Goal: Task Accomplishment & Management: Use online tool/utility

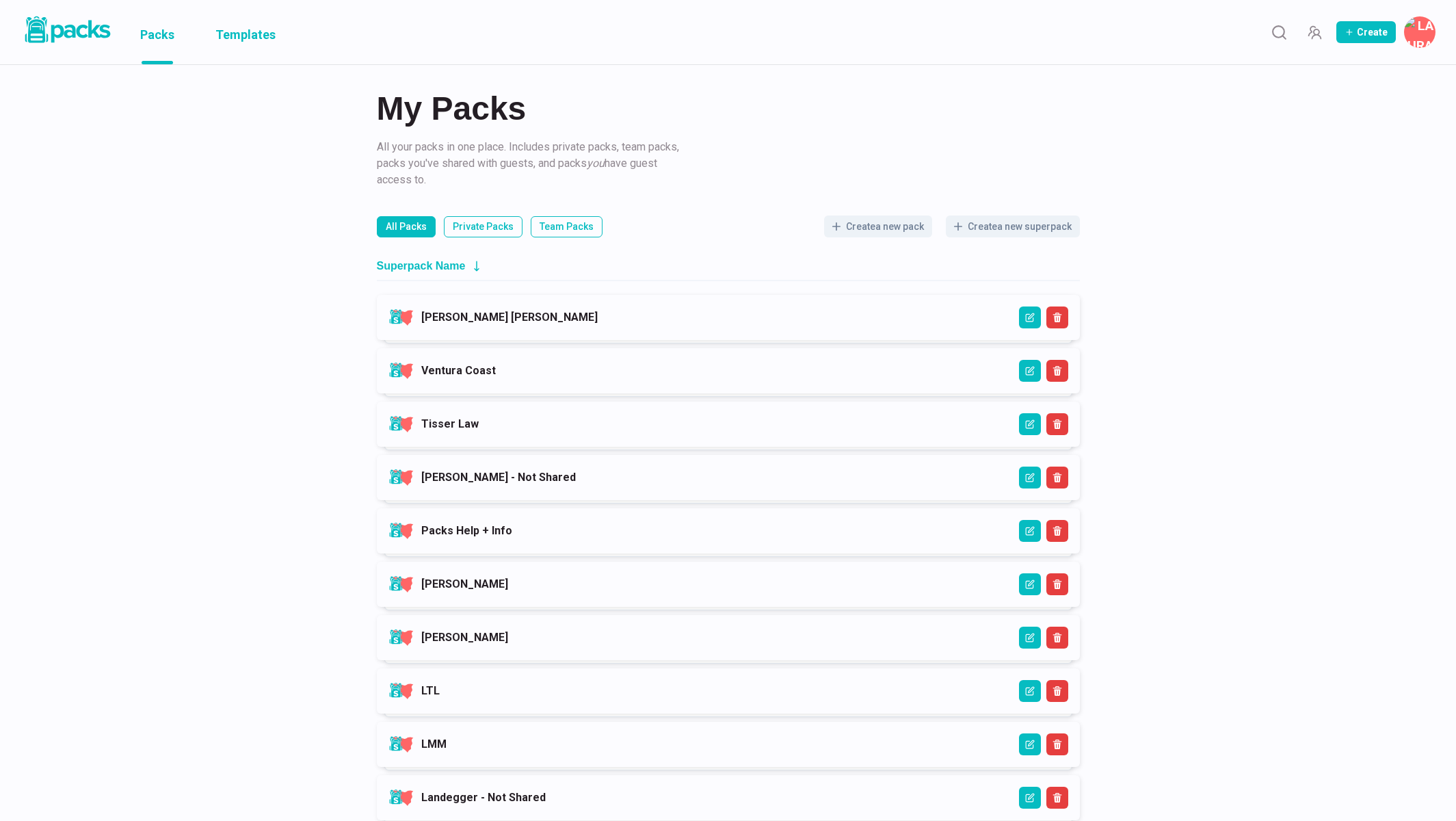
click at [260, 35] on link "Templates" at bounding box center [245, 32] width 60 height 65
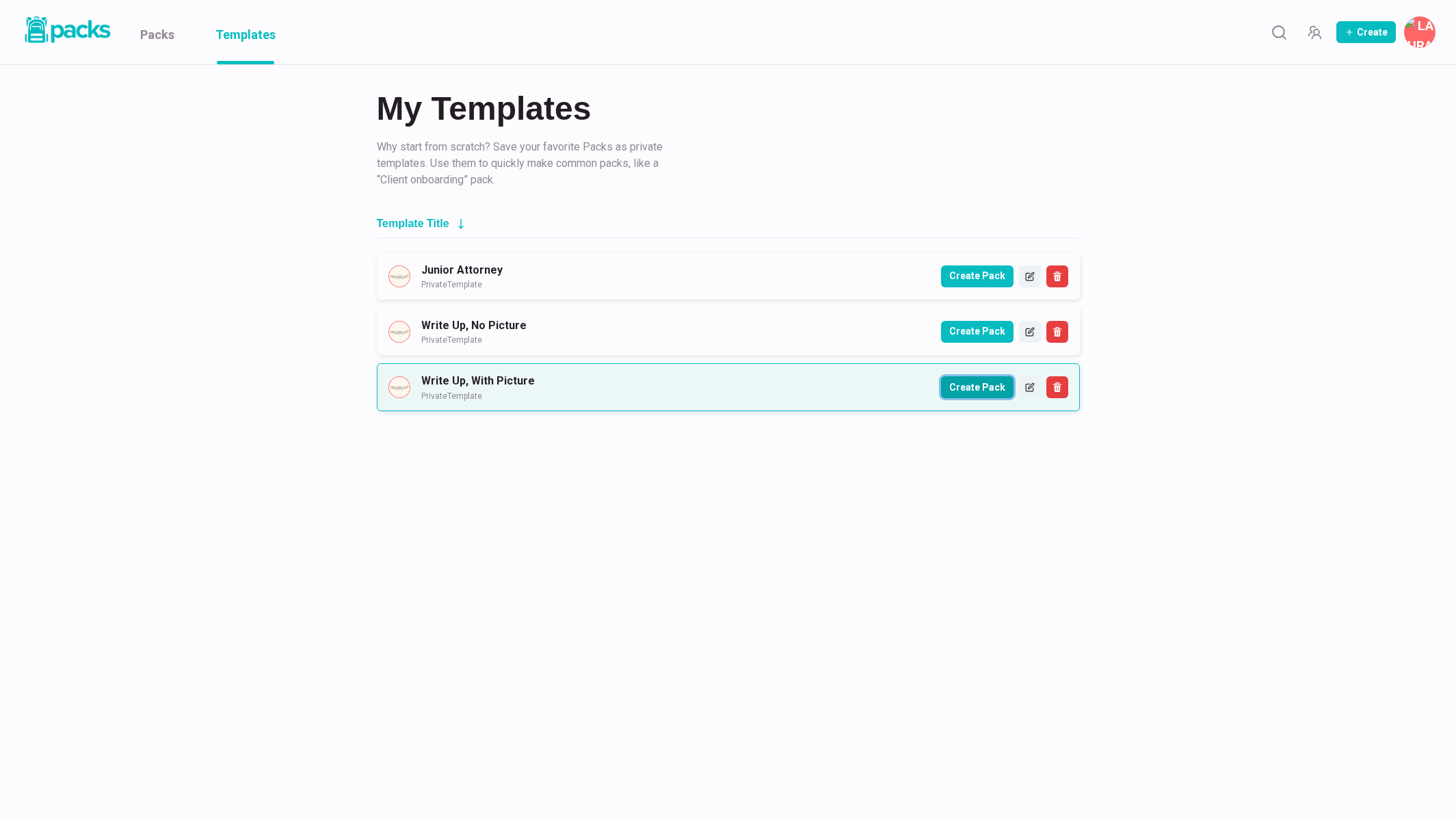
click at [987, 390] on button "Create Pack" at bounding box center [977, 387] width 72 height 22
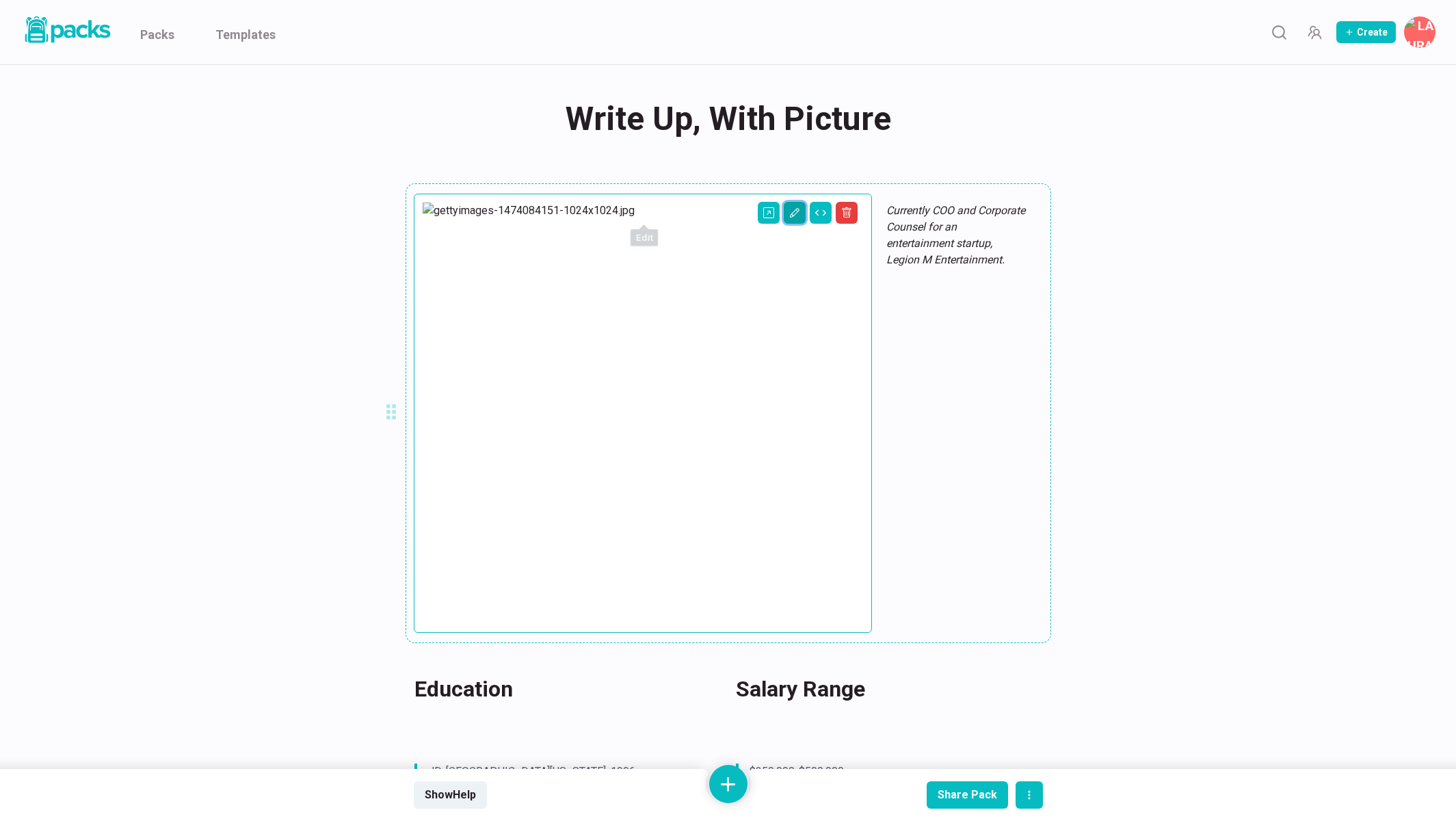
click at [790, 210] on icon "Edit asset" at bounding box center [794, 212] width 10 height 10
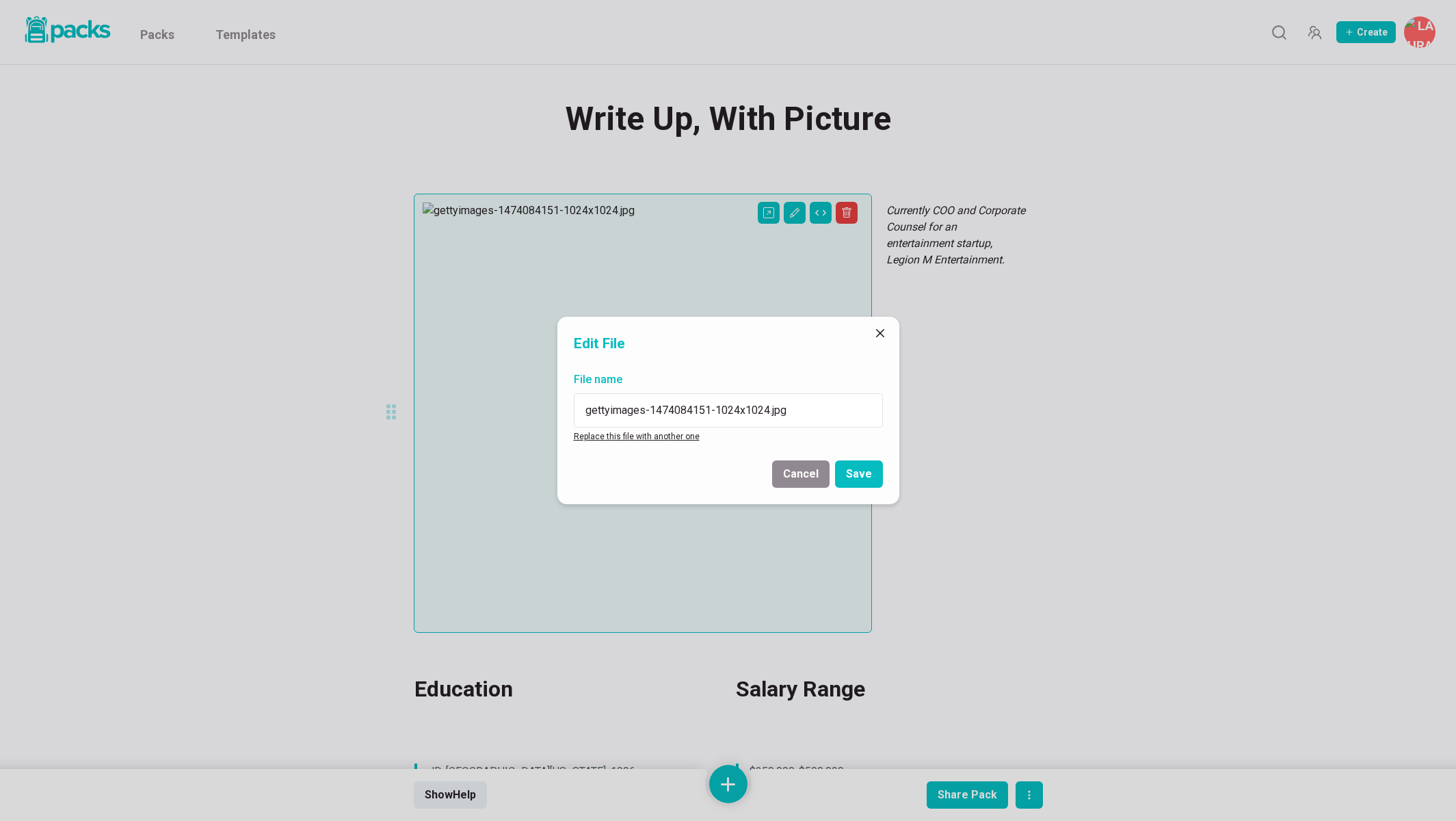
click at [629, 436] on link "Replace this file with another one" at bounding box center [637, 436] width 126 height 10
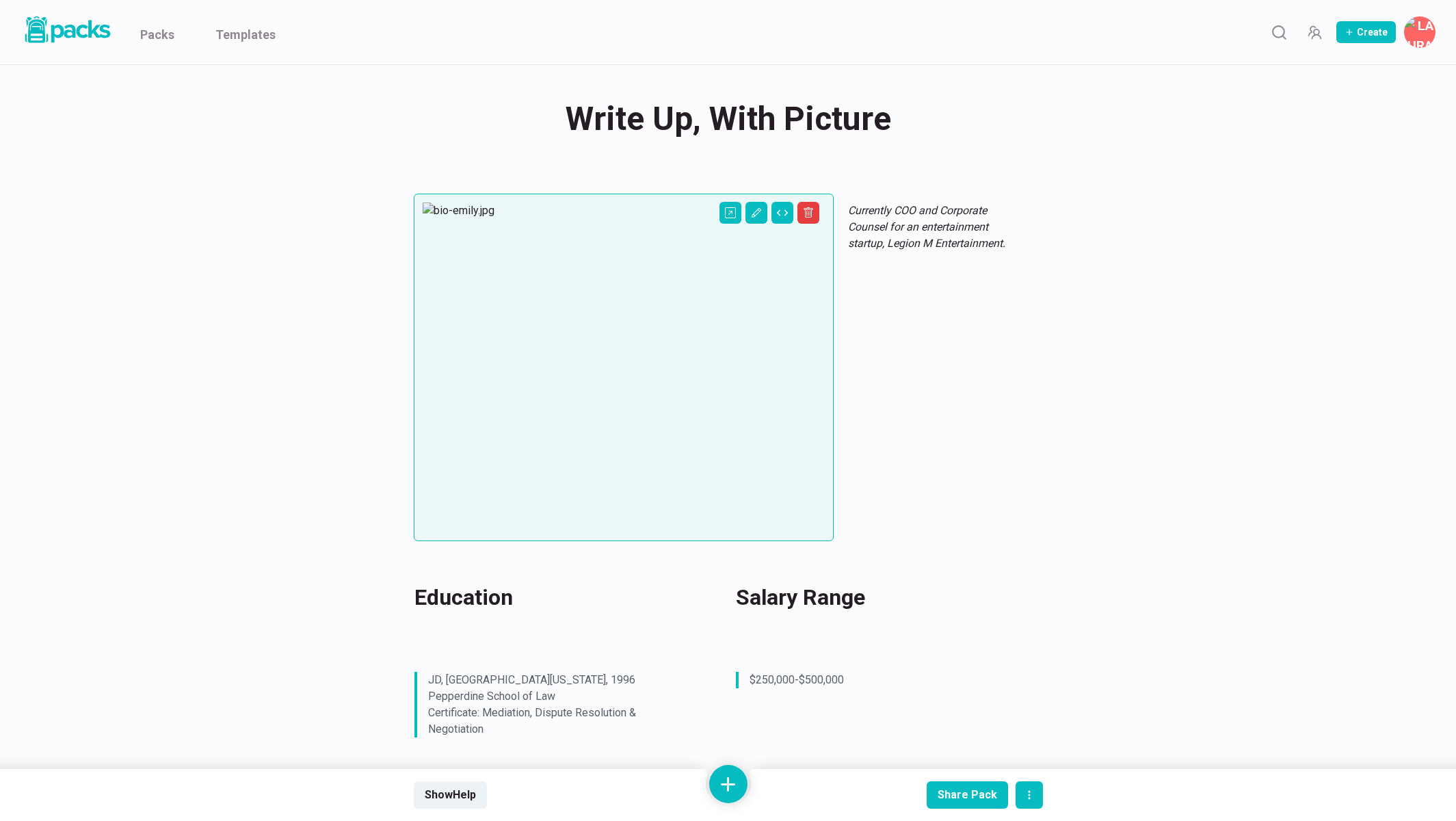
click at [771, 114] on div "Write Up, With Picture Write Up, With Picture" at bounding box center [728, 119] width 629 height 53
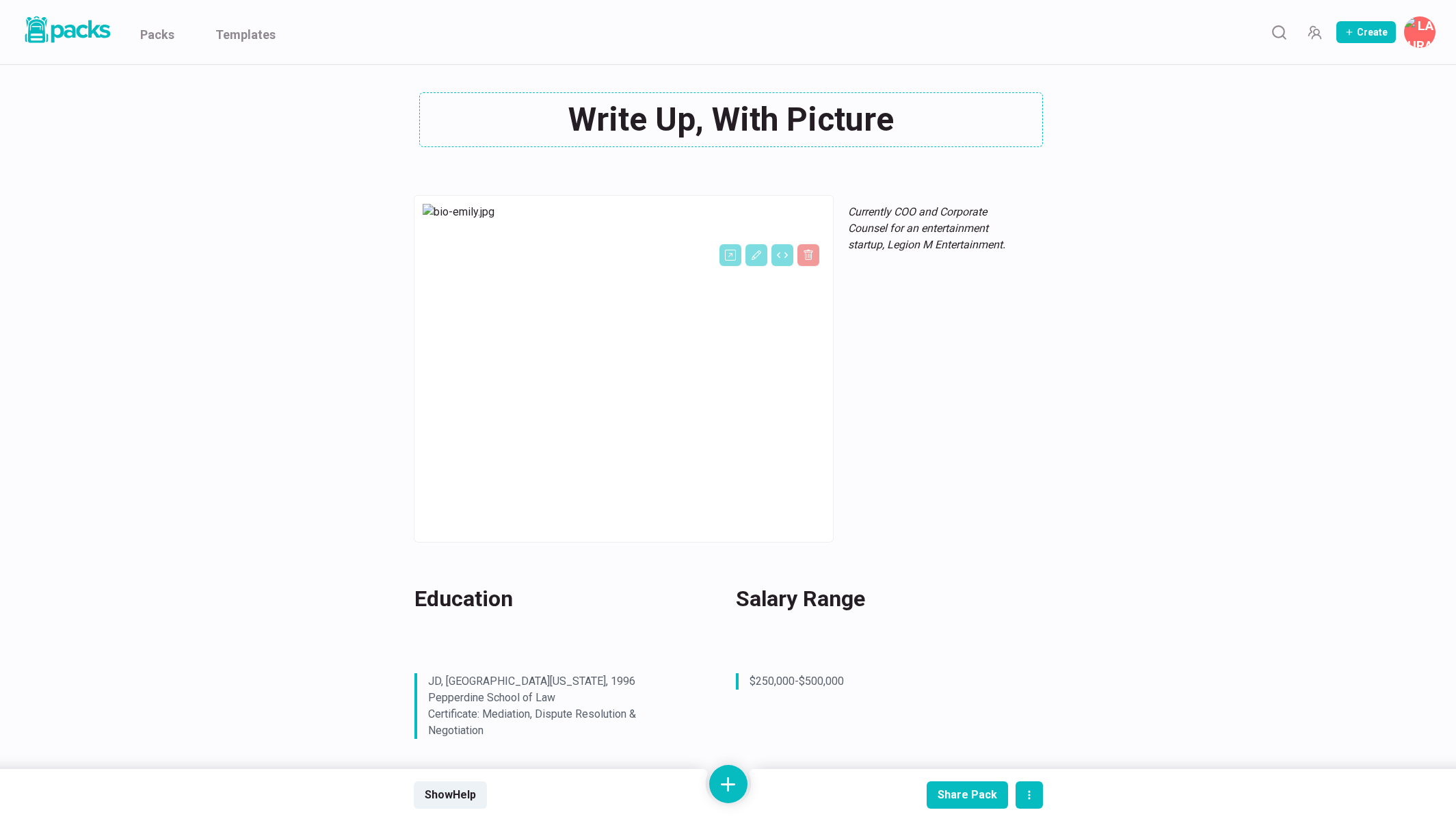
click at [771, 114] on textarea "Write Up, With Picture" at bounding box center [731, 120] width 624 height 55
click at [770, 114] on textarea "Write Up, With Picture" at bounding box center [731, 120] width 624 height 55
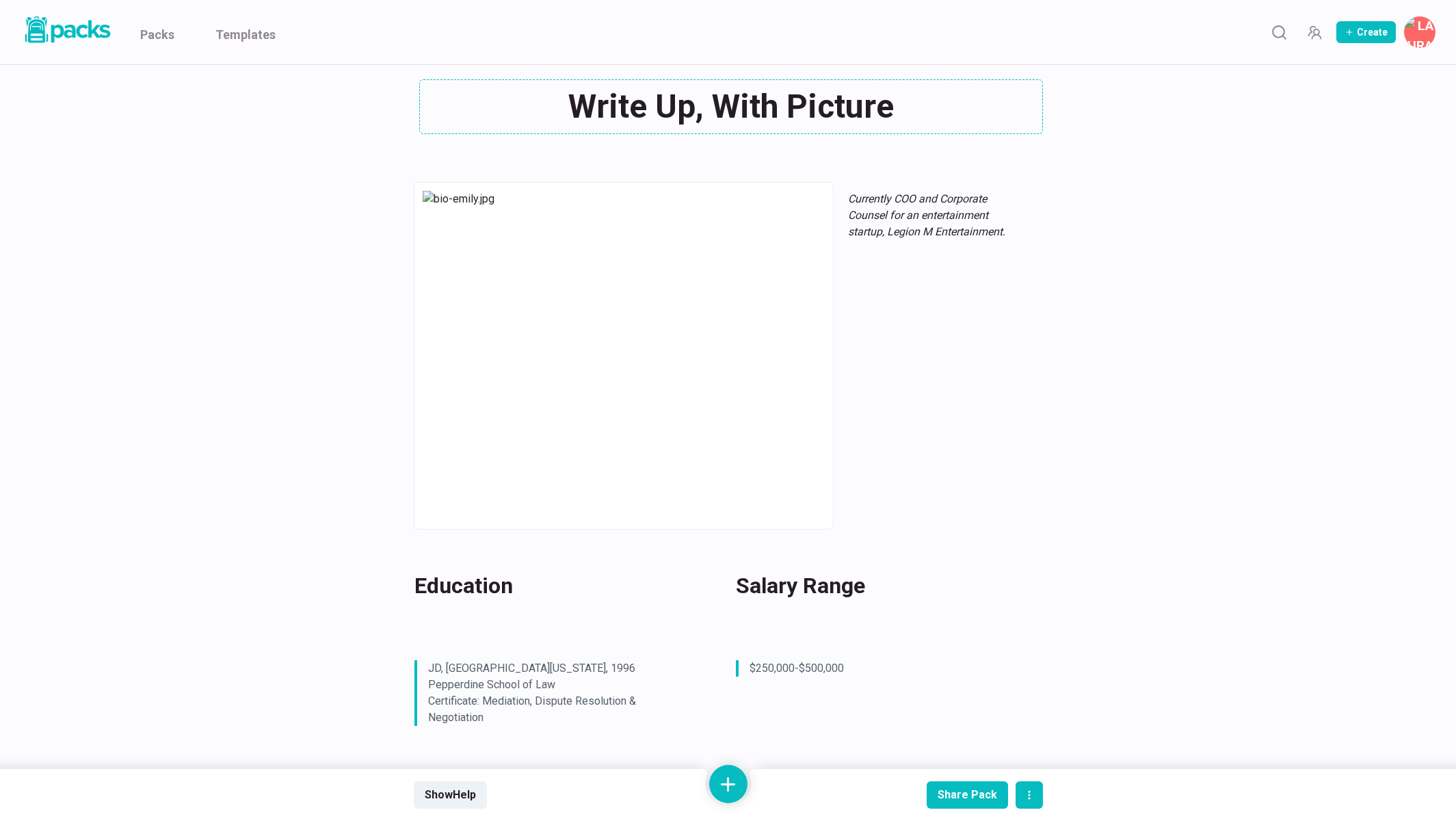
scroll to position [17, 0]
click at [661, 106] on textarea "[PERSON_NAME]" at bounding box center [731, 103] width 624 height 55
type textarea "[PERSON_NAME]"
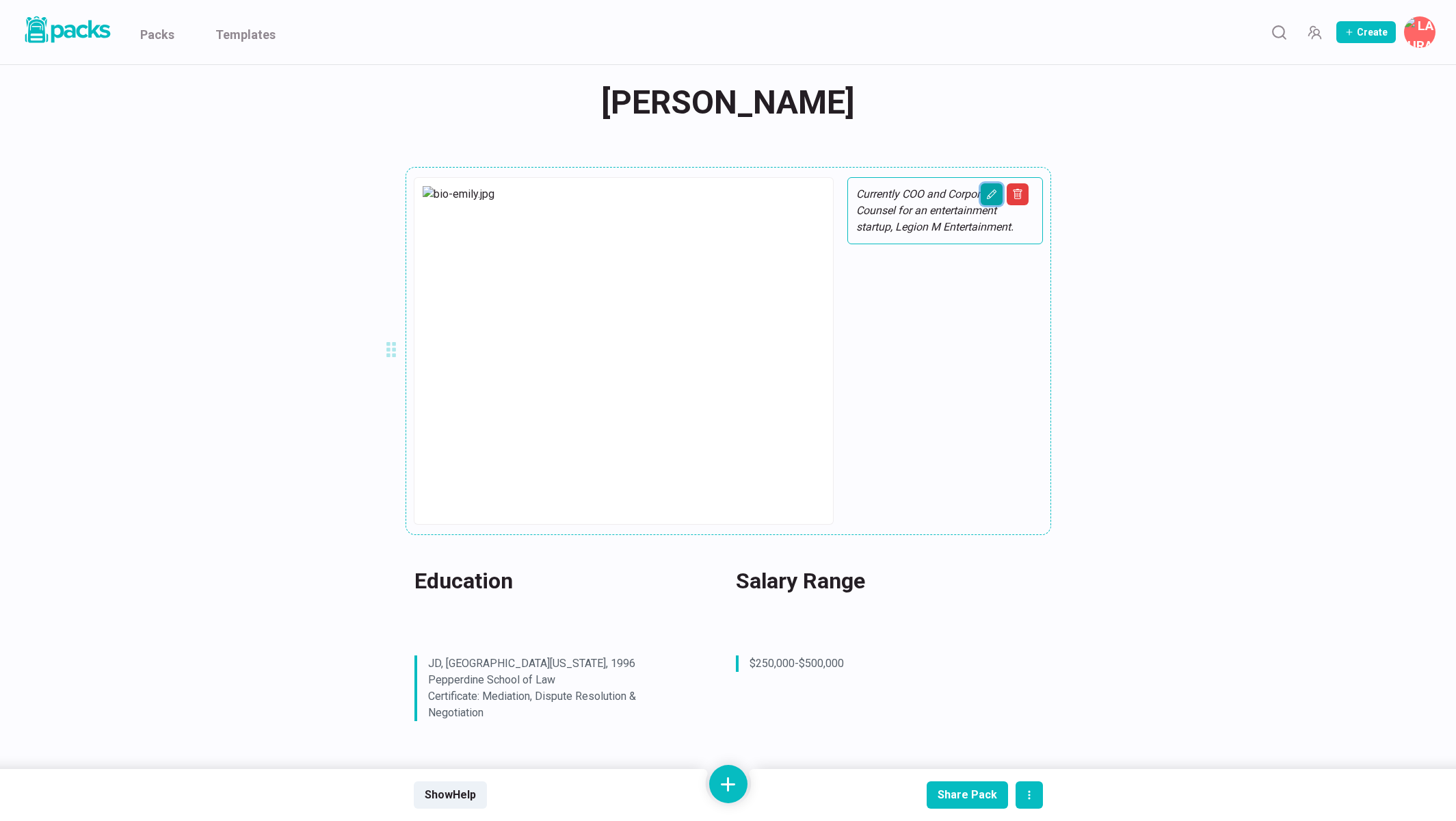
click at [995, 197] on icon "Edit asset" at bounding box center [991, 194] width 11 height 11
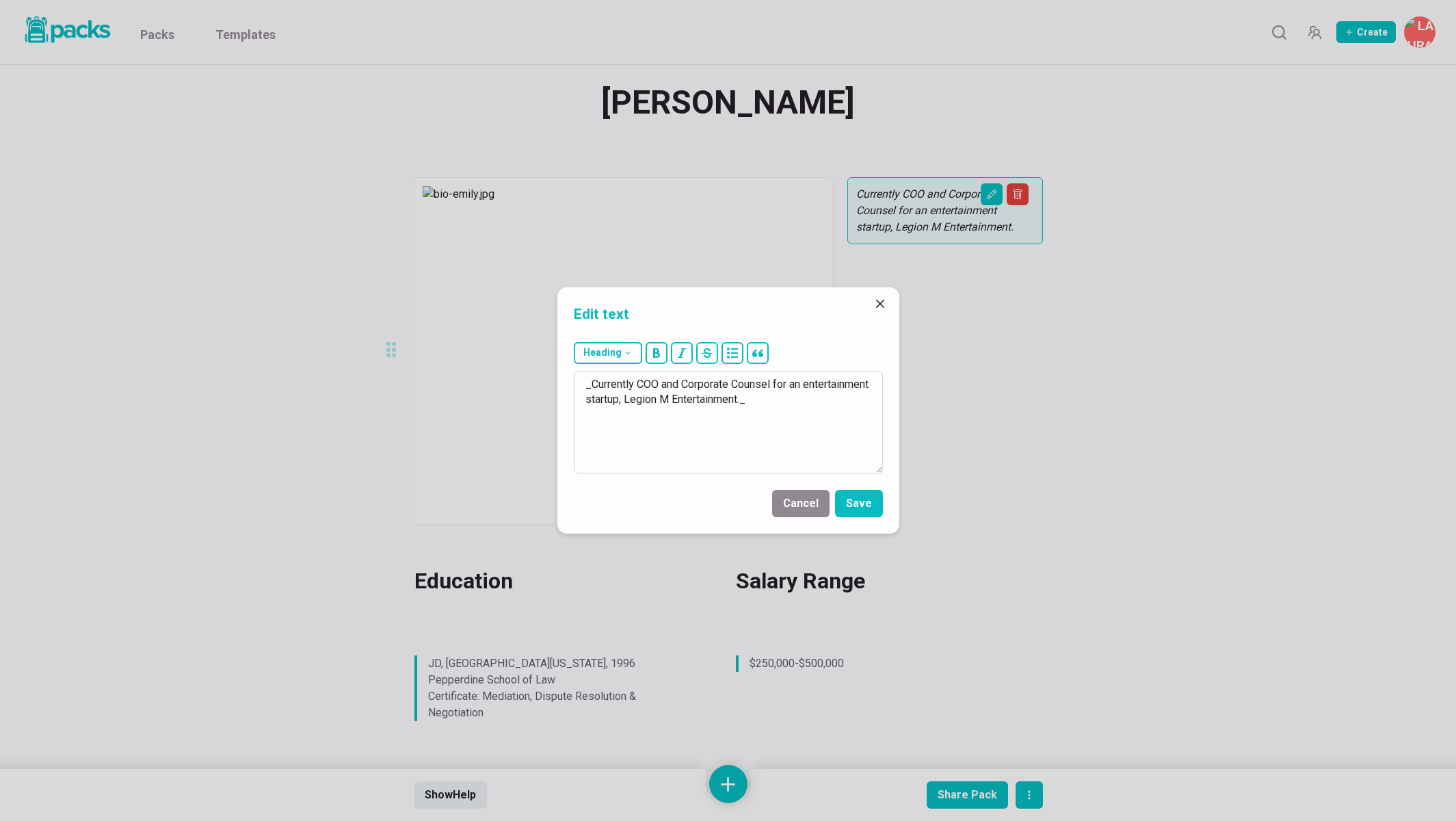
drag, startPoint x: 661, startPoint y: 384, endPoint x: 810, endPoint y: 395, distance: 149.4
click at [812, 396] on textarea "_Currently COO and Corporate Counsel for an entertainment startup, Legion M Ent…" at bounding box center [728, 421] width 309 height 102
click at [680, 384] on textarea "_Currently an Admin Assistant/Intake._" at bounding box center [728, 421] width 309 height 102
click at [691, 383] on textarea "_Currently an Admin/intake Assistant/Intake._" at bounding box center [728, 421] width 309 height 102
click at [783, 385] on textarea "_Currently an Admin/Intake Assistant/Intake._" at bounding box center [728, 421] width 309 height 102
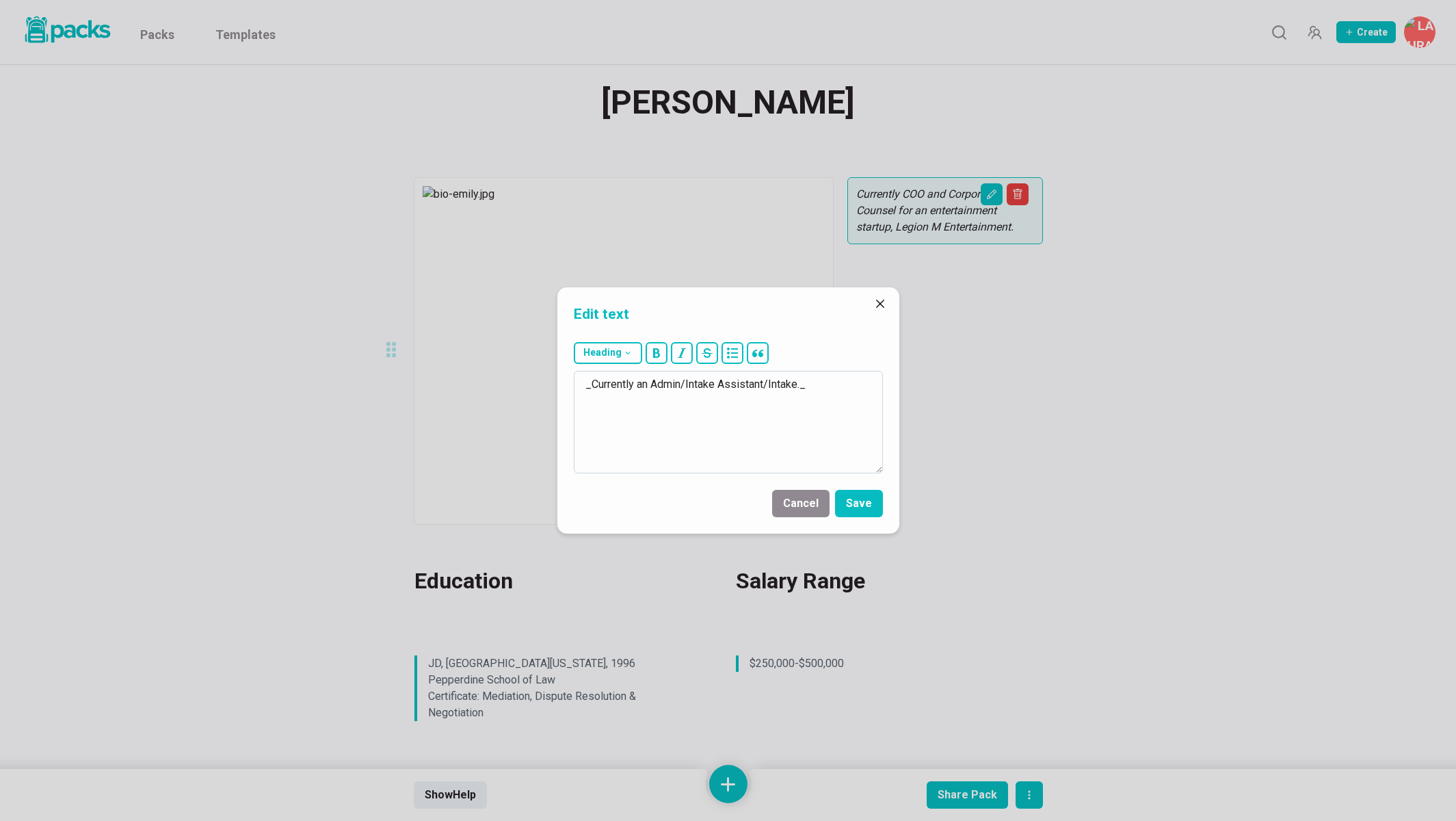
click at [781, 386] on textarea "_Currently an Admin/Intake Assistant/Intake._" at bounding box center [728, 421] width 309 height 102
drag, startPoint x: 799, startPoint y: 384, endPoint x: 765, endPoint y: 384, distance: 34.0
click at [765, 384] on textarea "_Currently an Admin/Intake Assistant/Intake._" at bounding box center [728, 421] width 309 height 102
paste textarea "Hiraizumi Law Group"
click at [583, 397] on textarea "_Currently an Admin/Intake Assistant at Hiraizumi Law Group._" at bounding box center [728, 421] width 309 height 102
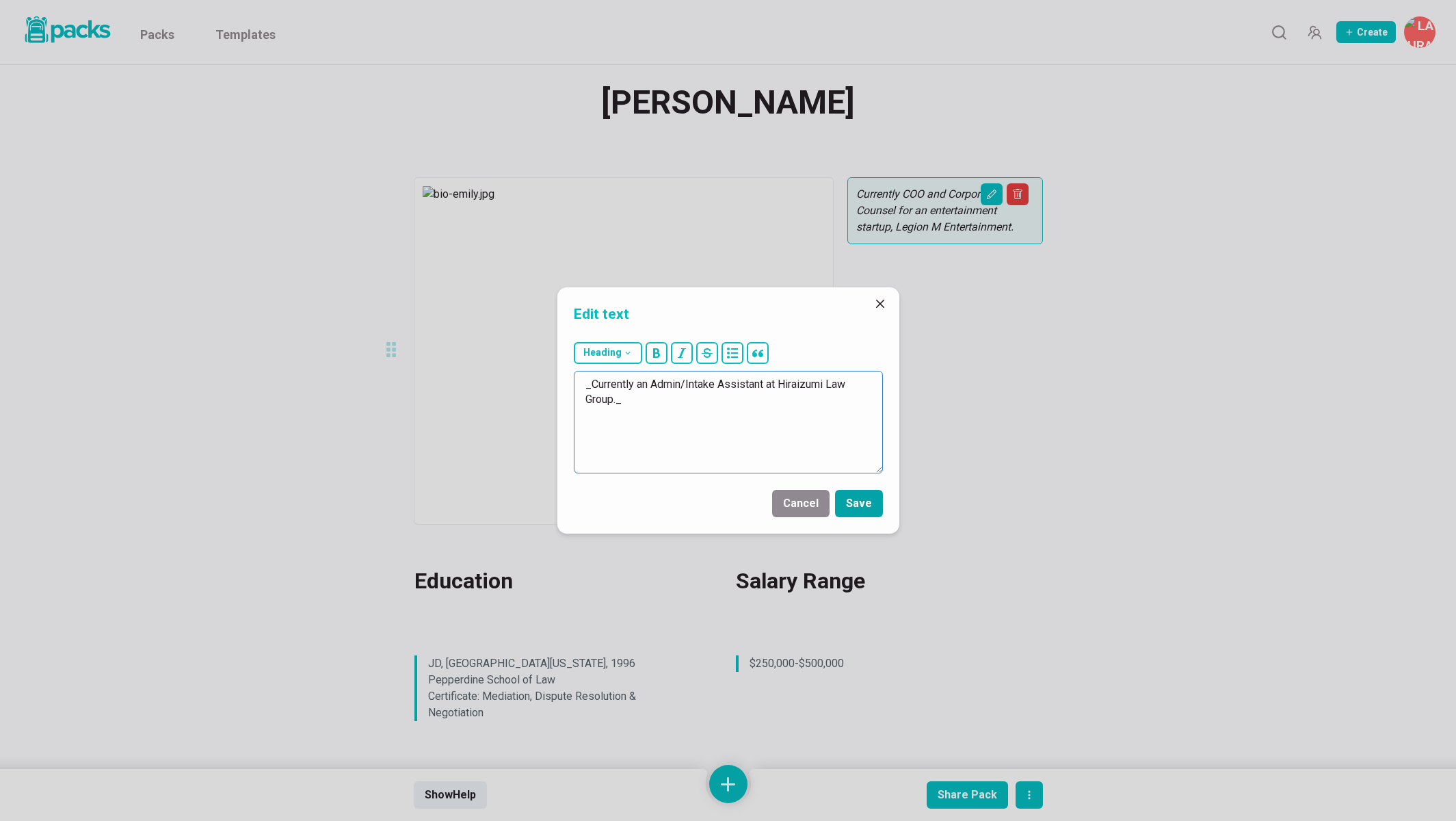
type textarea "_Currently an Admin/Intake Assistant at Hiraizumi Law Group._"
click at [860, 499] on button "Save" at bounding box center [859, 503] width 48 height 27
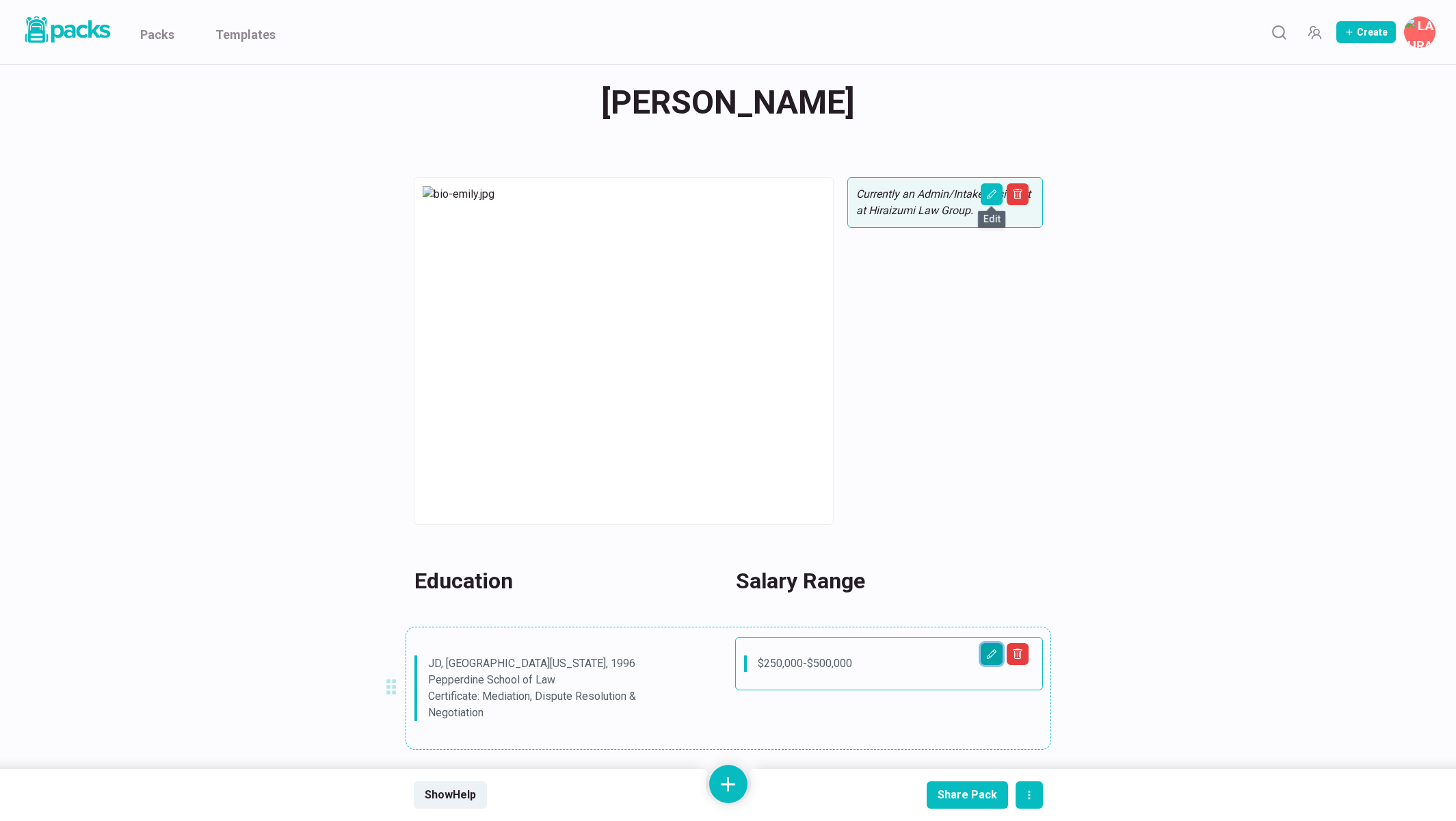
click at [983, 643] on button "Edit asset" at bounding box center [991, 653] width 22 height 22
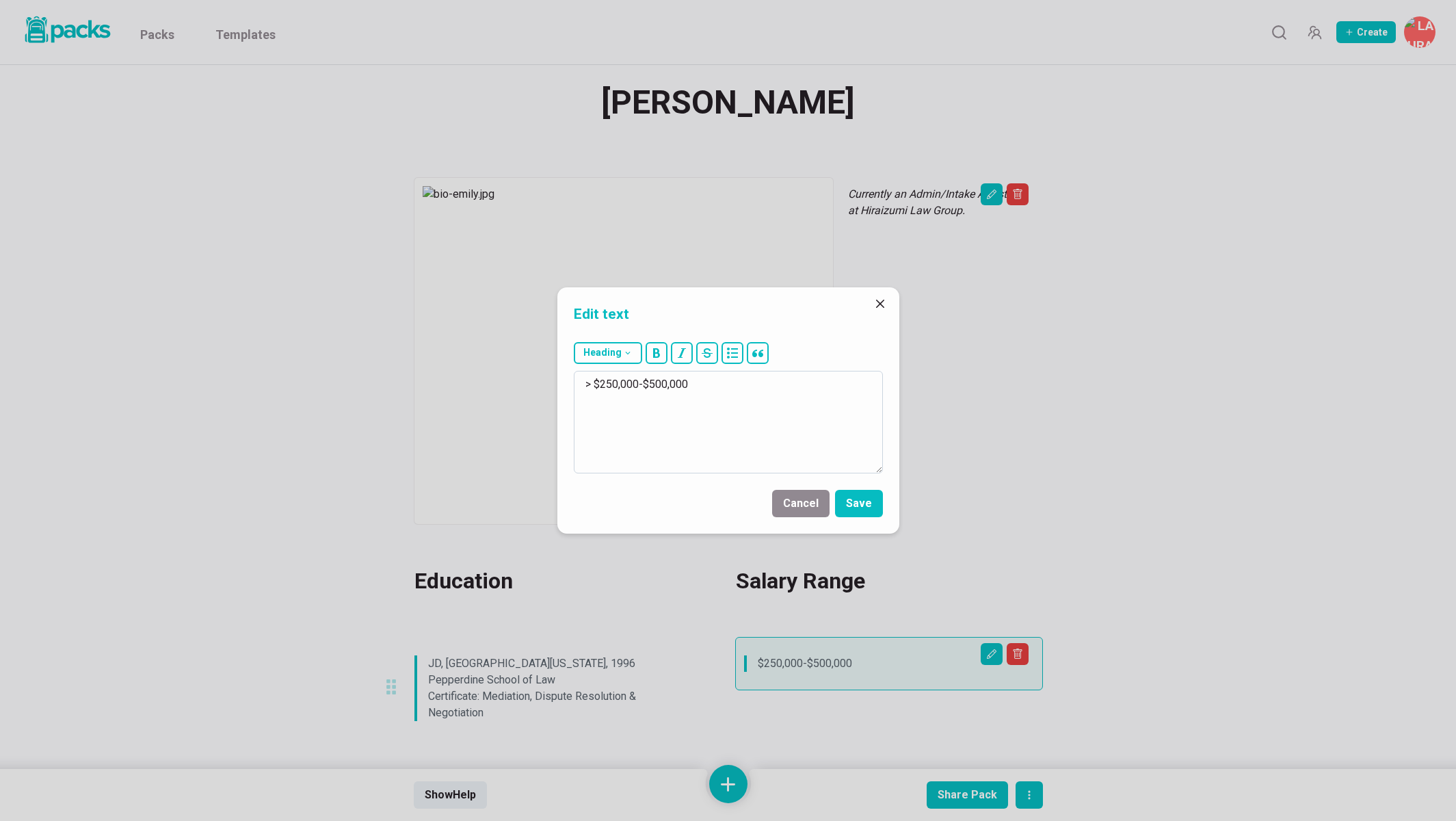
drag, startPoint x: 604, startPoint y: 383, endPoint x: 717, endPoint y: 390, distance: 113.2
click at [712, 390] on textarea "> $250,000-$500,000" at bounding box center [728, 421] width 309 height 102
type textarea "> $29-31/hour"
click at [859, 507] on button "Save" at bounding box center [859, 503] width 48 height 27
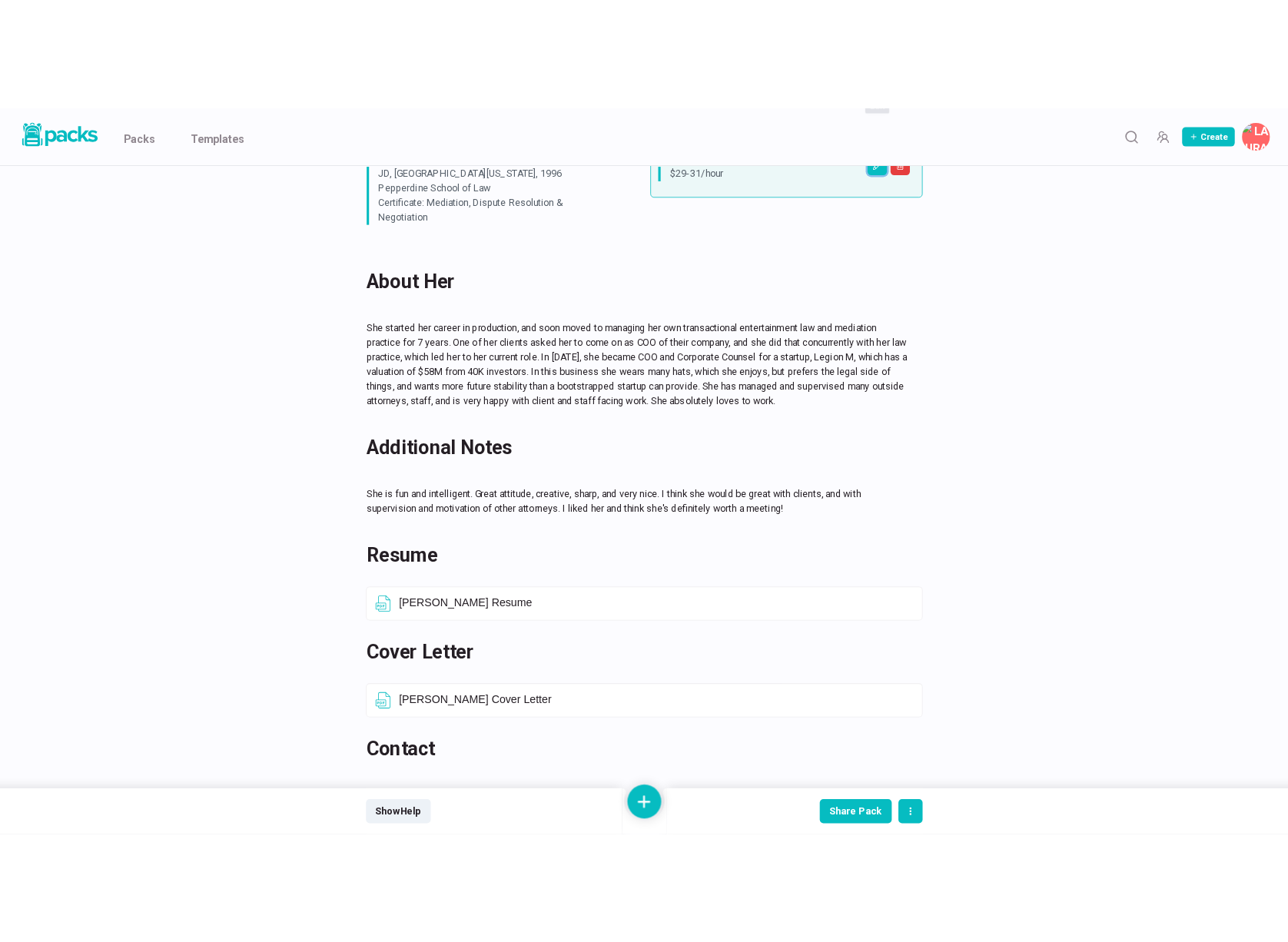
scroll to position [724, 0]
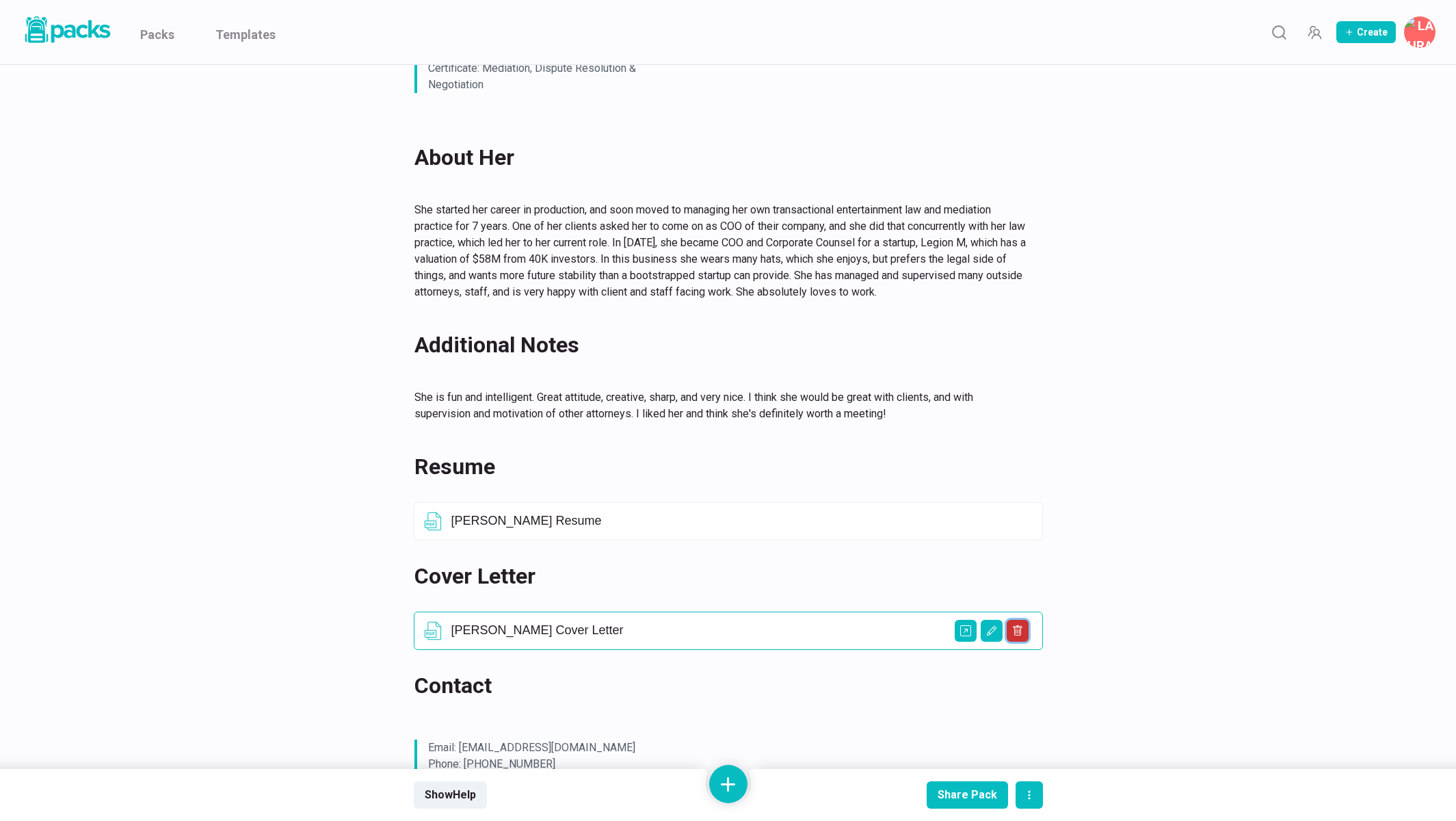
click at [1017, 625] on icon "Delete asset" at bounding box center [1018, 631] width 9 height 10
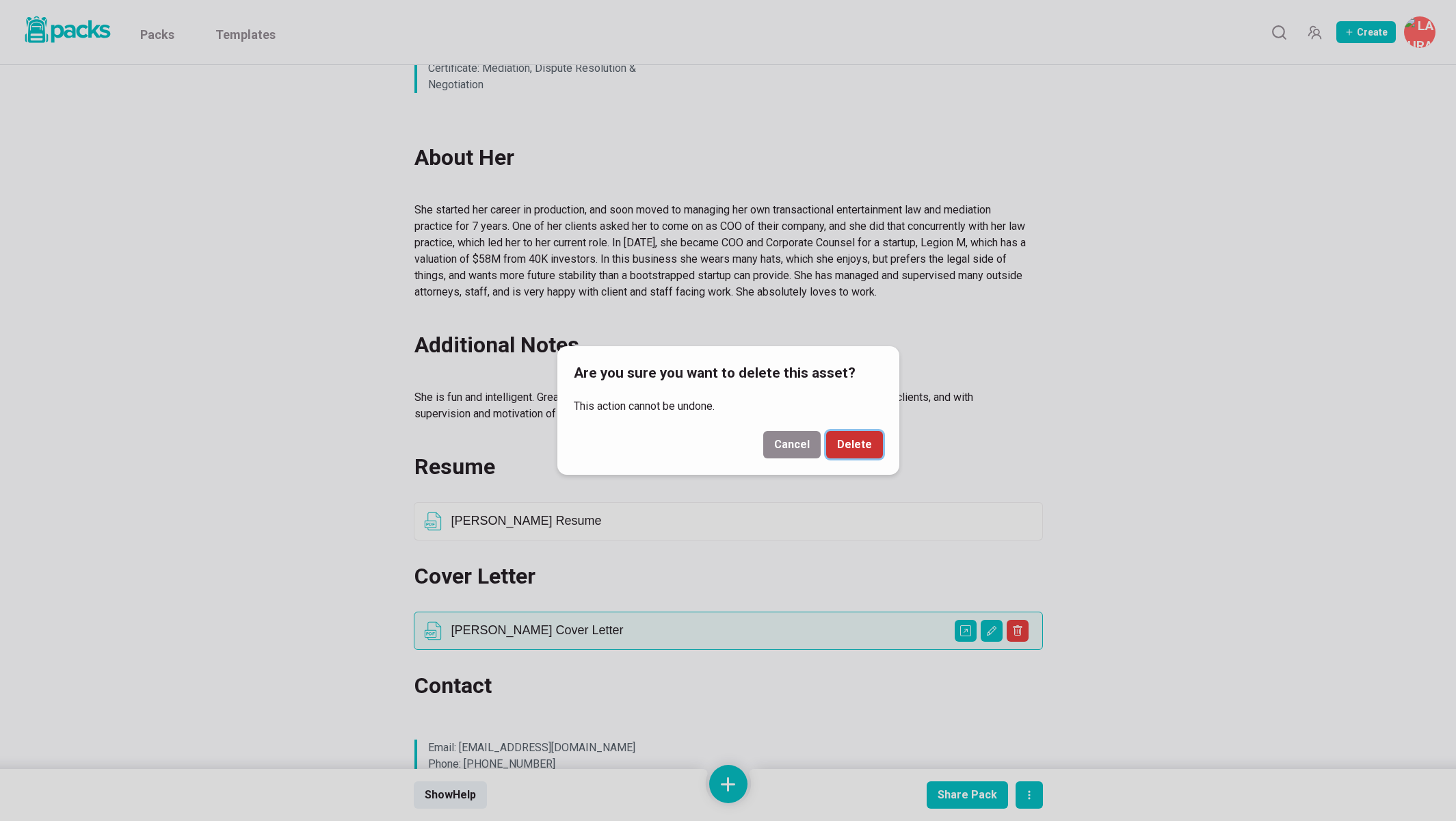
click at [868, 434] on button "Delete" at bounding box center [854, 444] width 57 height 27
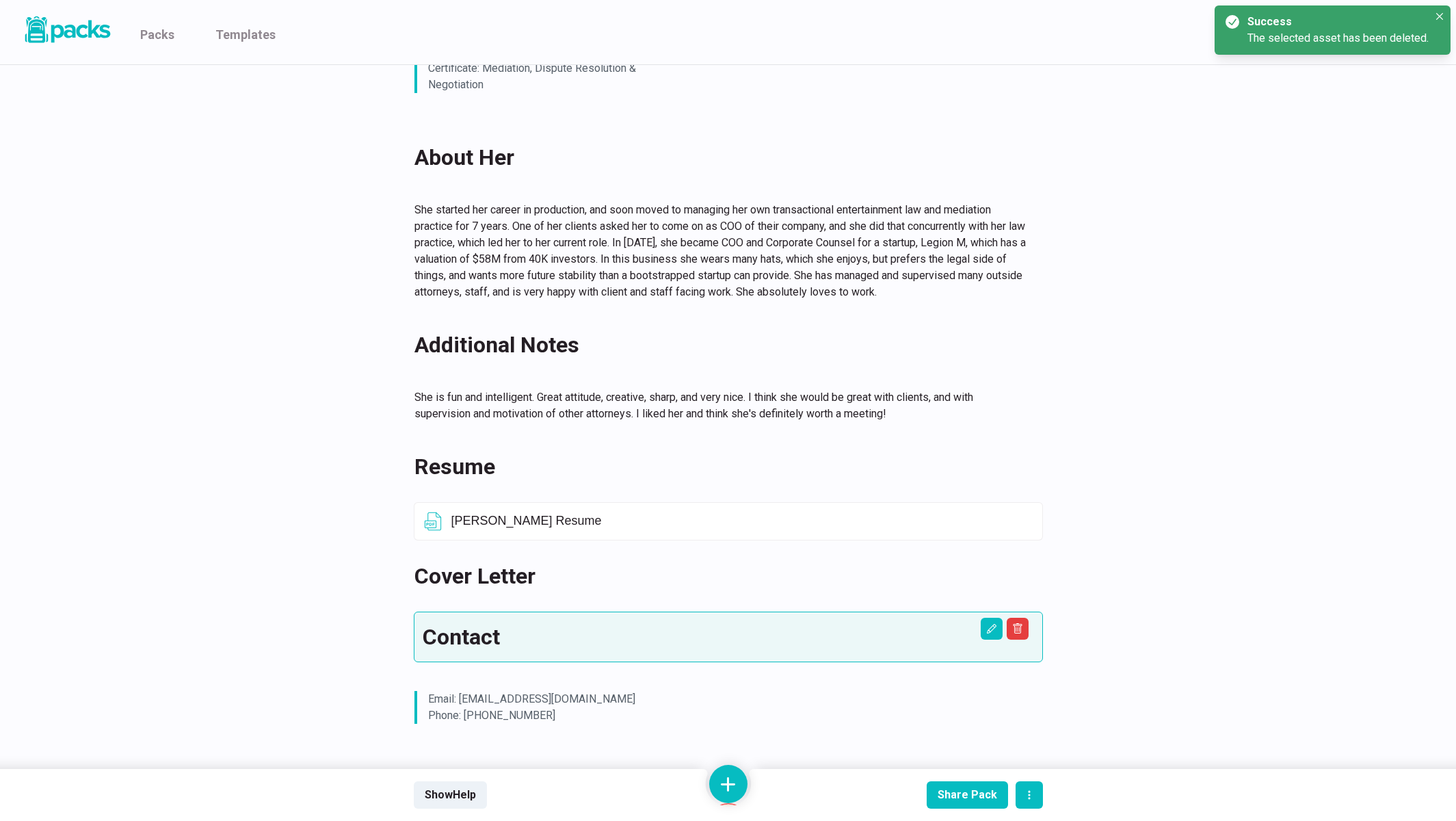
drag, startPoint x: 1159, startPoint y: 483, endPoint x: 1142, endPoint y: 481, distance: 17.1
click at [1159, 483] on div "[PERSON_NAME] [PERSON_NAME] Currently an Admin/Intake Assistant at Hiraizumi La…" at bounding box center [728, 188] width 1026 height 1535
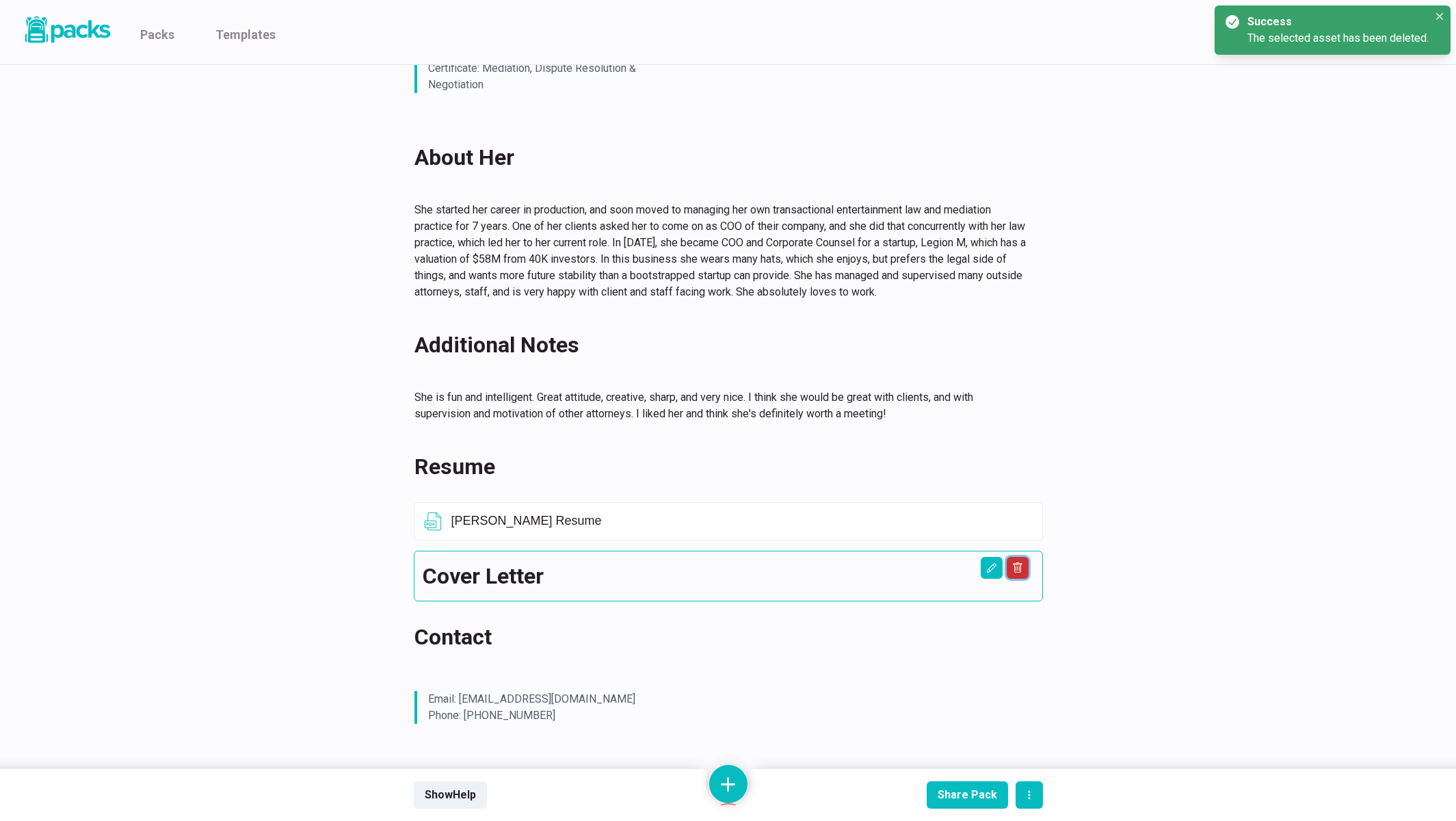
click at [1013, 562] on icon "Delete asset" at bounding box center [1018, 568] width 11 height 11
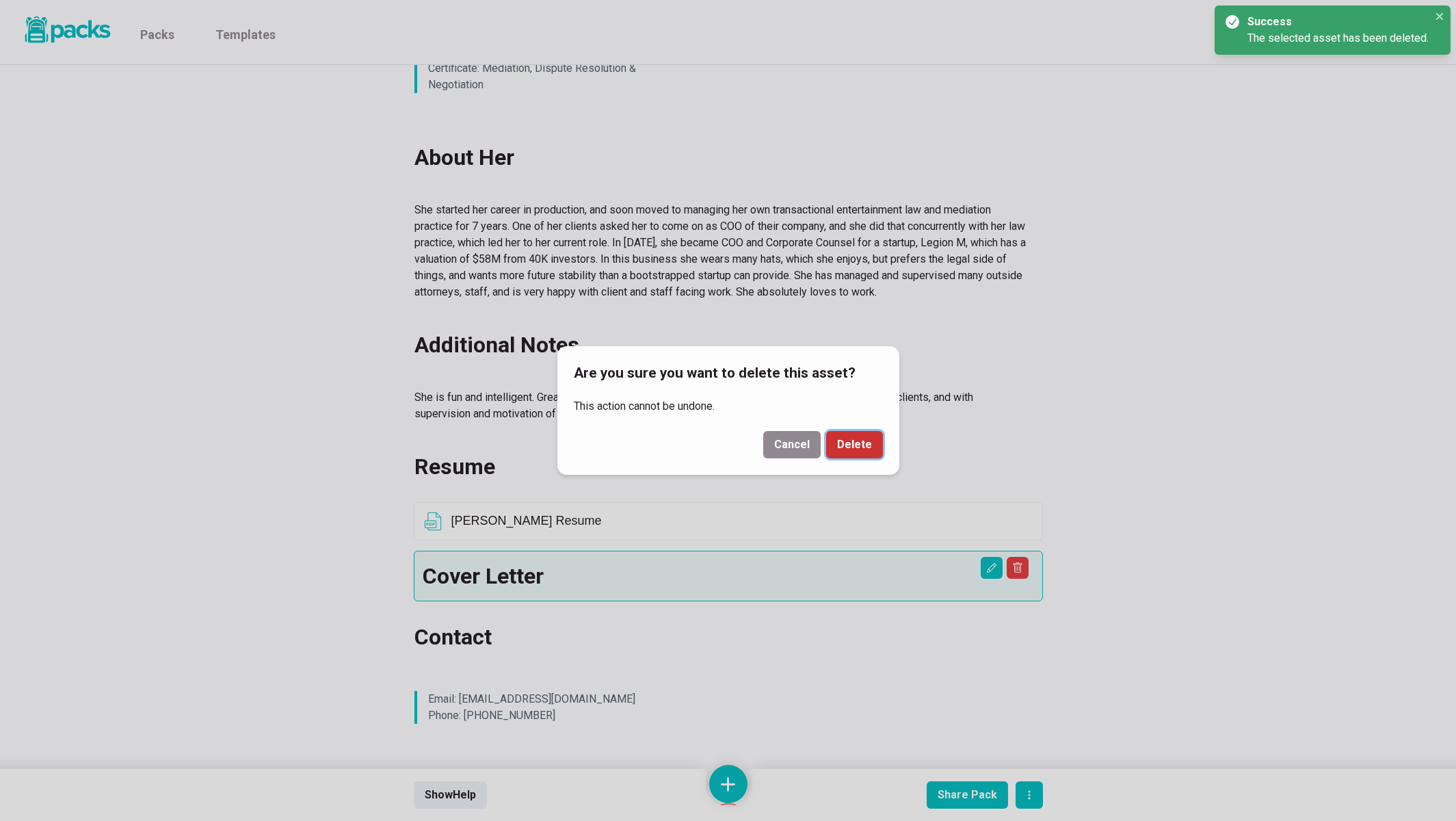
click at [865, 433] on button "Delete" at bounding box center [854, 444] width 57 height 27
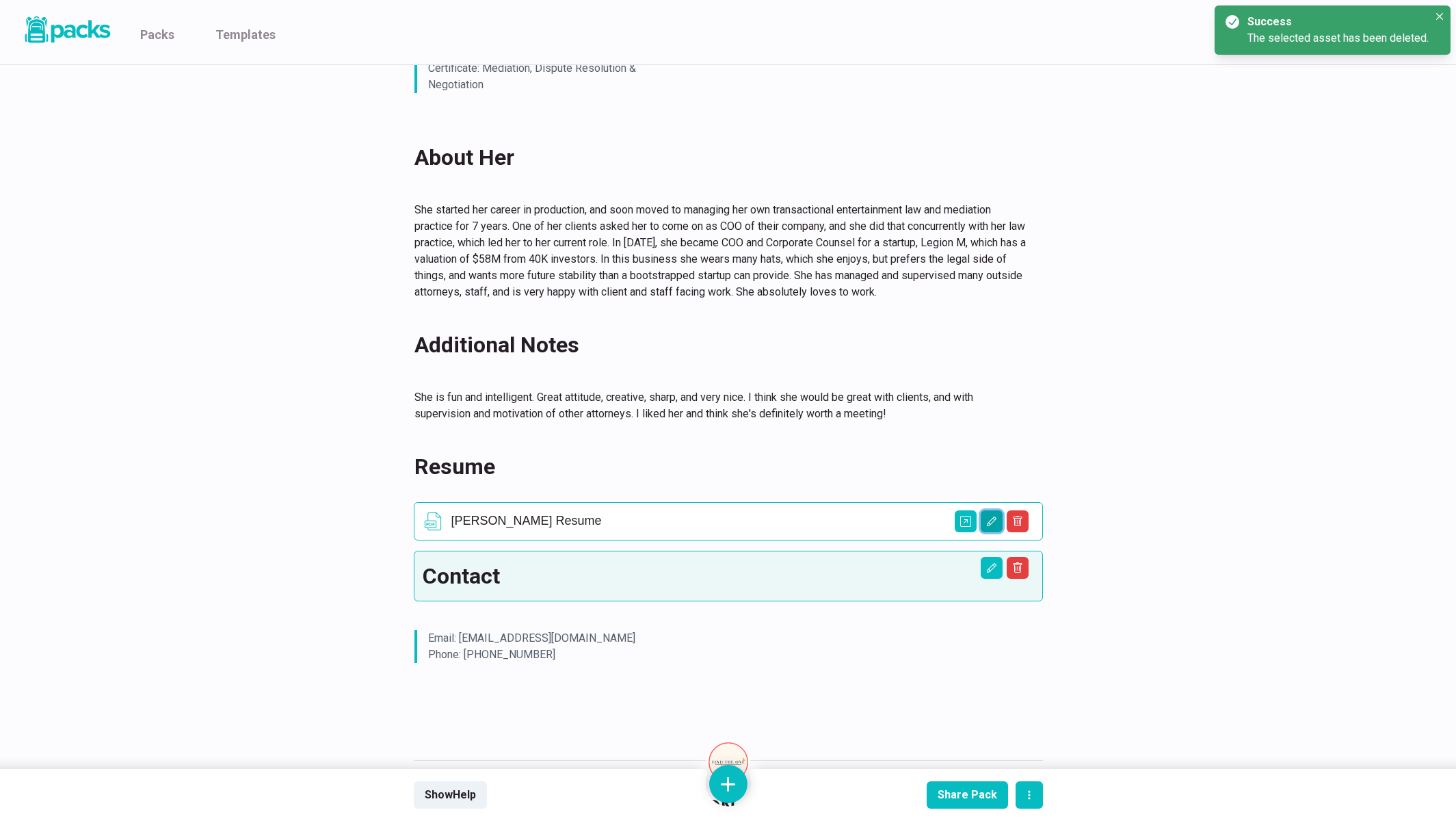
click at [987, 515] on icon "Edit asset" at bounding box center [991, 521] width 11 height 11
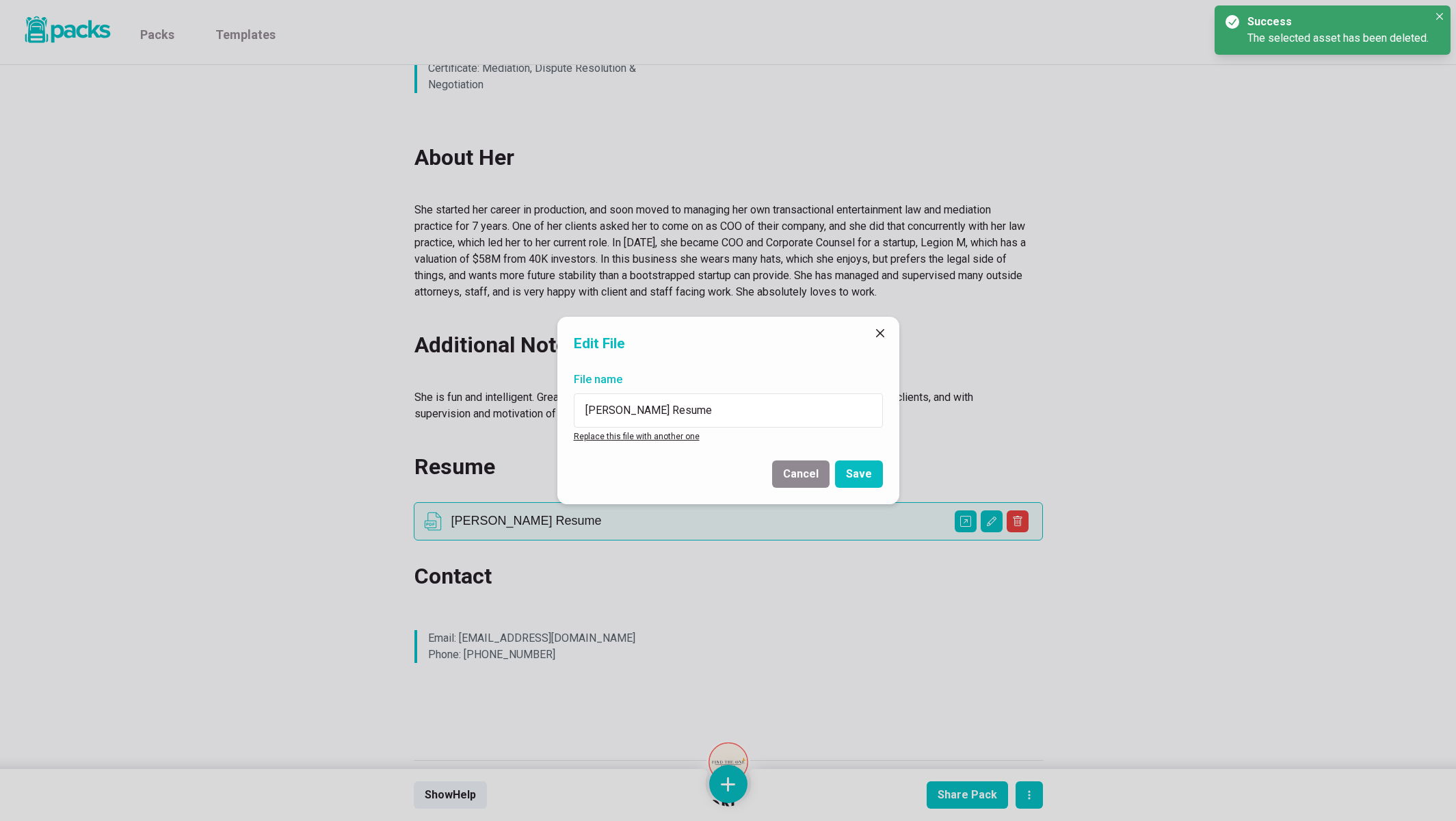
click at [677, 438] on link "Replace this file with another one" at bounding box center [637, 436] width 126 height 10
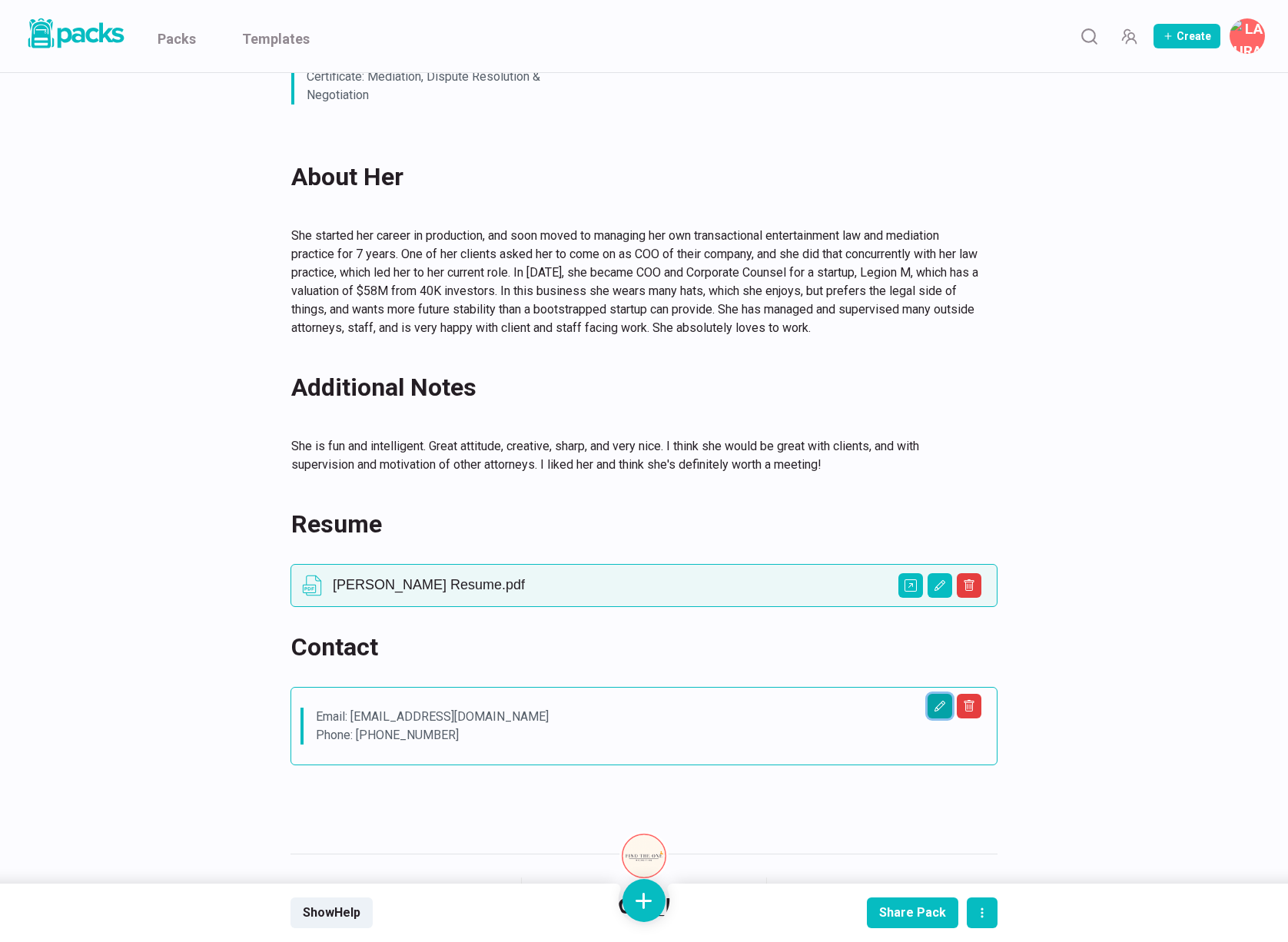
click at [946, 694] on button "Edit asset" at bounding box center [939, 706] width 25 height 25
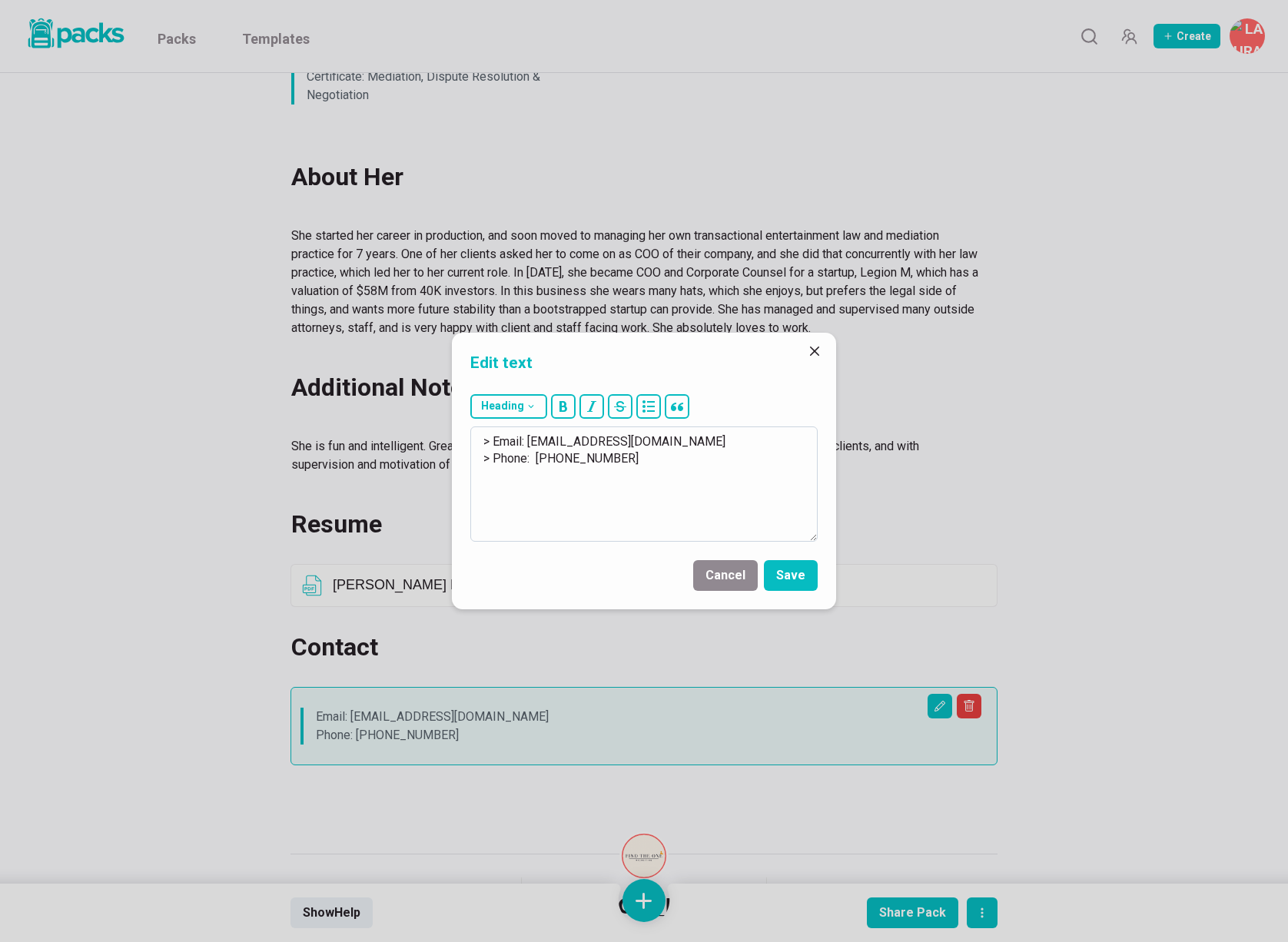
drag, startPoint x: 530, startPoint y: 442, endPoint x: 726, endPoint y: 451, distance: 196.2
click at [726, 450] on textarea "> Email: [EMAIL_ADDRESS][DOMAIN_NAME] > Phone: [PHONE_NUMBER]" at bounding box center [644, 484] width 347 height 115
click at [480, 458] on textarea "> Email: [EMAIL_ADDRESS][DOMAIN_NAME] [PHONE_NUMBER]" at bounding box center [644, 484] width 347 height 115
type textarea "> Email: [EMAIL_ADDRESS][DOMAIN_NAME] > Phone: [PHONE_NUMBER]"
click at [781, 576] on button "Save" at bounding box center [790, 575] width 54 height 30
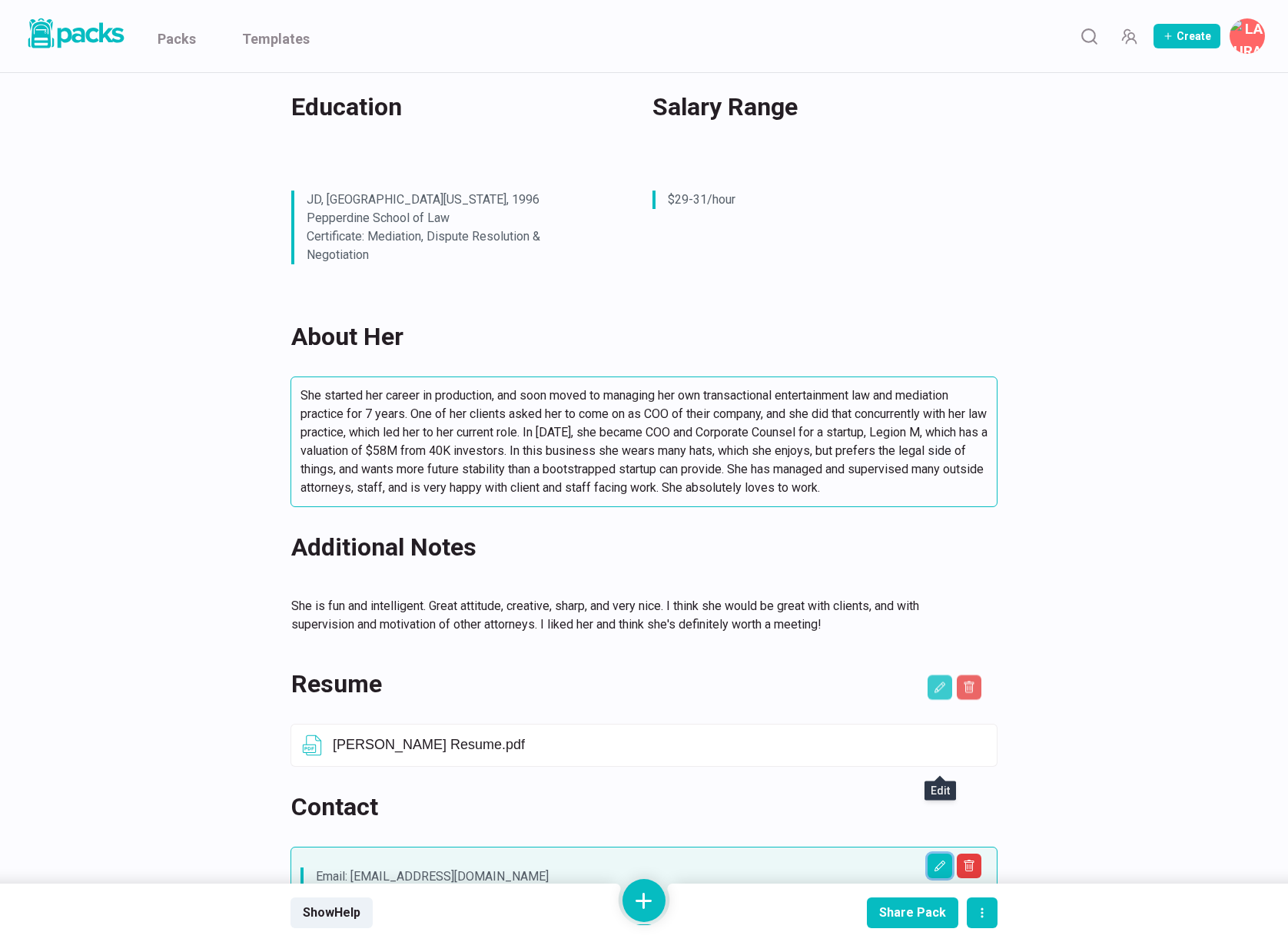
scroll to position [531, 0]
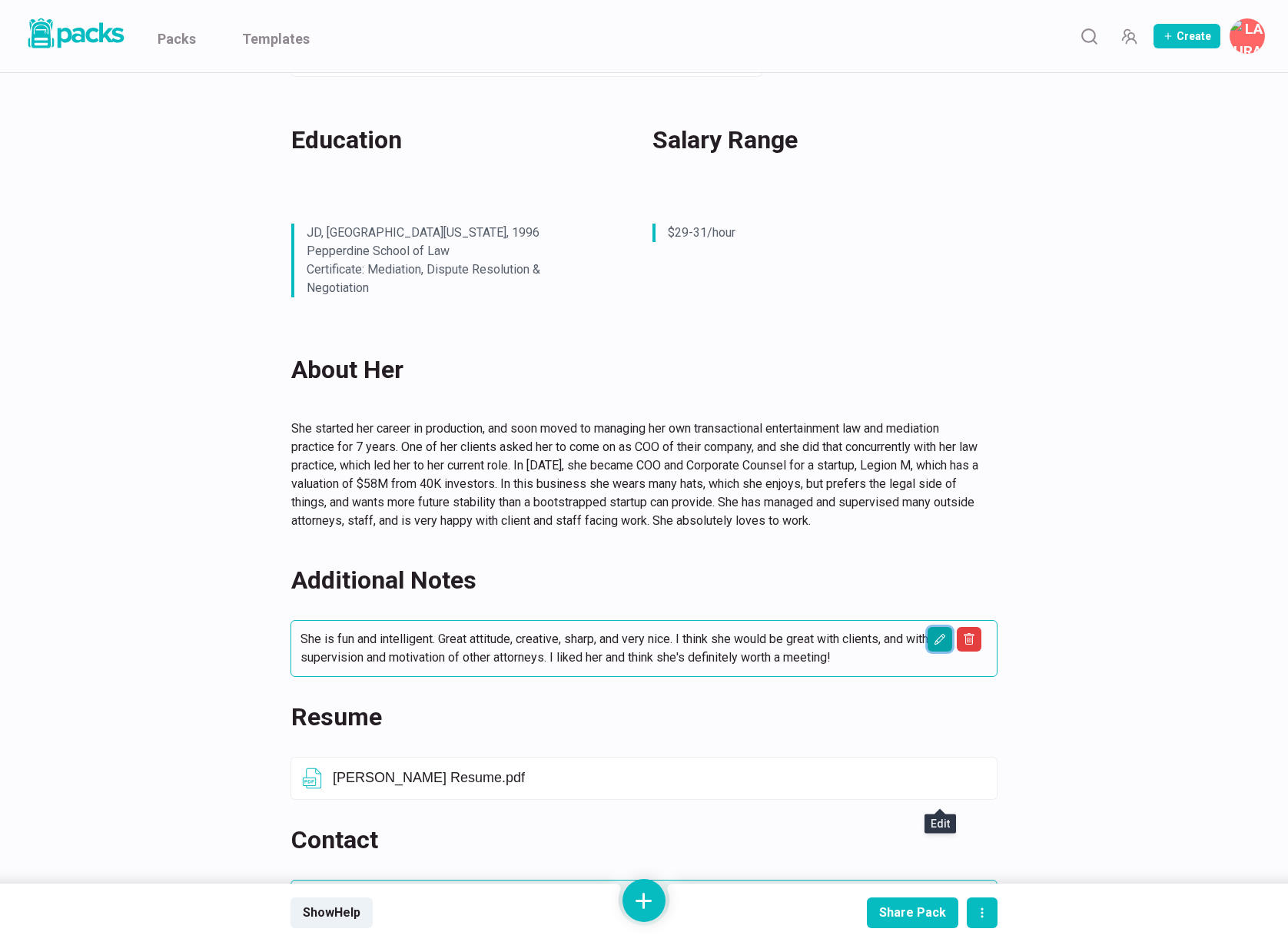
click at [948, 627] on button "Edit asset" at bounding box center [939, 639] width 25 height 25
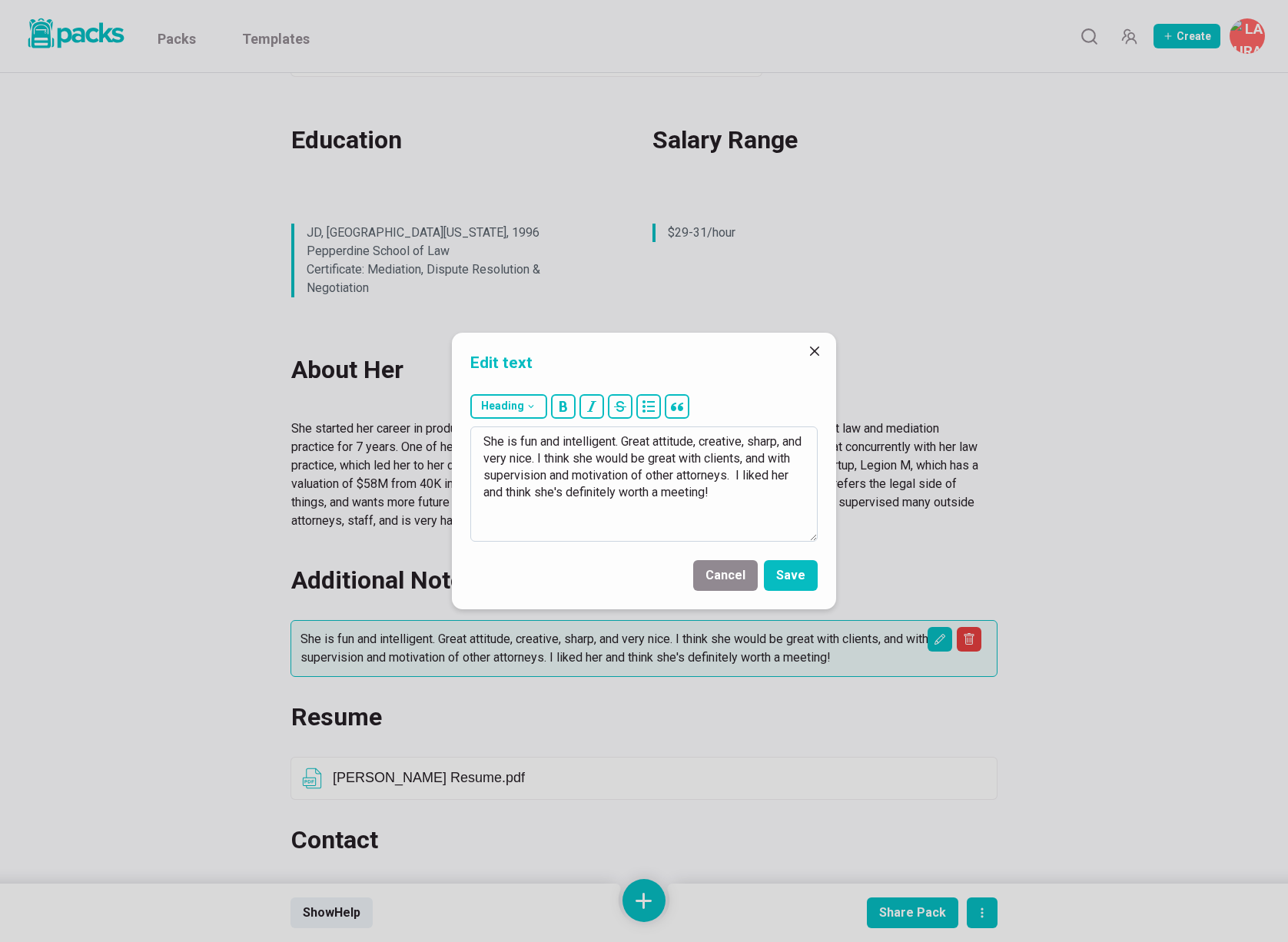
drag, startPoint x: 508, startPoint y: 442, endPoint x: 729, endPoint y: 500, distance: 228.5
click at [730, 501] on textarea "She is fun and intelligent. Great attitude, creative, sharp, and very nice. I t…" at bounding box center [644, 484] width 347 height 115
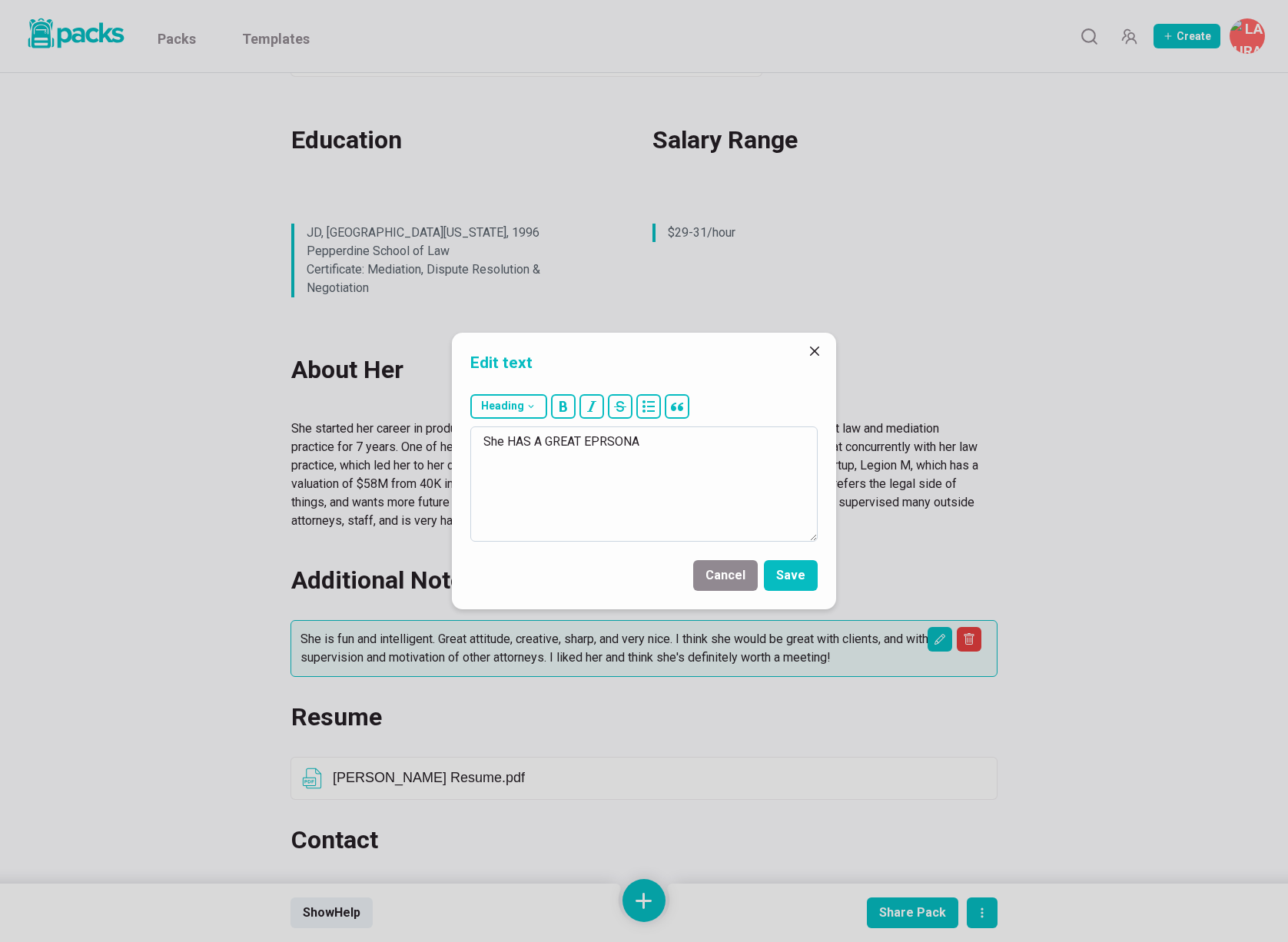
drag, startPoint x: 505, startPoint y: 442, endPoint x: 780, endPoint y: 442, distance: 275.0
click at [781, 442] on textarea "She HAS A GREAT EPRSONA" at bounding box center [644, 484] width 347 height 115
drag, startPoint x: 499, startPoint y: 460, endPoint x: 578, endPoint y: 462, distance: 79.0
click at [578, 462] on textarea "She has a great personality and I think clients would really truyst her," at bounding box center [644, 484] width 347 height 115
type textarea "She has a great personality and I think clients would really trust her."
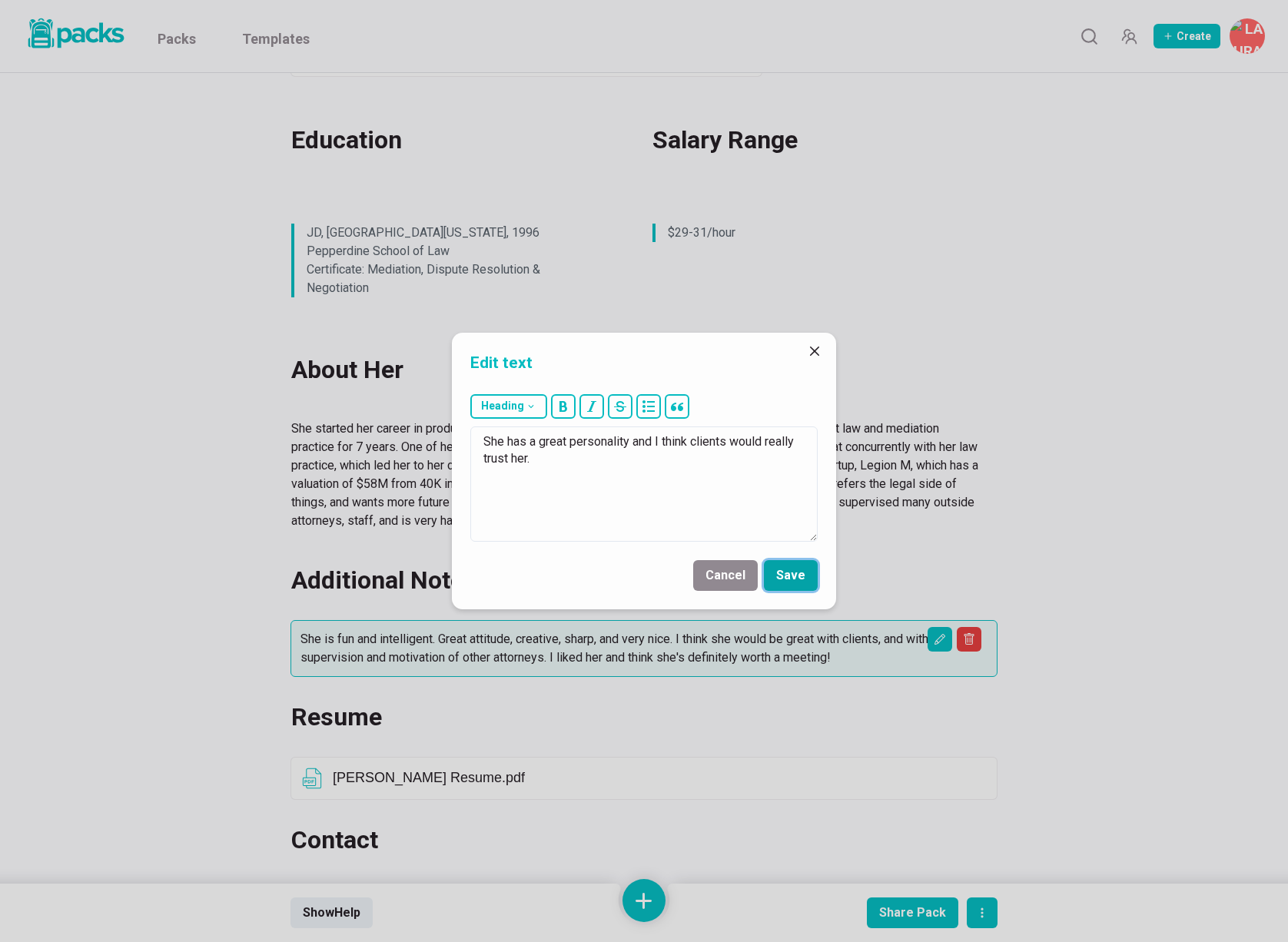
click at [802, 574] on button "Save" at bounding box center [790, 575] width 54 height 30
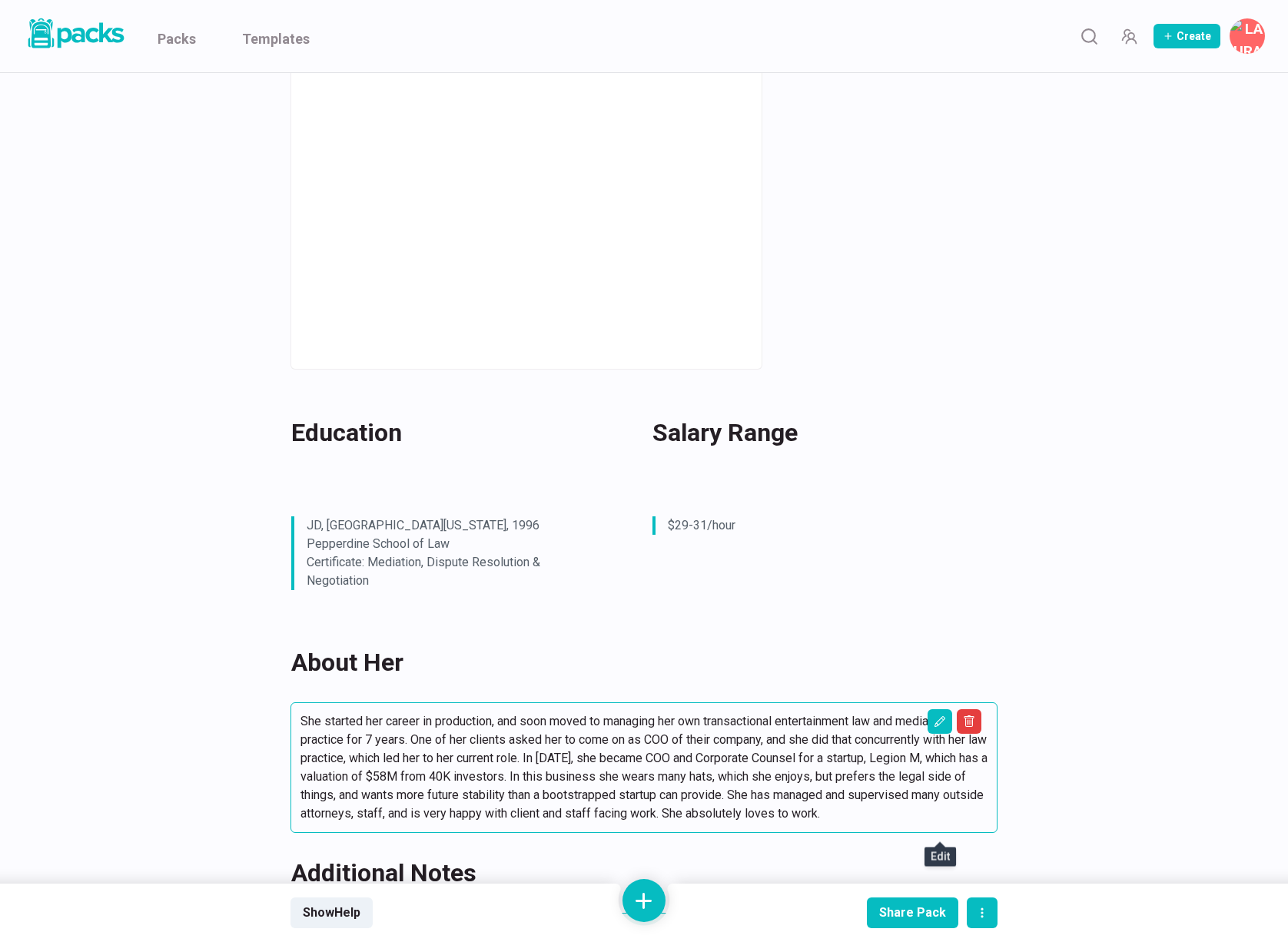
scroll to position [164, 0]
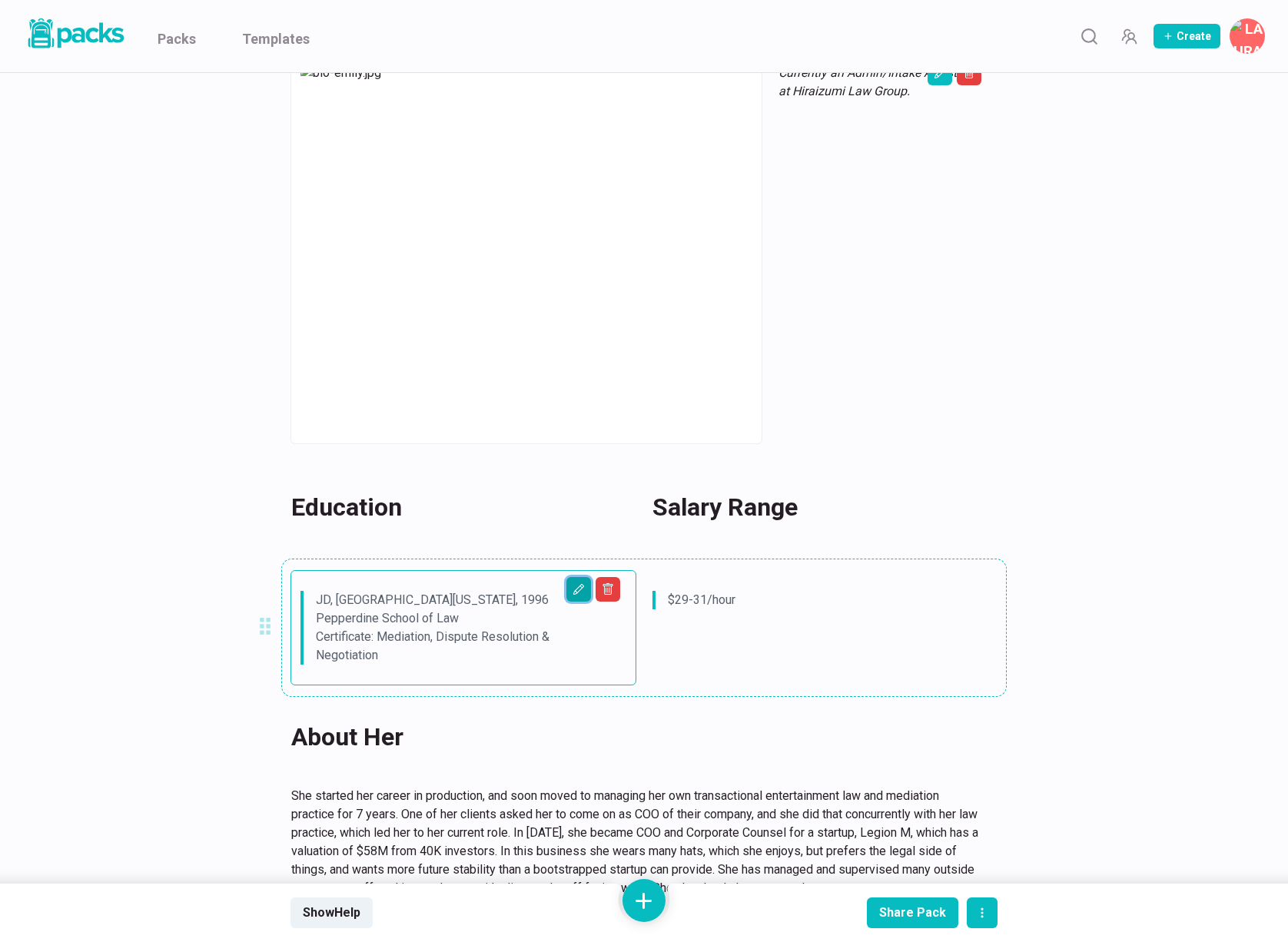
click at [568, 577] on button "Edit asset" at bounding box center [578, 589] width 25 height 25
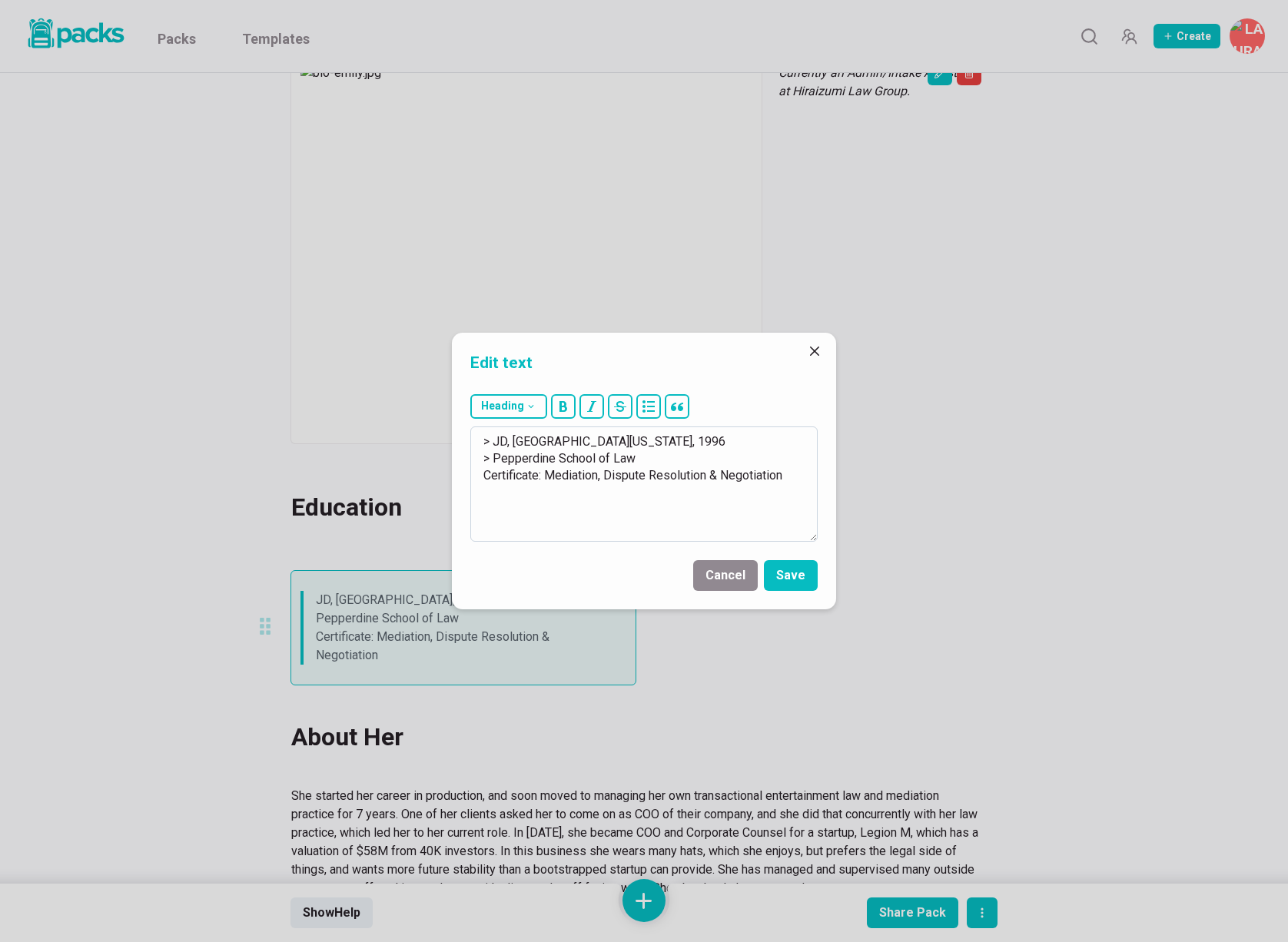
drag, startPoint x: 489, startPoint y: 438, endPoint x: 584, endPoint y: 526, distance: 129.5
click at [584, 526] on textarea "> JD, [GEOGRAPHIC_DATA][US_STATE], 1996 > Pepperdine School of Law Certificate:…" at bounding box center [644, 484] width 347 height 115
click at [489, 441] on textarea ">[US_STATE][GEOGRAPHIC_DATA] (SLO), BA - Theater, Minor – English, and Italian" at bounding box center [644, 484] width 347 height 115
click at [603, 455] on textarea ">B.A in Theater, minor in English and Italian, [US_STATE][GEOGRAPHIC_DATA] [GEO…" at bounding box center [644, 484] width 347 height 115
drag, startPoint x: 635, startPoint y: 458, endPoint x: 686, endPoint y: 517, distance: 78.0
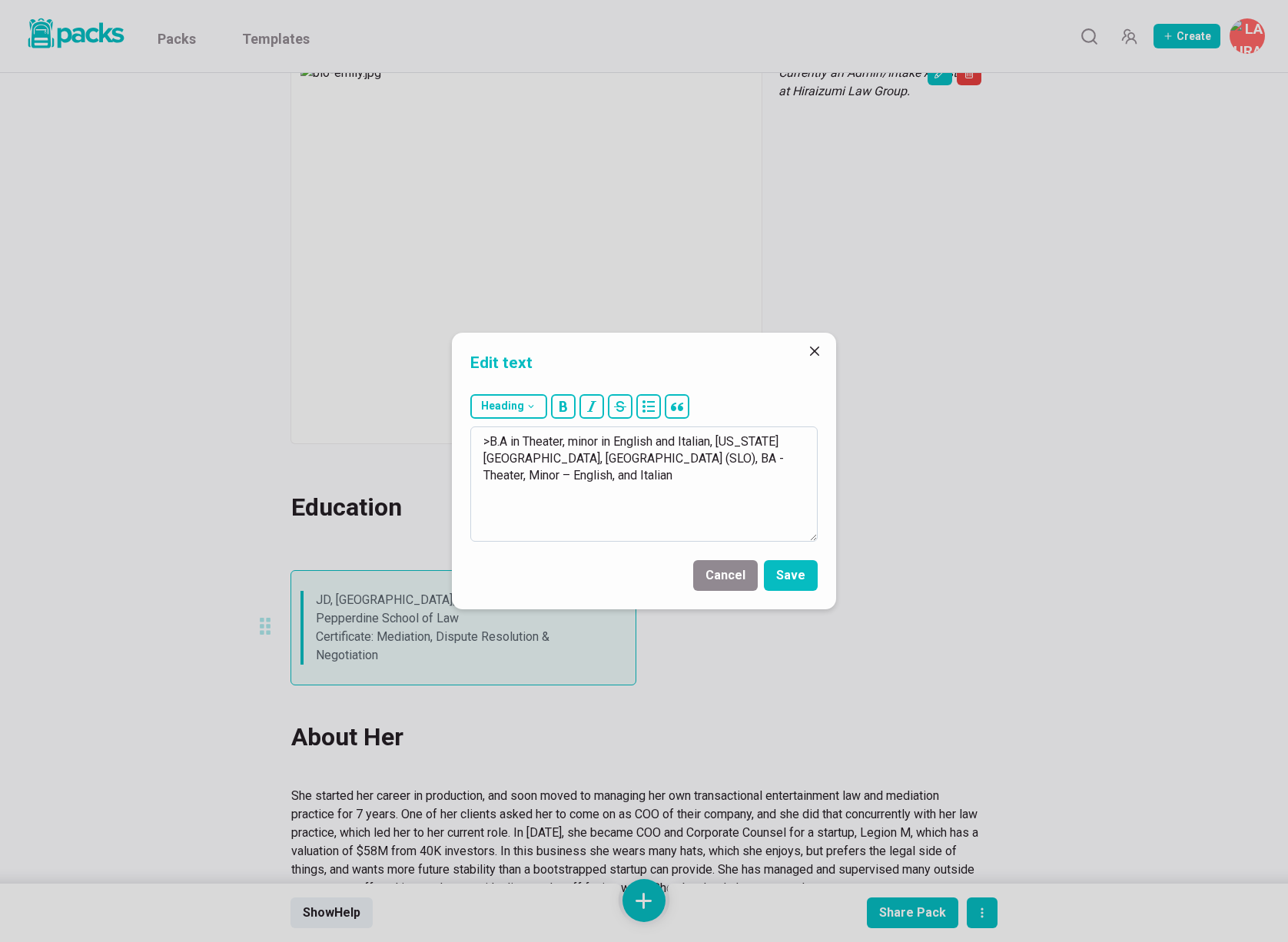
click at [686, 517] on textarea ">B.A in Theater, minor in English and Italian, [US_STATE][GEOGRAPHIC_DATA], [GE…" at bounding box center [644, 484] width 347 height 115
click at [582, 442] on textarea ">B.A in Theater, minor in English and Italian, [US_STATE][GEOGRAPHIC_DATA], 2007" at bounding box center [644, 484] width 347 height 115
type textarea ">B.A in Theater, Minor in English and Italian, [US_STATE][GEOGRAPHIC_DATA], 2007"
click at [799, 578] on button "Save" at bounding box center [790, 575] width 54 height 30
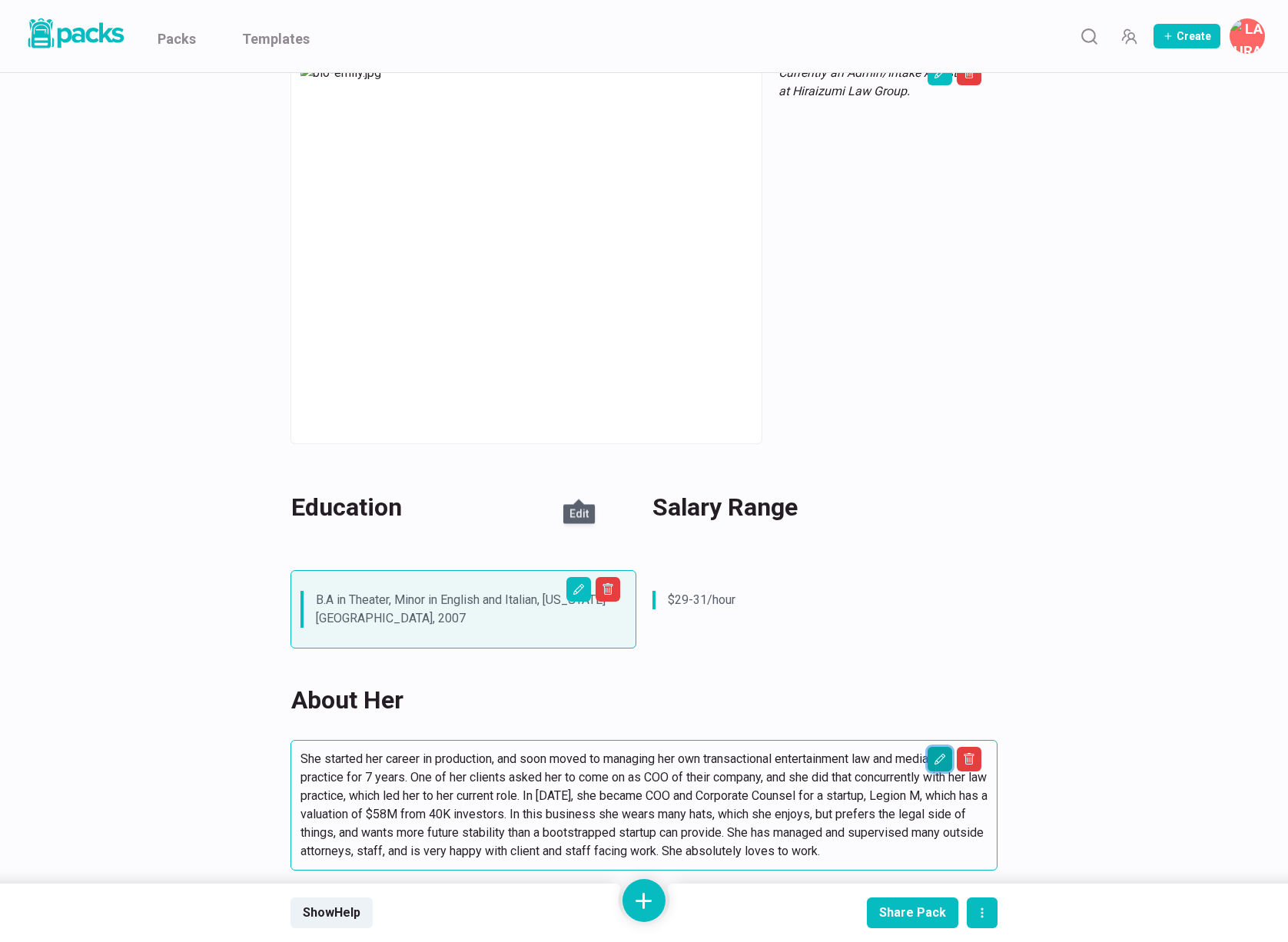
click at [938, 753] on icon "Edit asset" at bounding box center [940, 759] width 13 height 13
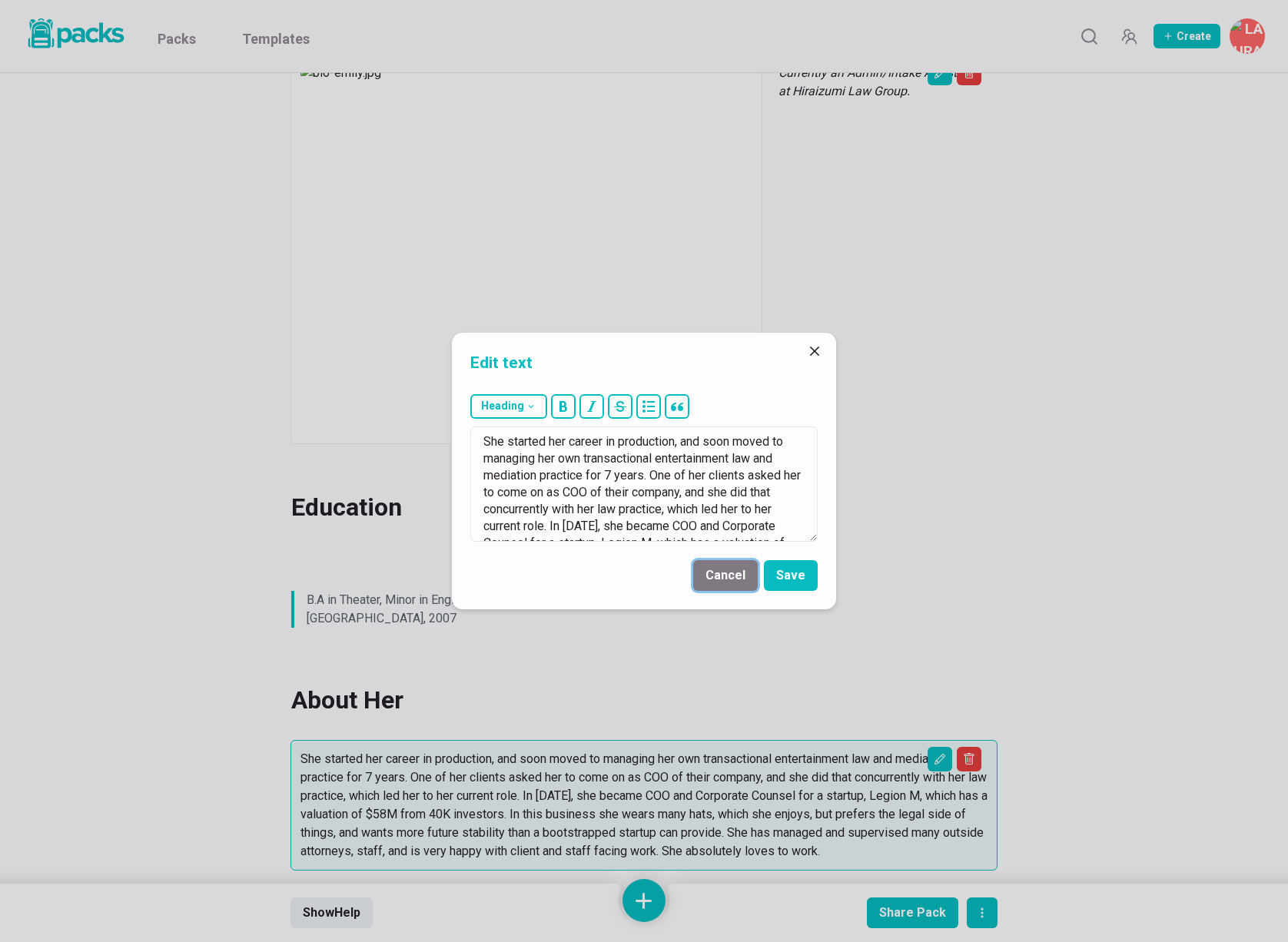
click at [731, 579] on button "Cancel" at bounding box center [725, 575] width 65 height 30
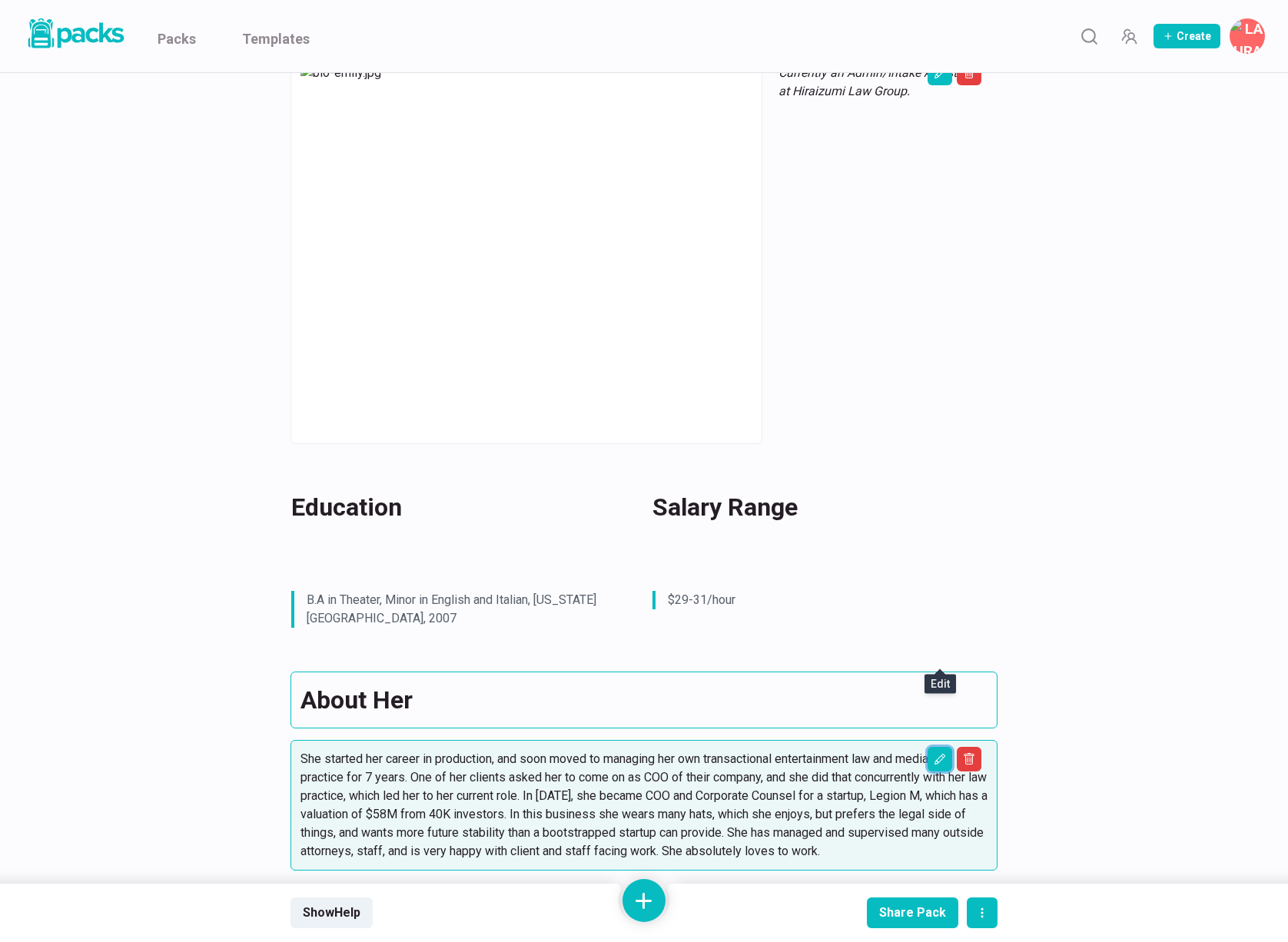
scroll to position [0, 0]
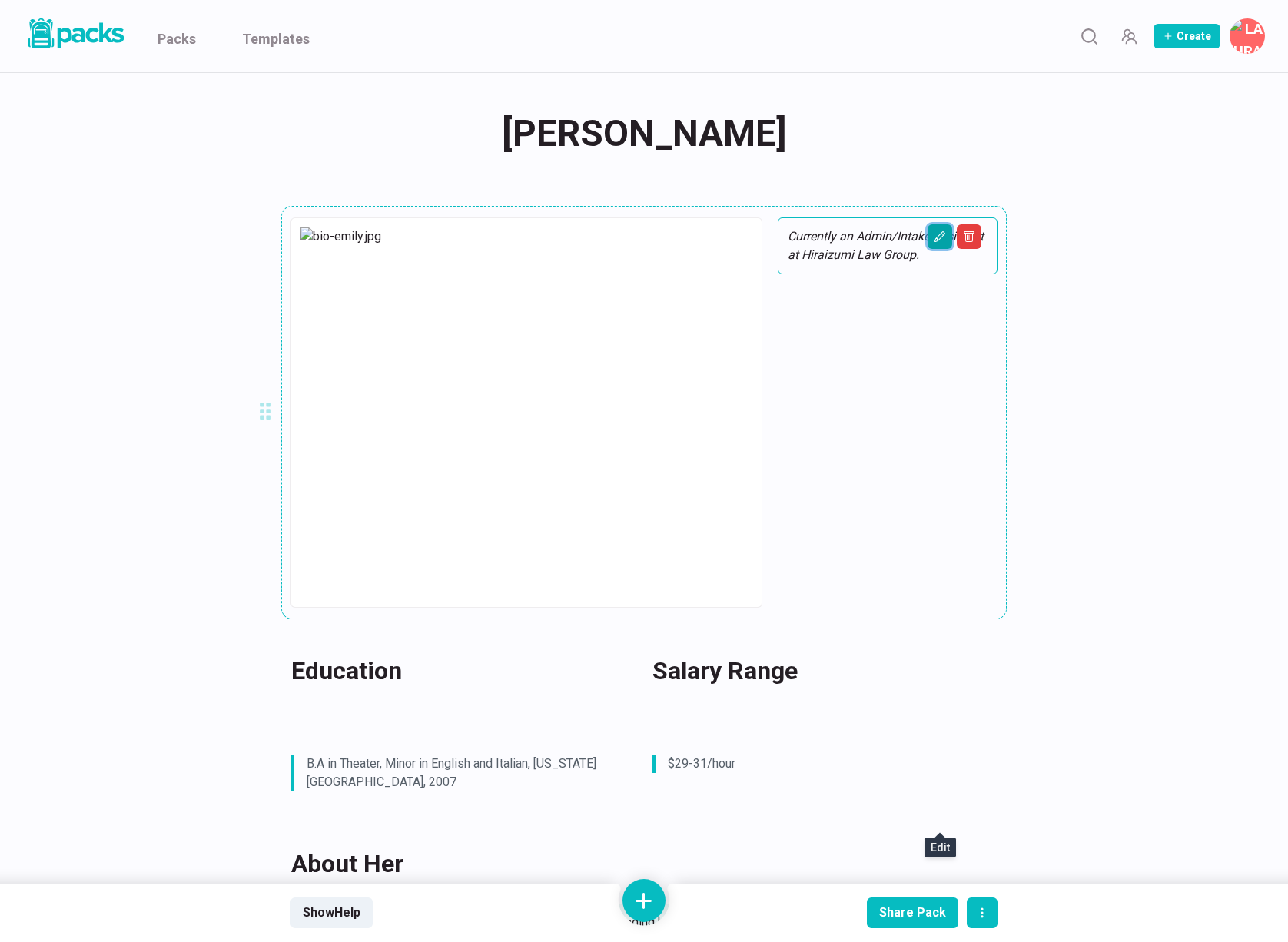
click at [934, 239] on icon "Edit asset" at bounding box center [940, 236] width 13 height 13
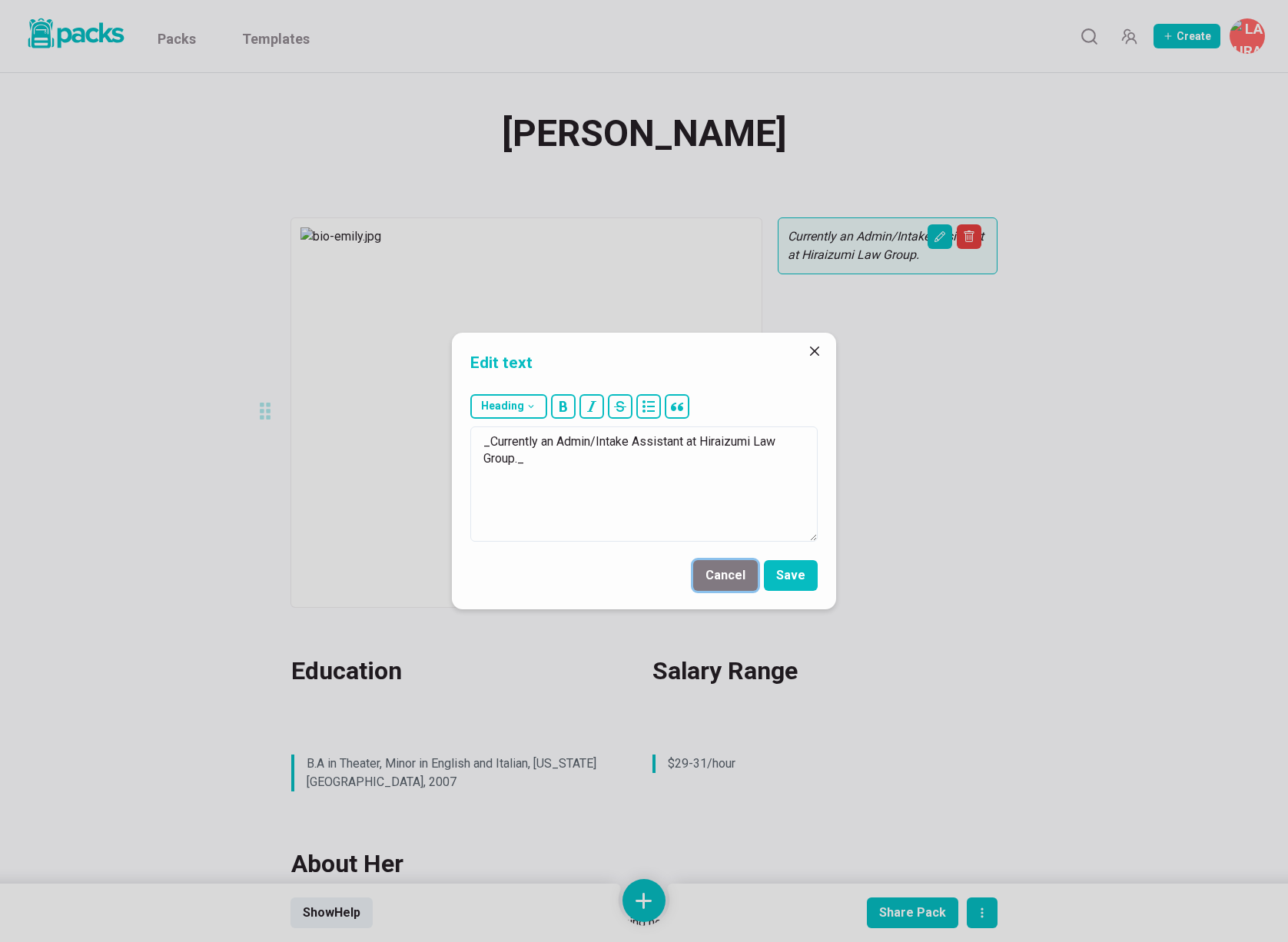
click at [736, 586] on button "Cancel" at bounding box center [725, 575] width 65 height 30
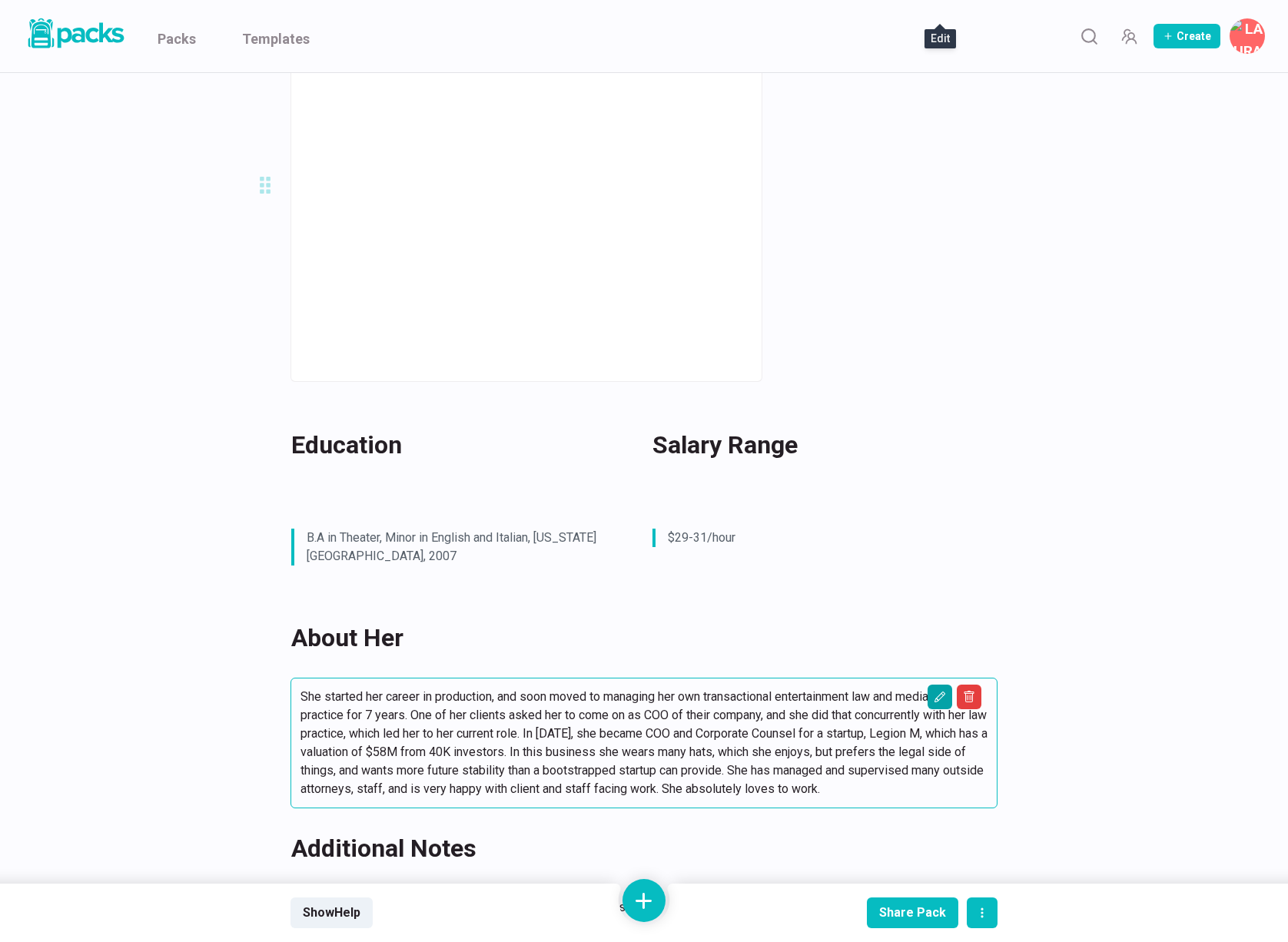
scroll to position [230, 0]
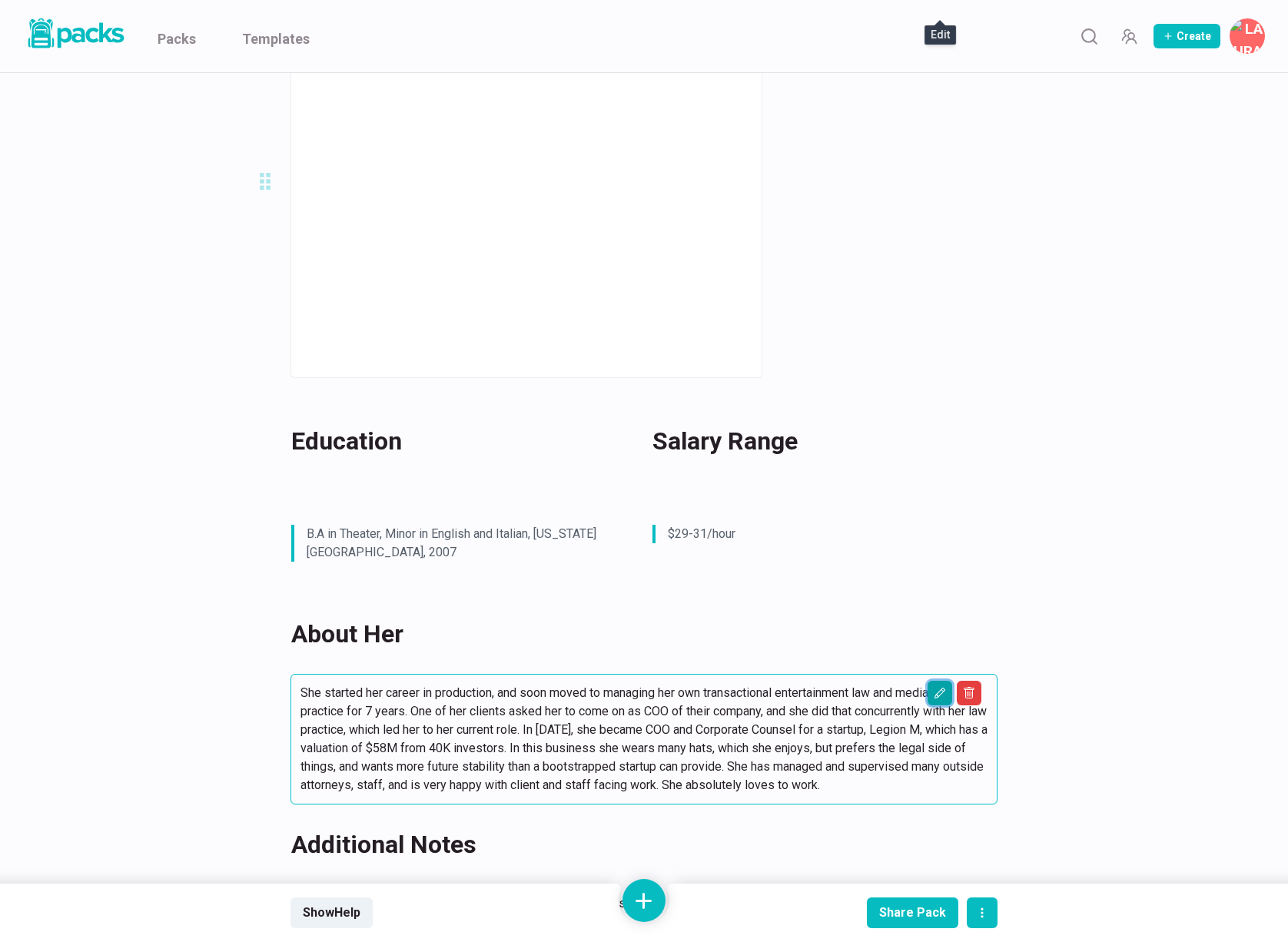
click at [940, 681] on button "Edit asset" at bounding box center [939, 693] width 25 height 25
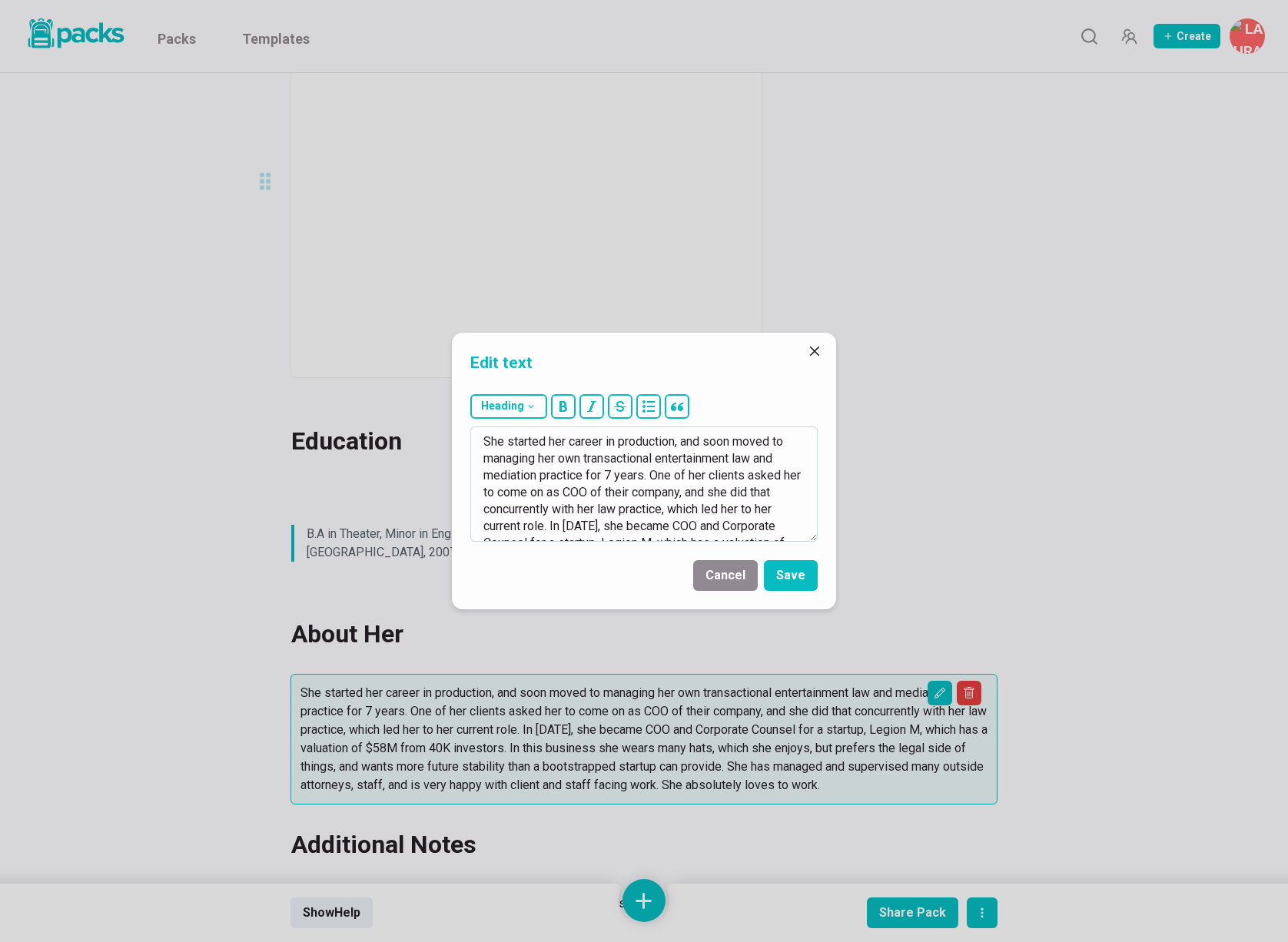
drag, startPoint x: 583, startPoint y: 477, endPoint x: 517, endPoint y: 462, distance: 67.7
click at [583, 477] on textarea "She started her career in production, and soon moved to managing her own transa…" at bounding box center [644, 484] width 347 height 115
drag, startPoint x: 488, startPoint y: 444, endPoint x: 619, endPoint y: 594, distance: 199.2
click at [619, 594] on form "Heading # H1 ## H2 ### H3 She started her career in production, and soon moved …" at bounding box center [644, 498] width 385 height 222
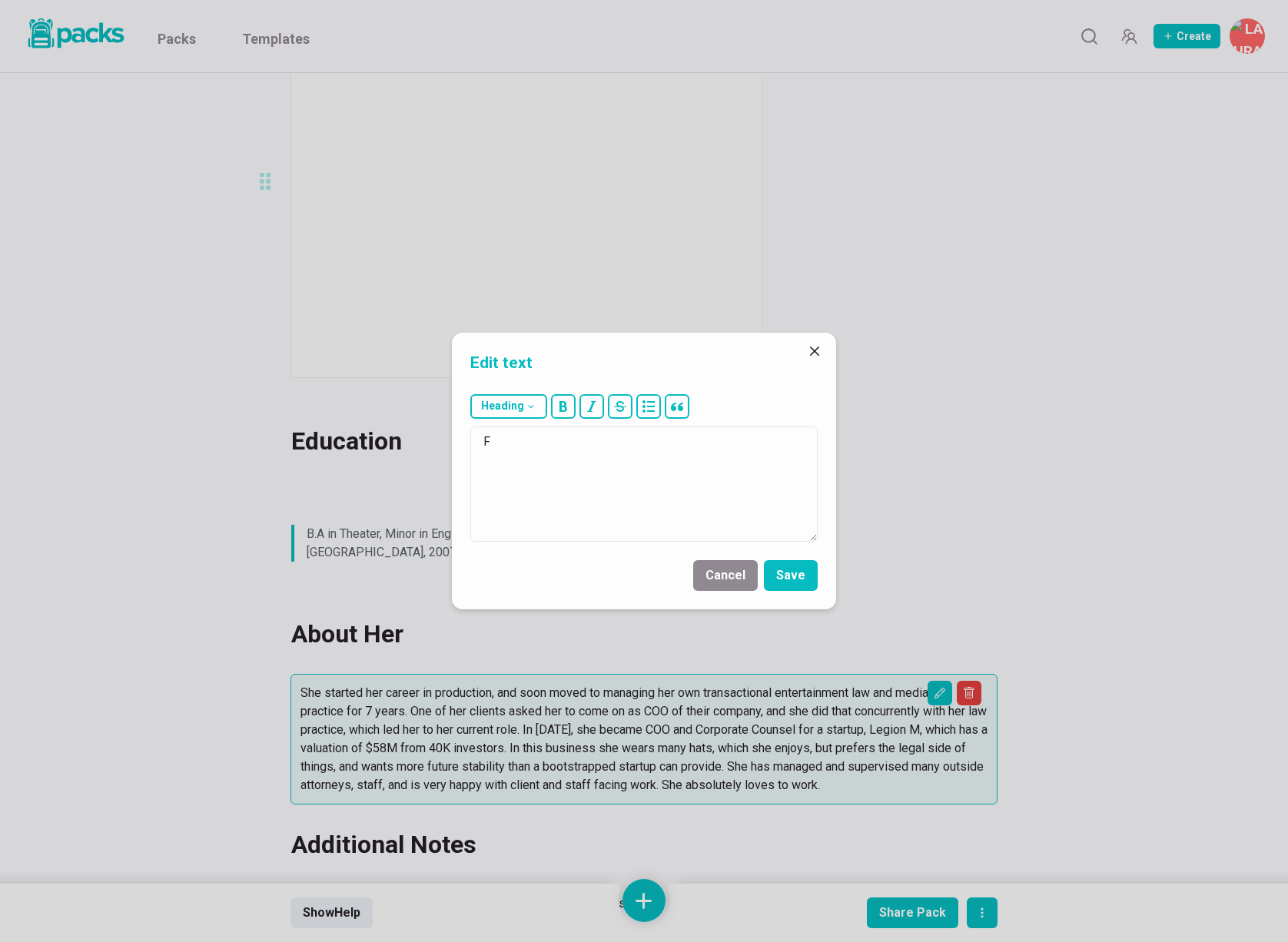
scroll to position [0, 0]
click at [686, 442] on textarea "For the last 5 years, she has been a remote admin/intake assistant at Hiraizumi…" at bounding box center [644, 484] width 347 height 115
click at [696, 457] on textarea "For the last 5 years, she has been an admin/intake assistant at Hiraizumi Law G…" at bounding box center [644, 484] width 347 height 115
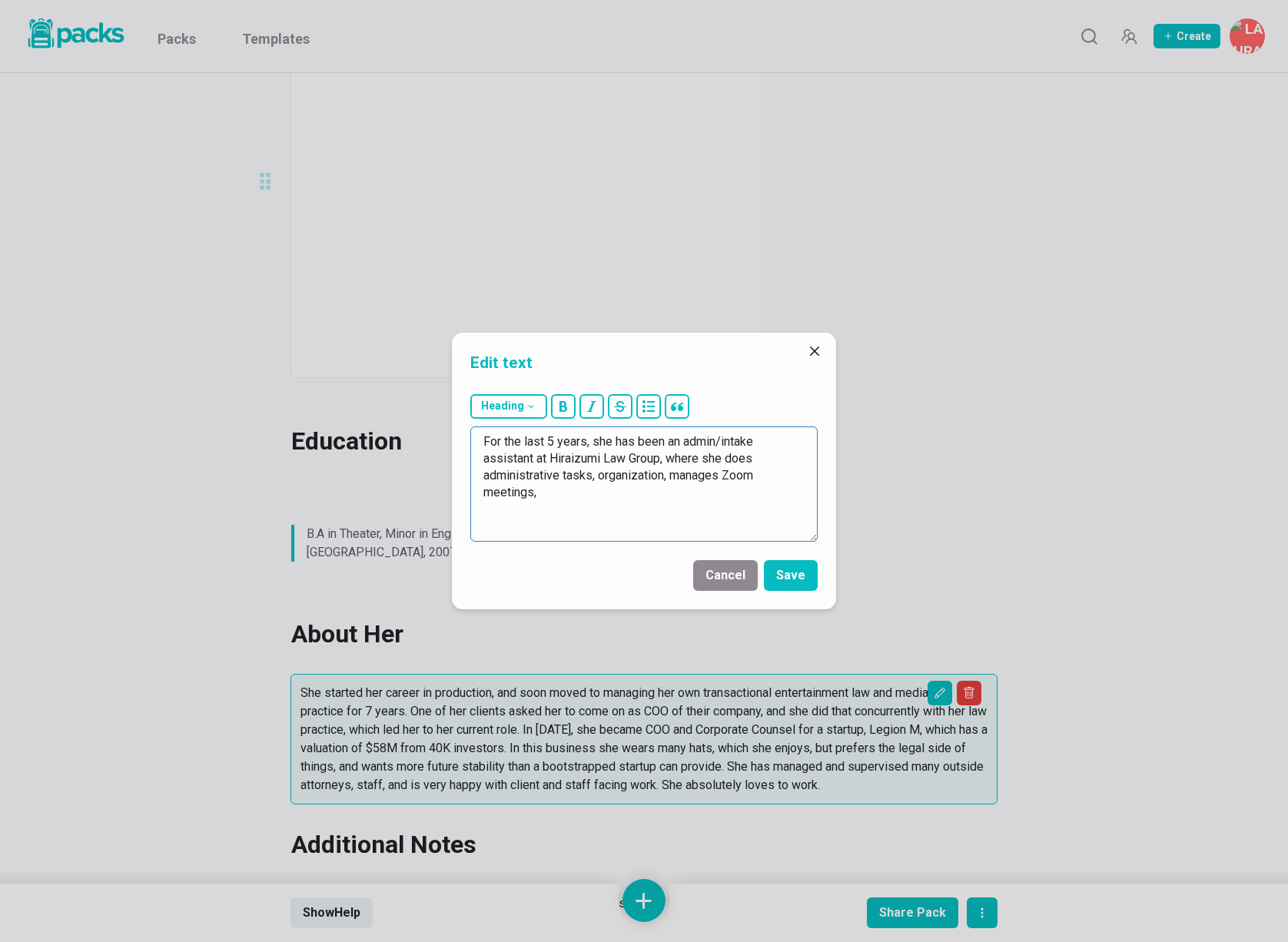
drag, startPoint x: 671, startPoint y: 474, endPoint x: 678, endPoint y: 480, distance: 9.2
click at [671, 474] on textarea "For the last 5 years, she has been an admin/intake assistant at Hiraizumi Law G…" at bounding box center [644, 484] width 347 height 115
click at [723, 469] on textarea "For the last 5 years, she has been an admin/intake assistant at Hiraizumi Law G…" at bounding box center [644, 484] width 347 height 115
click at [768, 493] on textarea "For the last 5 years, she has been an admin/intake assistant at Hiraizumi Law G…" at bounding box center [644, 484] width 347 height 115
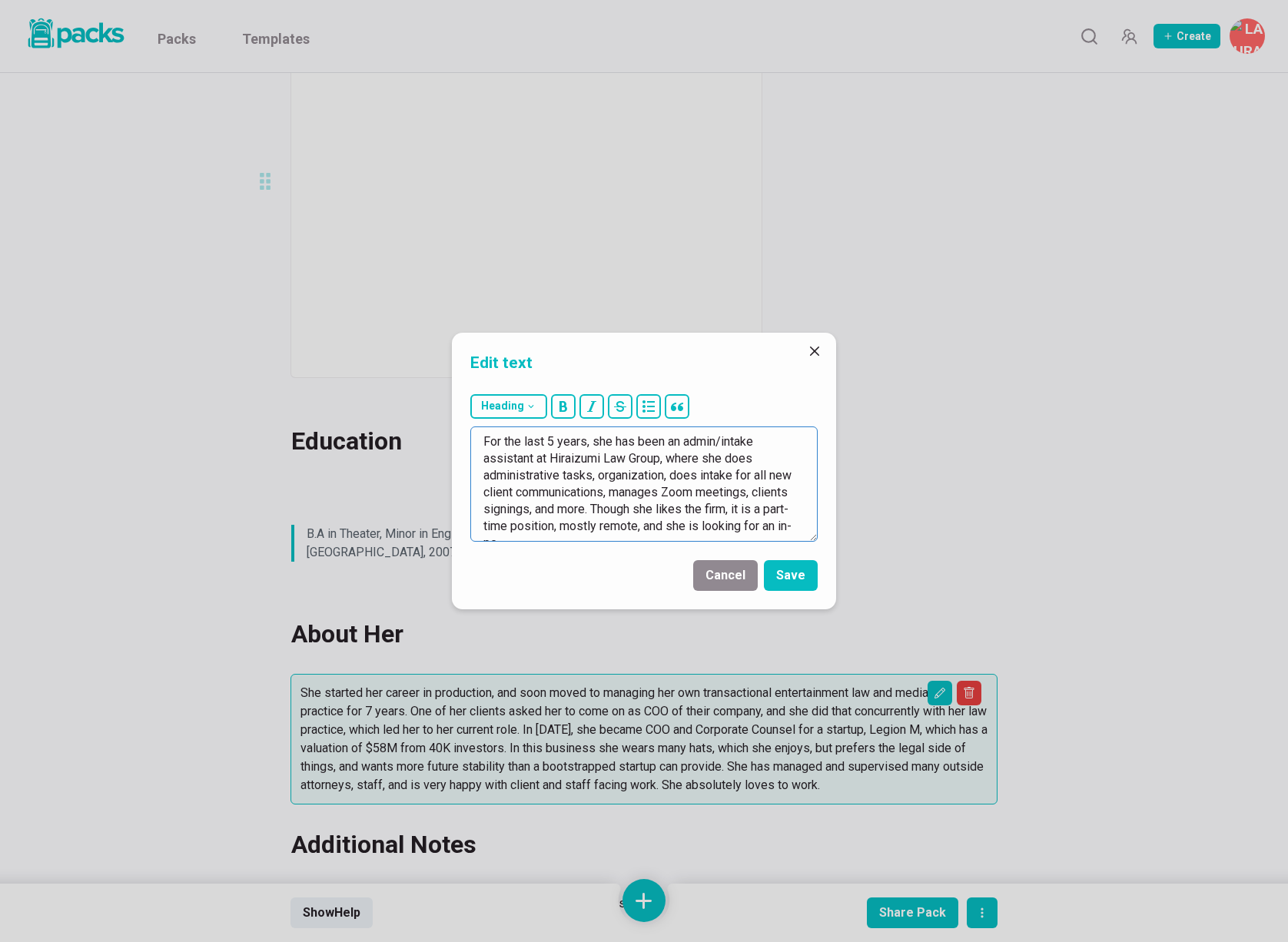
scroll to position [10, 0]
click at [675, 500] on textarea "For the last 5 years, she has been an admin/intake assistant at Hiraizumi Law G…" at bounding box center [644, 484] width 347 height 115
click at [669, 451] on textarea "For the last 5 years, she has been an admin/intake assistant at Hiraizumi Law G…" at bounding box center [644, 484] width 347 height 115
click at [562, 481] on textarea "For the last 5 years, she has been an admin/intake assistant at Hiraizumi Law G…" at bounding box center [644, 484] width 347 height 115
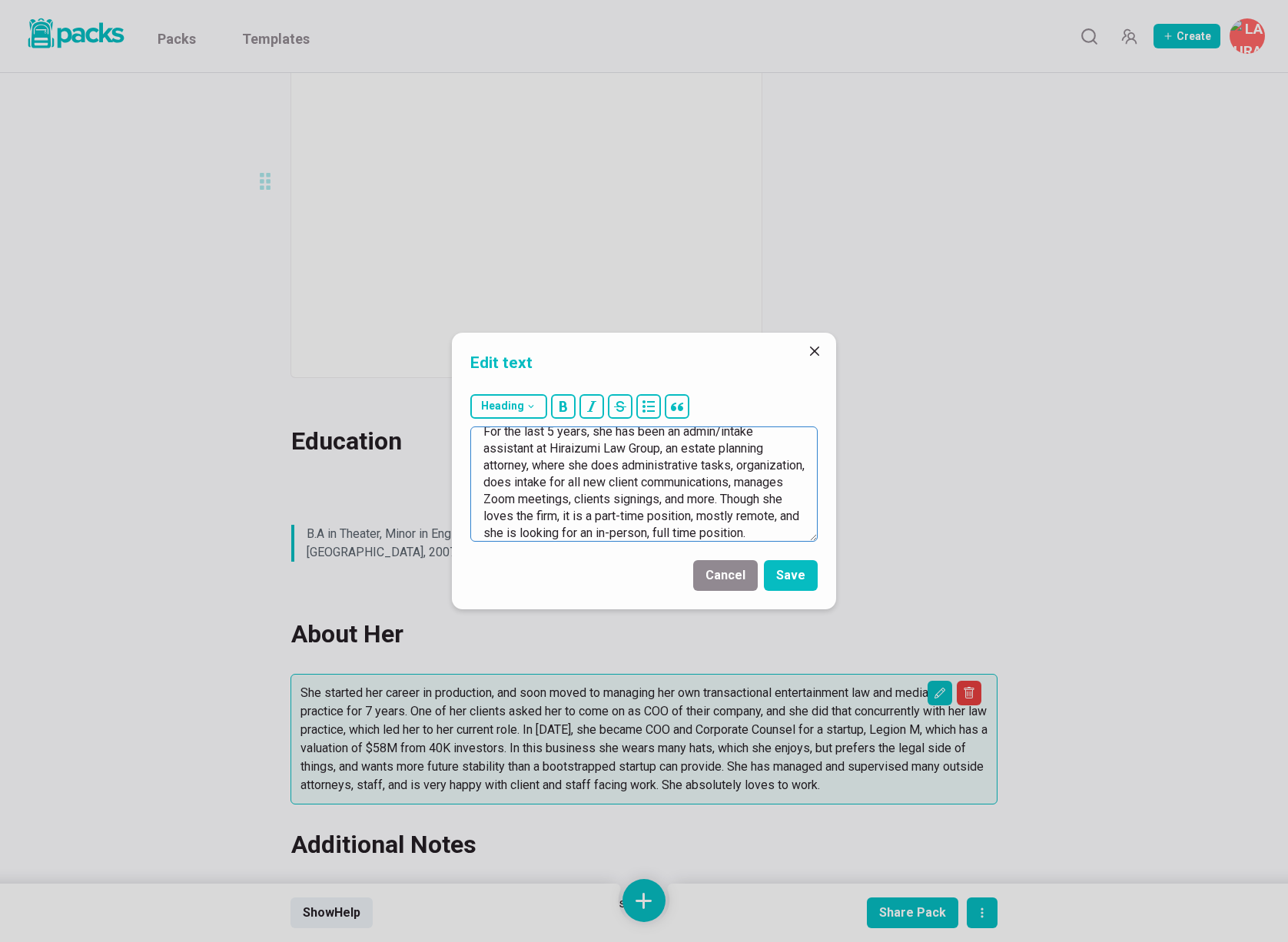
click at [562, 481] on textarea "For the last 5 years, she has been an admin/intake assistant at Hiraizumi Law G…" at bounding box center [644, 484] width 347 height 115
drag, startPoint x: 685, startPoint y: 482, endPoint x: 777, endPoint y: 480, distance: 92.0
click at [777, 480] on textarea "For the last 5 years, she has been an admin/intake assistant at Hiraizumi Law G…" at bounding box center [644, 484] width 347 height 115
click at [776, 480] on textarea "For the last 5 years, she has been an admin/intake assistant at Hiraizumi Law G…" at bounding box center [644, 484] width 347 height 115
drag, startPoint x: 777, startPoint y: 483, endPoint x: 557, endPoint y: 481, distance: 220.0
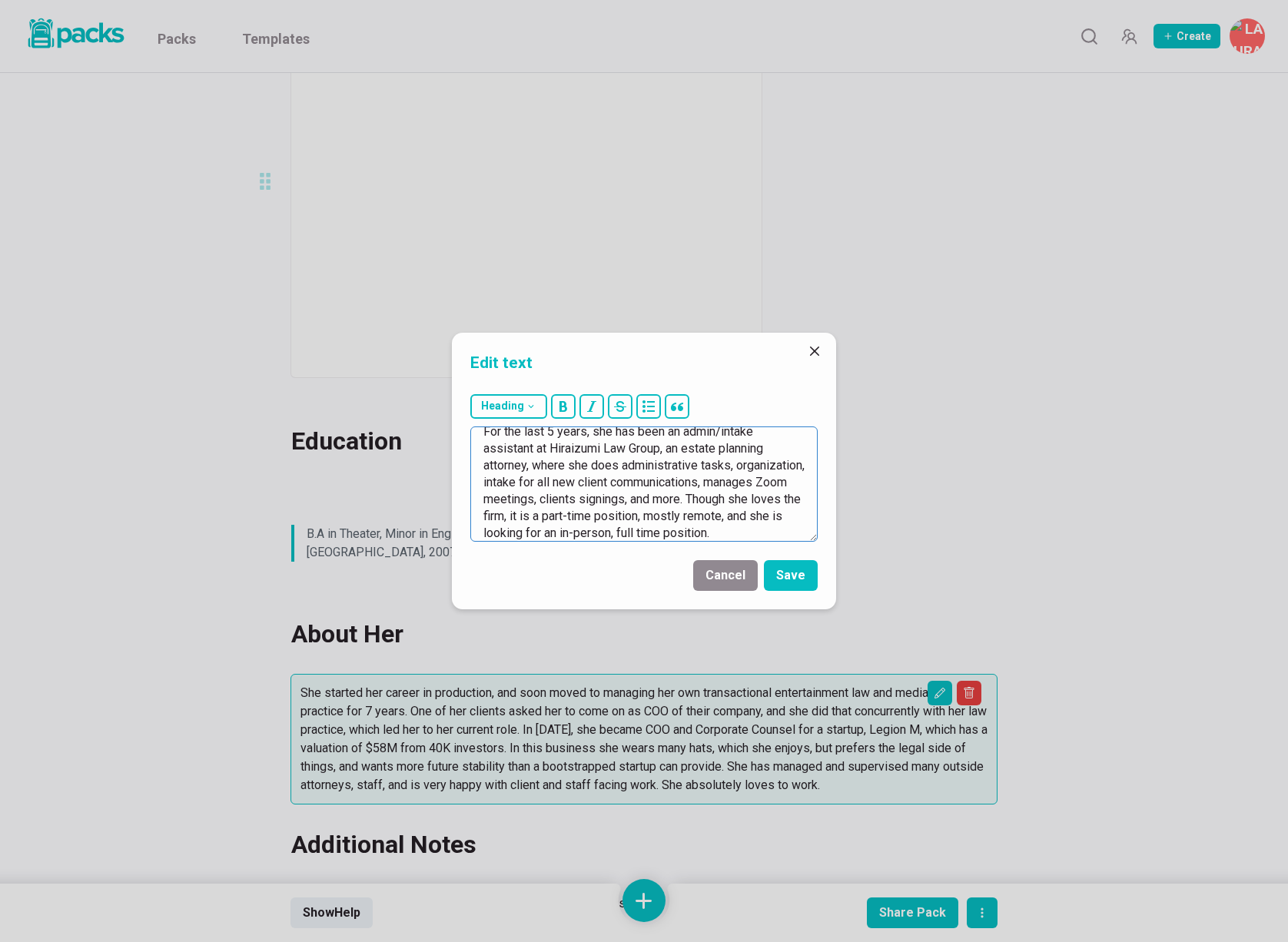
click at [558, 480] on textarea "For the last 5 years, she has been an admin/intake assistant at Hiraizumi Law G…" at bounding box center [644, 484] width 347 height 115
click at [519, 500] on textarea "For the last 5 years, she has been an admin/intake assistant at Hiraizumi Law G…" at bounding box center [644, 484] width 347 height 115
click at [661, 533] on textarea "For the last 5 years, she has been an admin/intake assistant at Hiraizumi Law G…" at bounding box center [644, 484] width 347 height 115
click at [657, 537] on textarea "For the last 5 years, she has been an admin/intake assistant at Hiraizumi Law G…" at bounding box center [644, 484] width 347 height 115
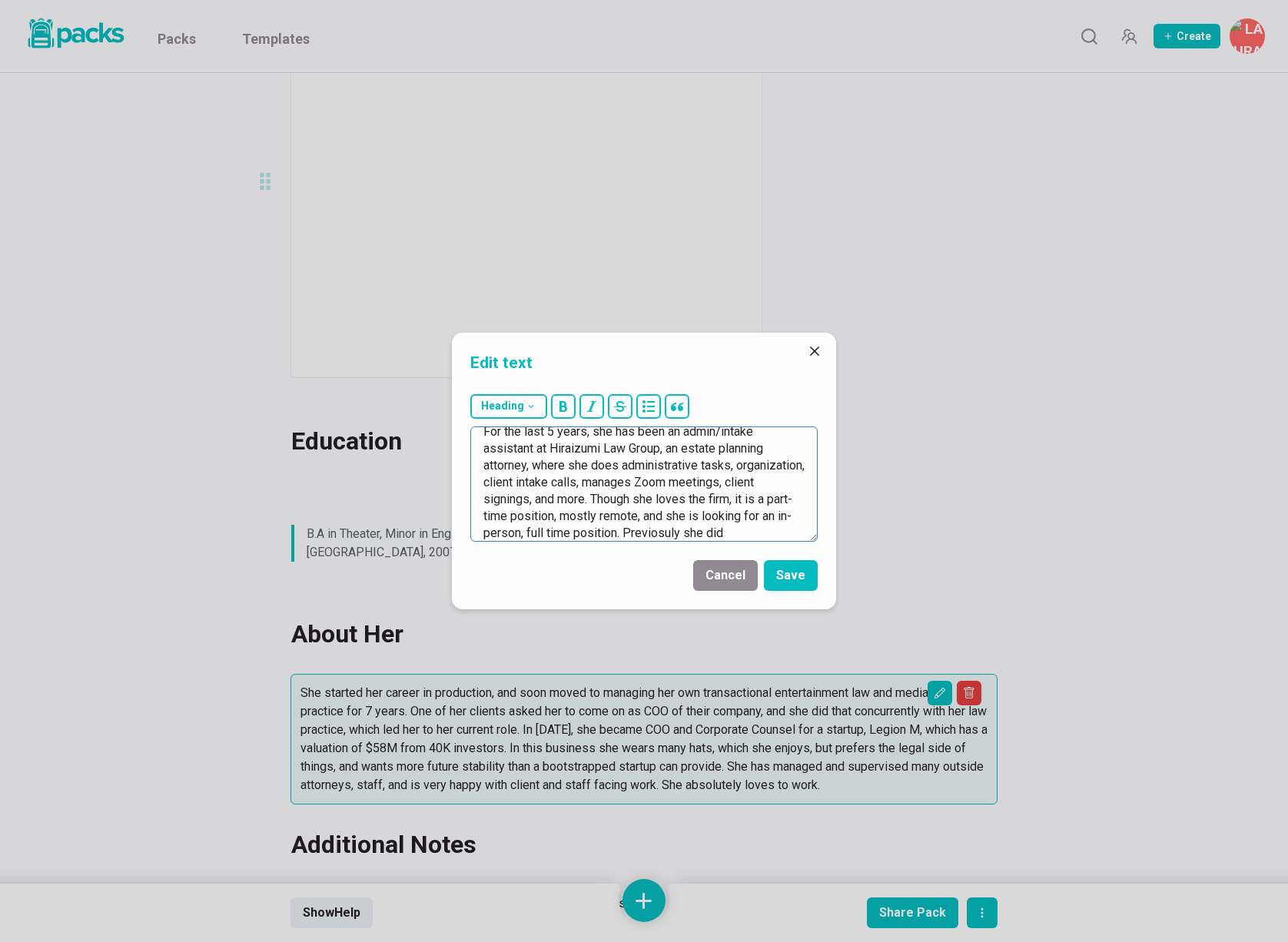
scroll to position [16, 0]
drag, startPoint x: 645, startPoint y: 529, endPoint x: 739, endPoint y: 527, distance: 94.0
click at [739, 527] on textarea "For the last 5 years, she has been an admin/intake assistant at Hiraizumi Law G…" at bounding box center [644, 484] width 347 height 115
click at [722, 519] on textarea "For the last 5 years, she has been an admin/intake assistant at Hiraizumi Law G…" at bounding box center [644, 484] width 347 height 115
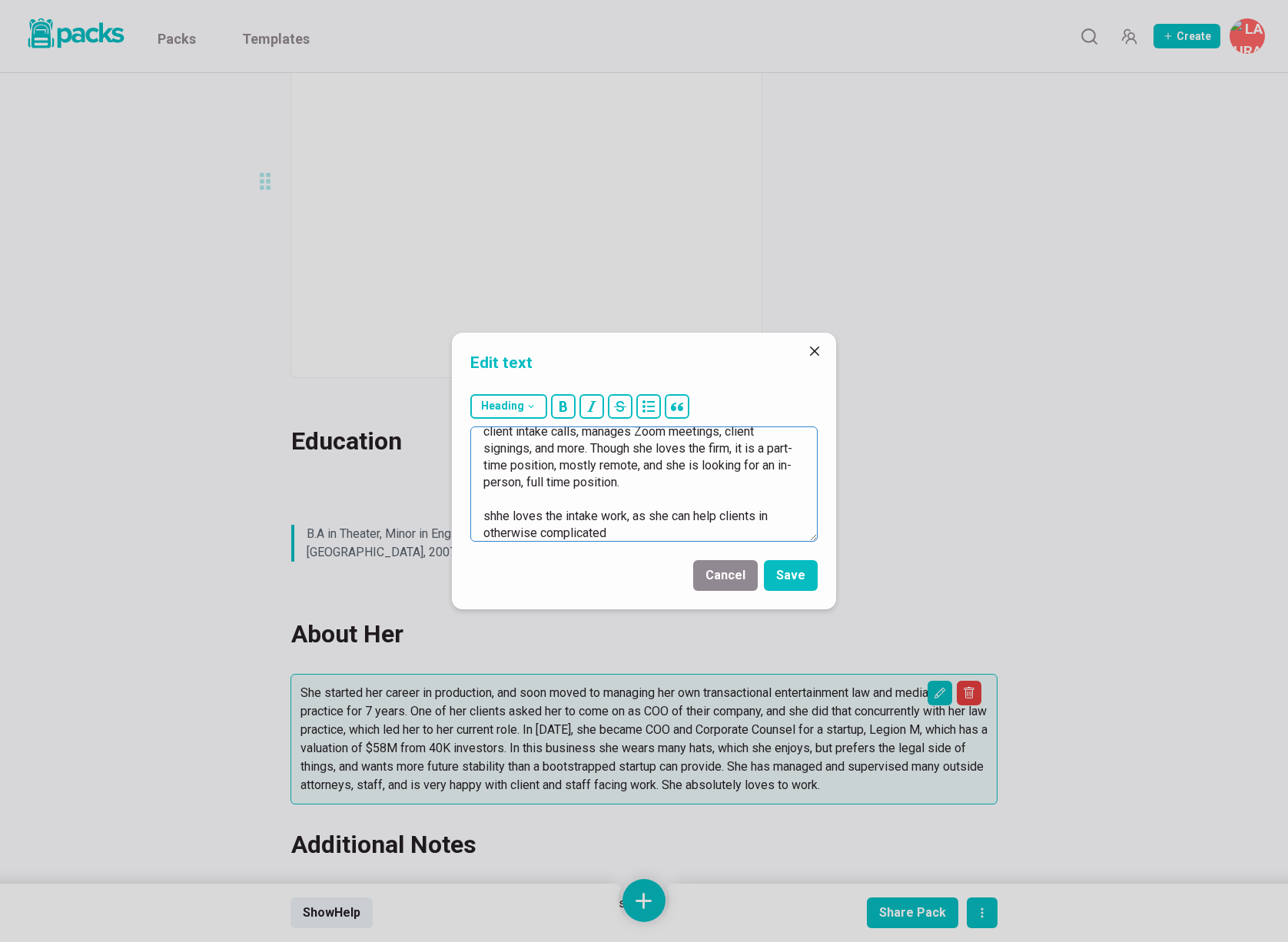
click at [486, 518] on textarea "For the last 5 years, she has been an admin/intake assistant at Hiraizumi Law G…" at bounding box center [644, 484] width 347 height 115
drag, startPoint x: 714, startPoint y: 515, endPoint x: 739, endPoint y: 533, distance: 30.8
click at [739, 533] on textarea "For the last 5 years, she has been an admin/intake assistant at Hiraizumi Law G…" at bounding box center [644, 484] width 347 height 115
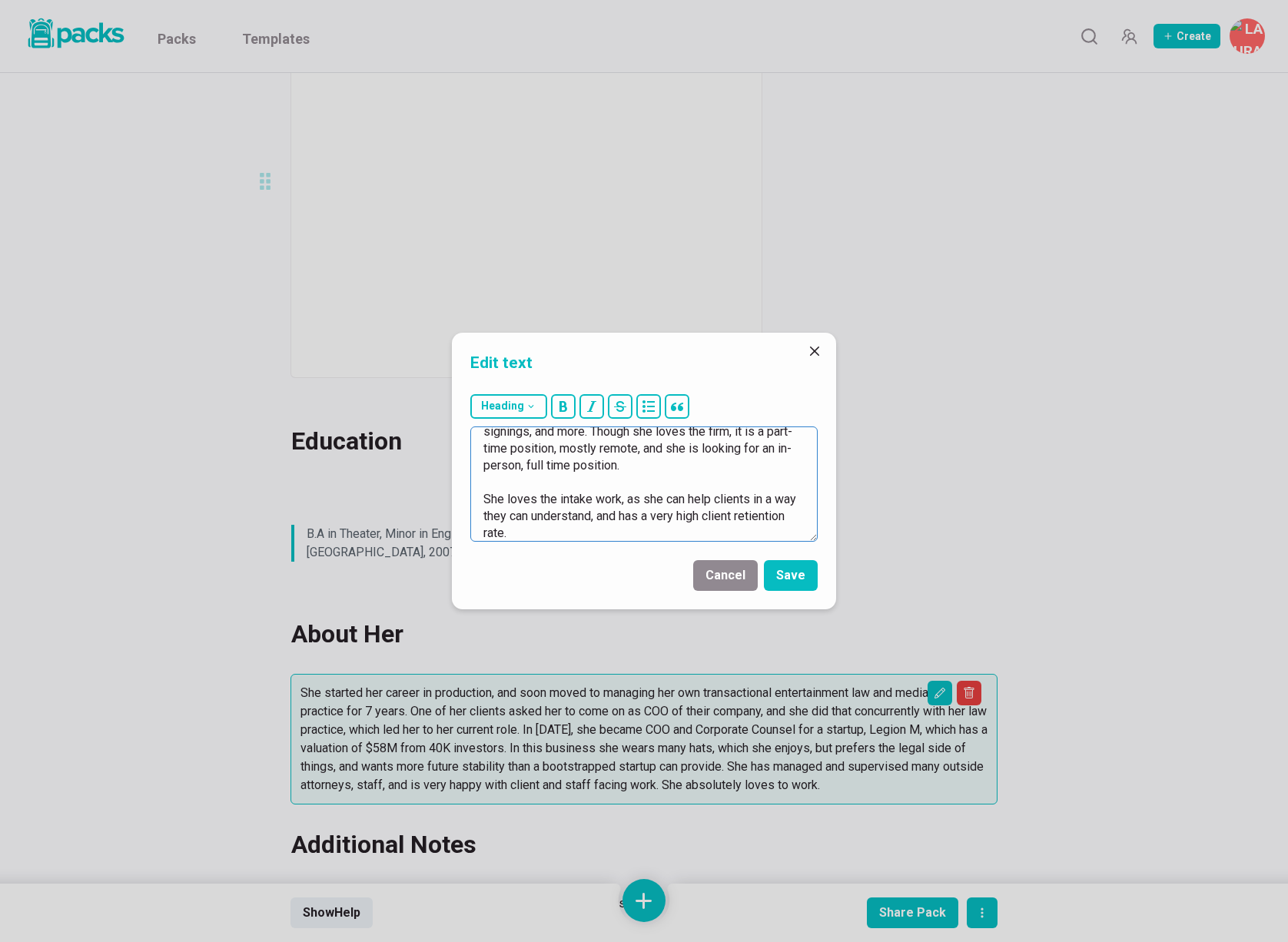
click at [664, 515] on textarea "For the last 5 years, she has been an admin/intake assistant at Hiraizumi Law G…" at bounding box center [644, 484] width 347 height 115
drag, startPoint x: 689, startPoint y: 508, endPoint x: 698, endPoint y: 519, distance: 14.2
click at [689, 508] on textarea "For the last 5 years, she has been an admin/intake assistant at Hiraizumi Law G…" at bounding box center [644, 484] width 347 height 115
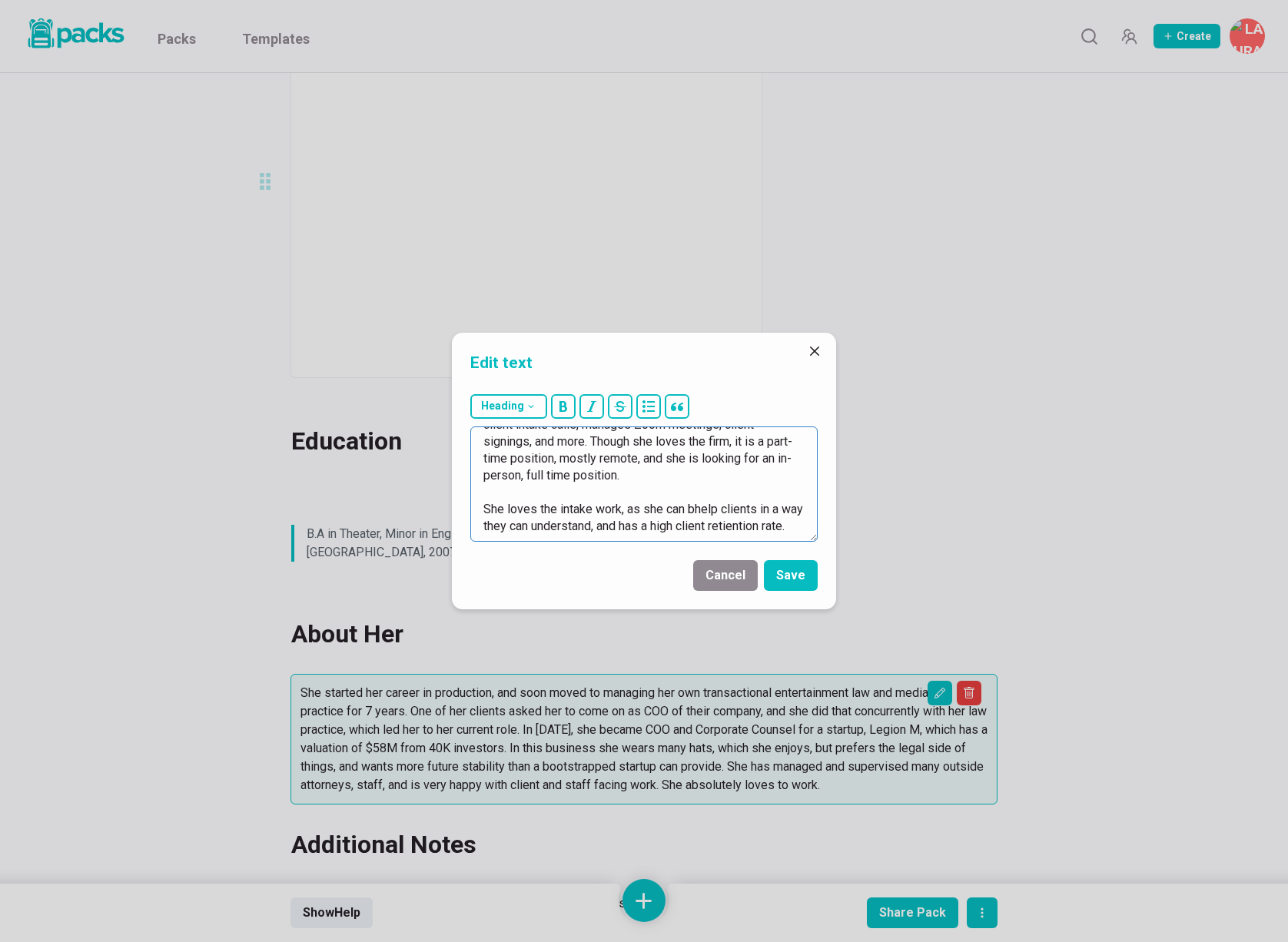
scroll to position [78, 0]
drag, startPoint x: 709, startPoint y: 517, endPoint x: 736, endPoint y: 516, distance: 27.0
click at [737, 516] on textarea "For the last 5 years, she has been an admin/intake assistant at Hiraizumi Law G…" at bounding box center [644, 484] width 347 height 115
click at [531, 533] on textarea "For the last 5 years, she has been an admin/intake assistant at Hiraizumi Law G…" at bounding box center [644, 484] width 347 height 115
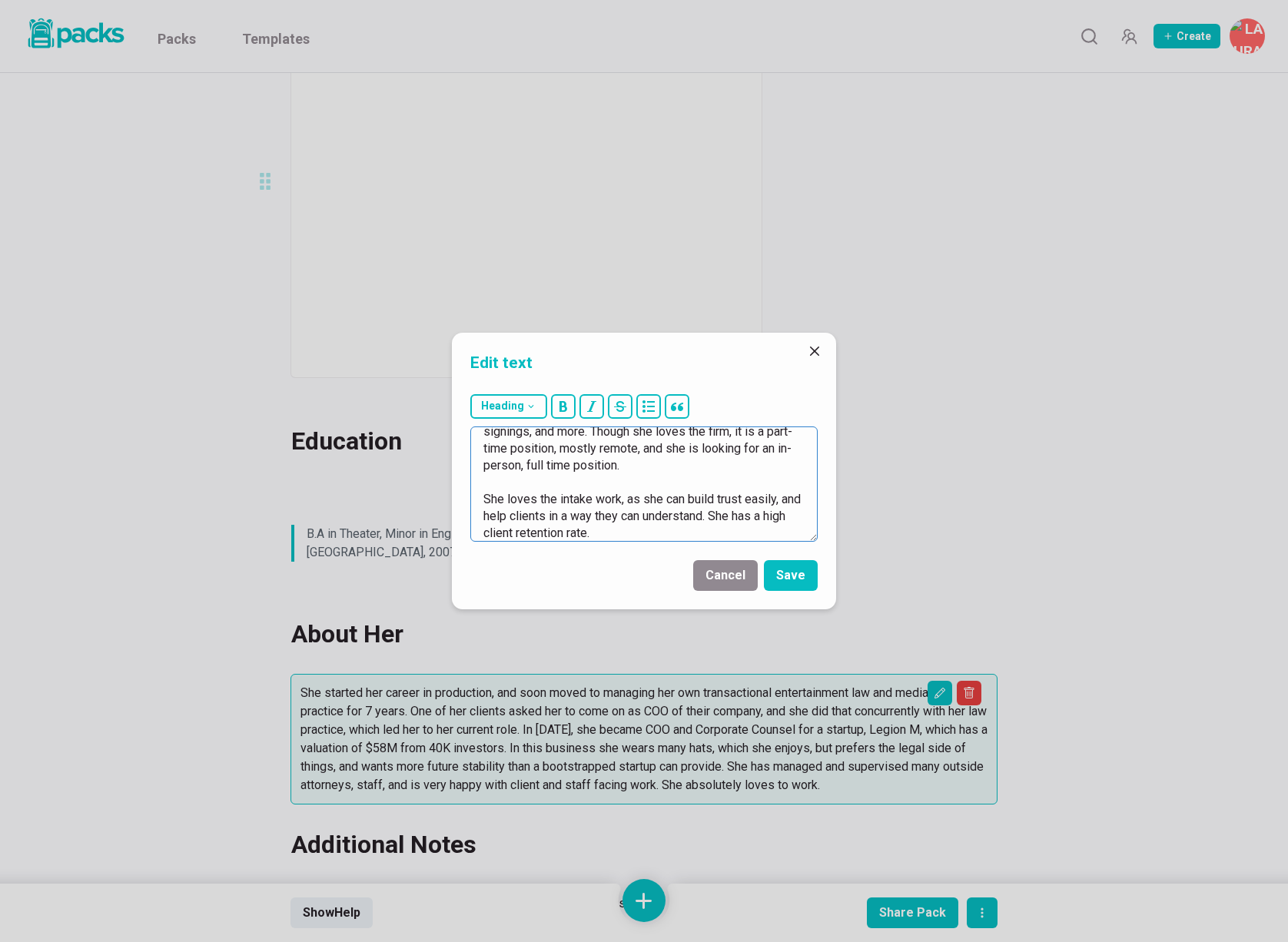
click at [628, 531] on textarea "For the last 5 years, she has been an admin/intake assistant at Hiraizumi Law G…" at bounding box center [644, 484] width 347 height 115
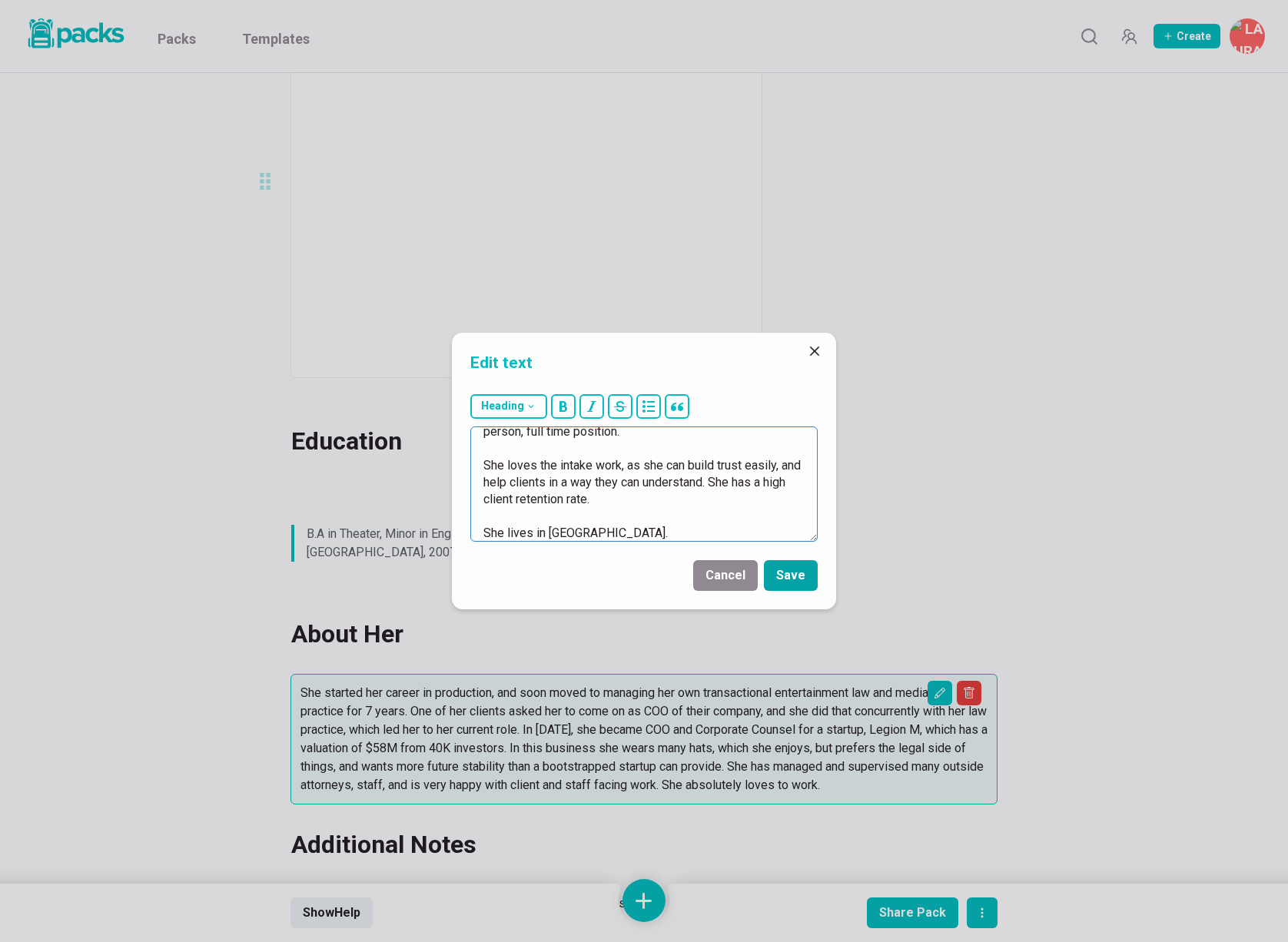
type textarea "For the last 5 years, she has been an admin/intake assistant at Hiraizumi Law G…"
click at [796, 582] on button "Save" at bounding box center [790, 575] width 54 height 30
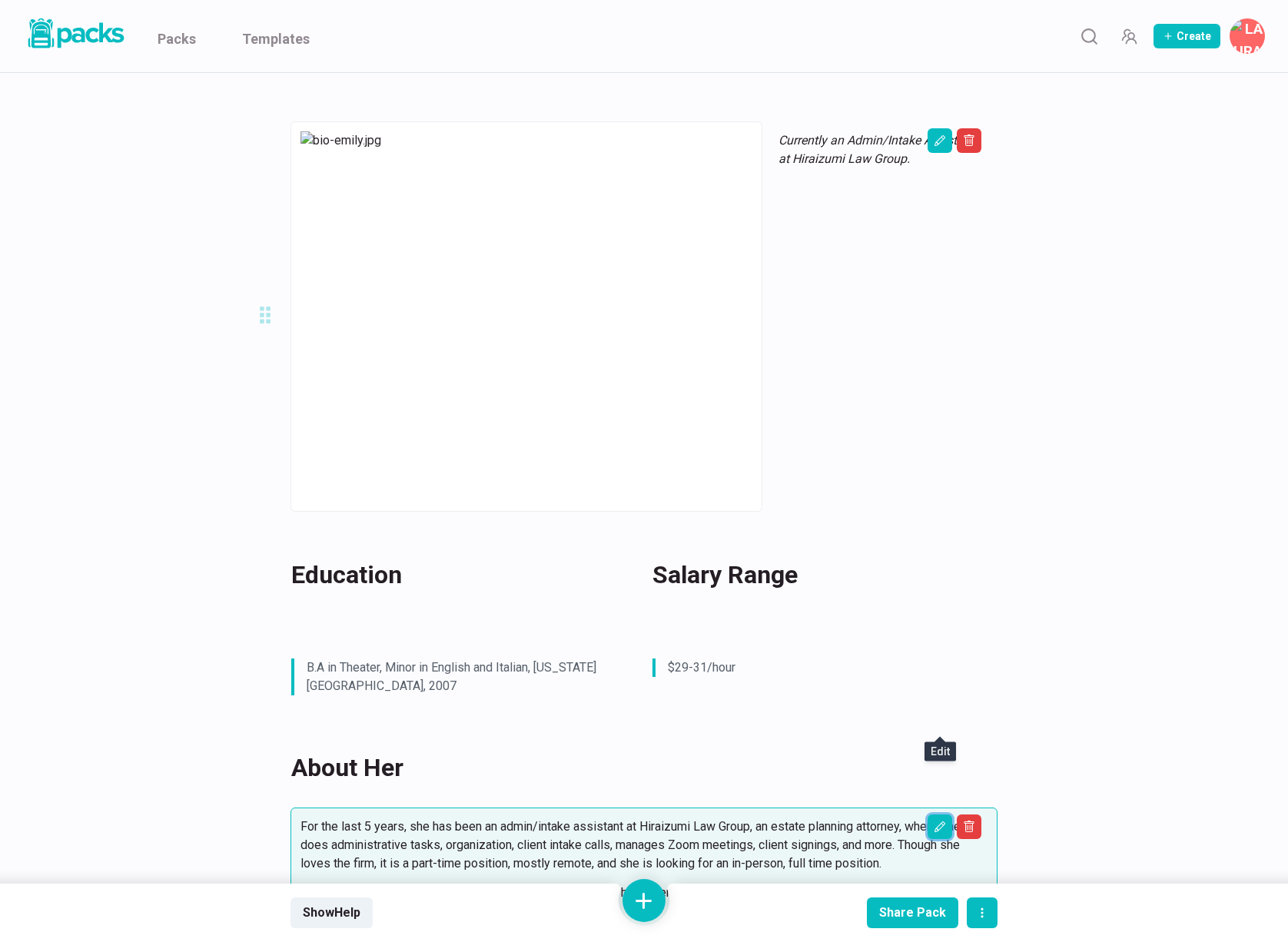
scroll to position [0, 0]
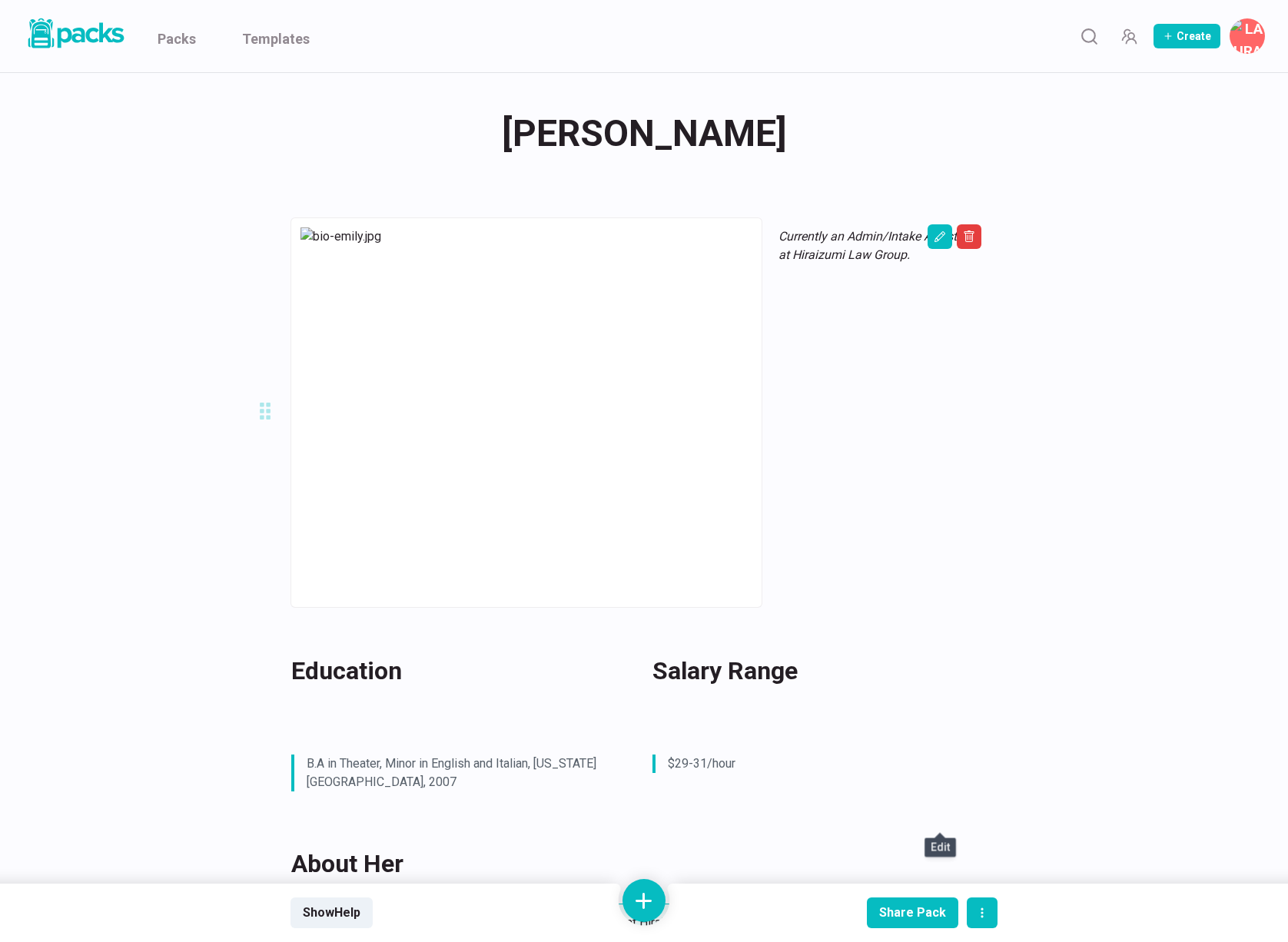
click at [1148, 587] on div "[PERSON_NAME] [PERSON_NAME] Currently an Admin/Intake Assistant at Hiraizumi La…" at bounding box center [644, 883] width 1153 height 1621
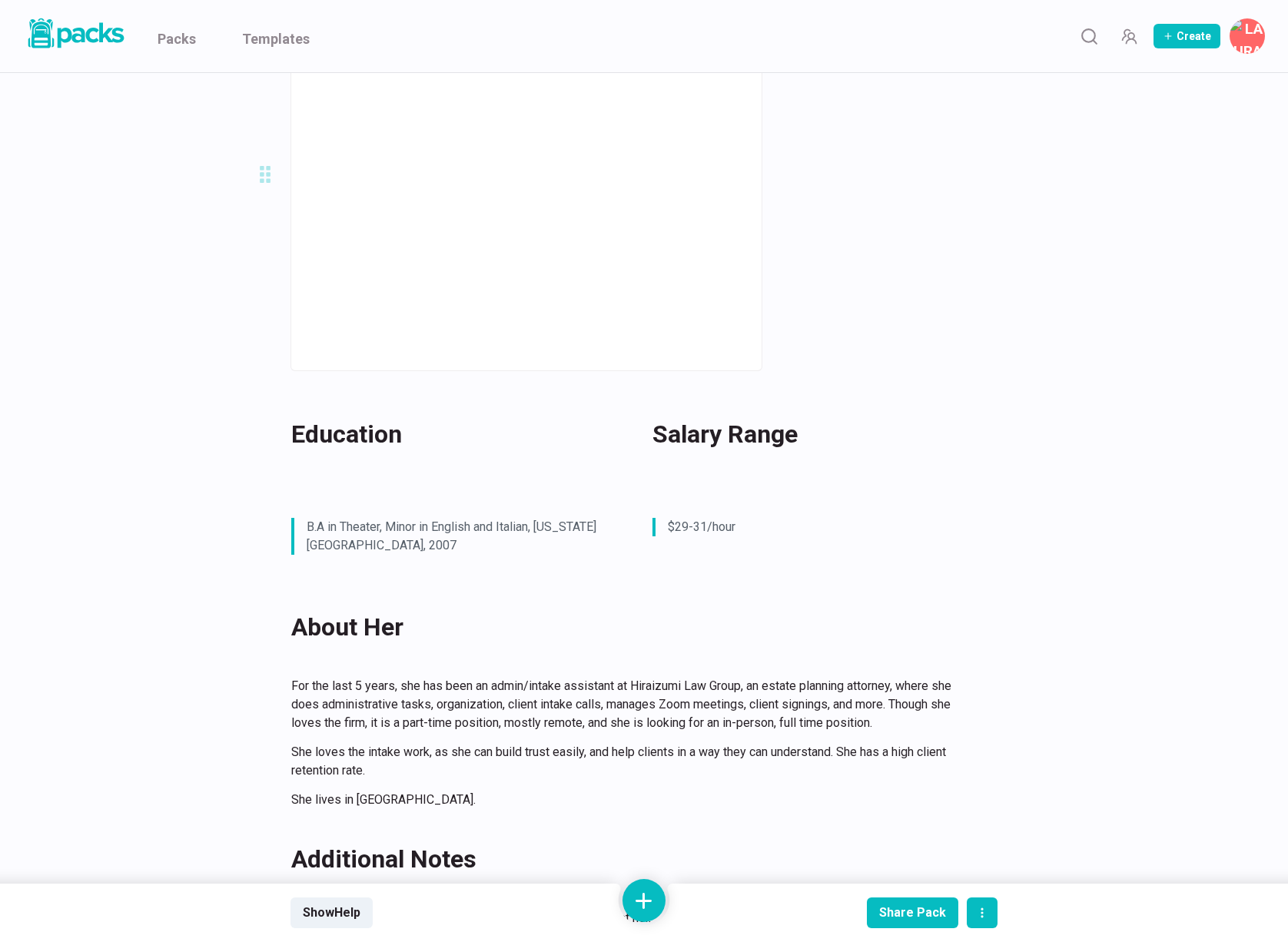
scroll to position [240, 0]
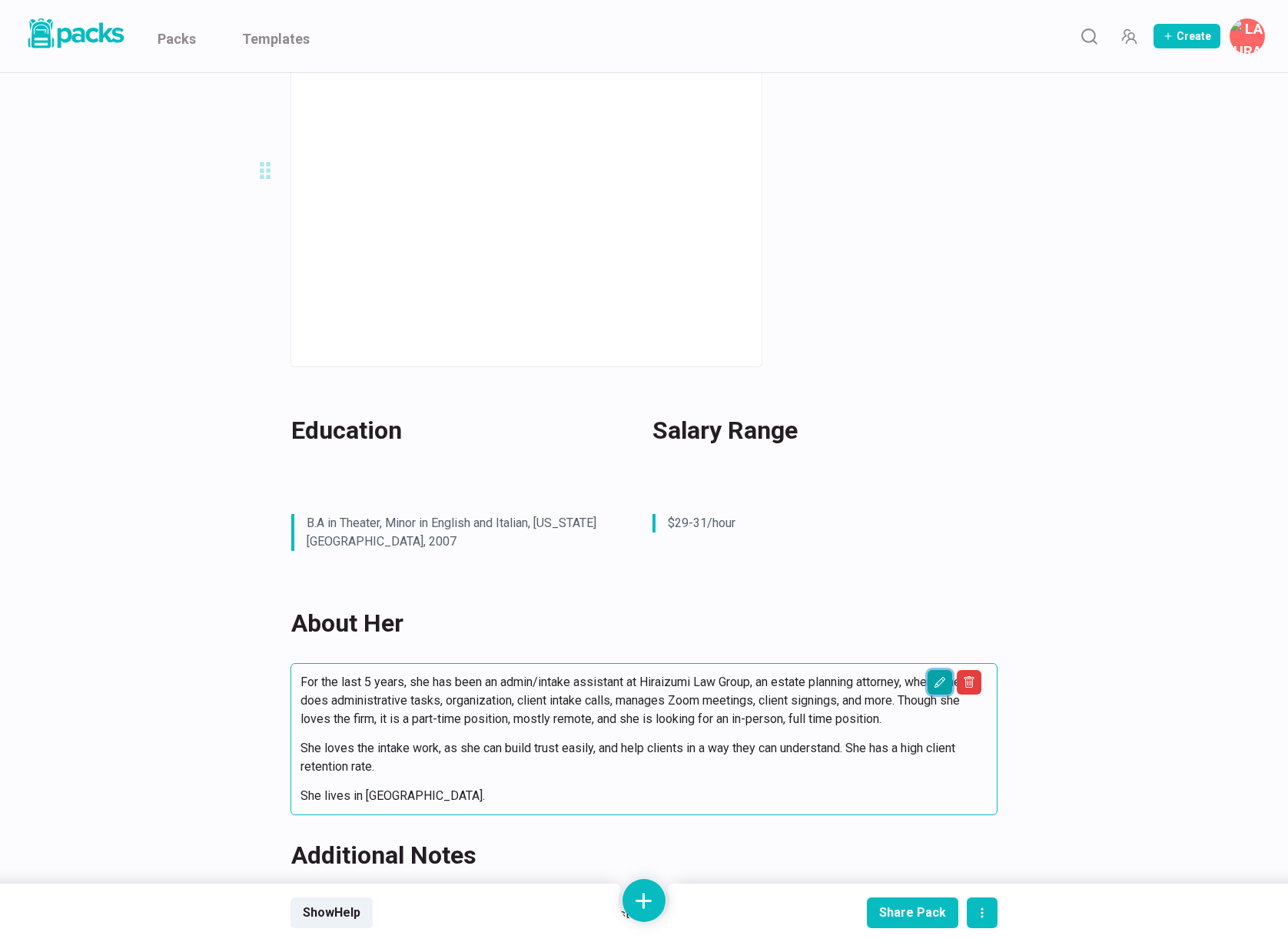
click at [944, 676] on icon "Edit asset" at bounding box center [940, 682] width 13 height 13
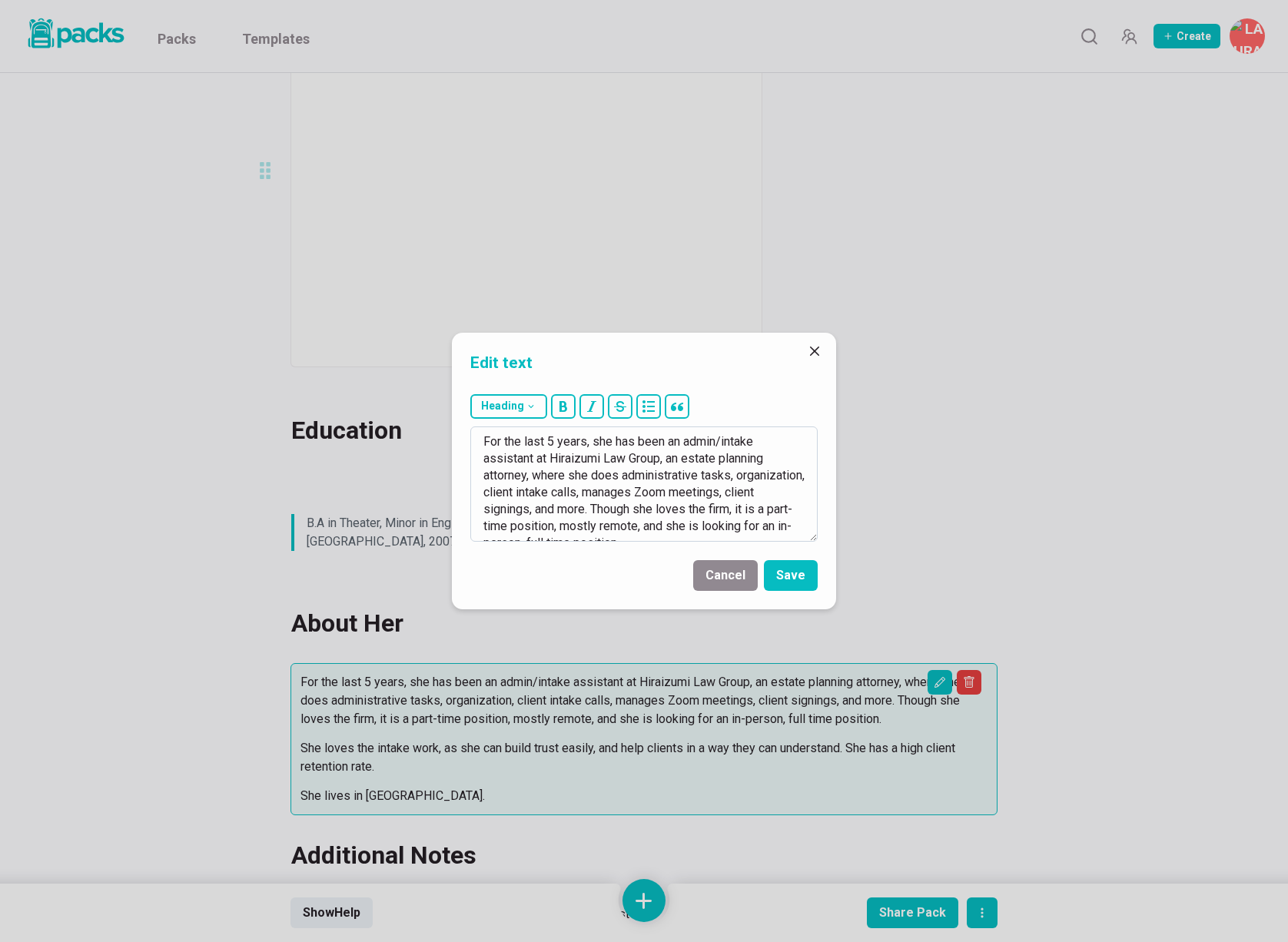
click at [489, 475] on textarea "For the last 5 years, she has been an admin/intake assistant at Hiraizumi Law G…" at bounding box center [644, 484] width 347 height 115
drag, startPoint x: 753, startPoint y: 475, endPoint x: 757, endPoint y: 488, distance: 13.6
click at [753, 475] on textarea "For the last 5 years, she has been an admin/intake assistant at Hiraizumi Law G…" at bounding box center [644, 484] width 347 height 115
click at [509, 494] on textarea "For the last 5 years, she has been an admin/intake assistant at Hiraizumi Law G…" at bounding box center [644, 484] width 347 height 115
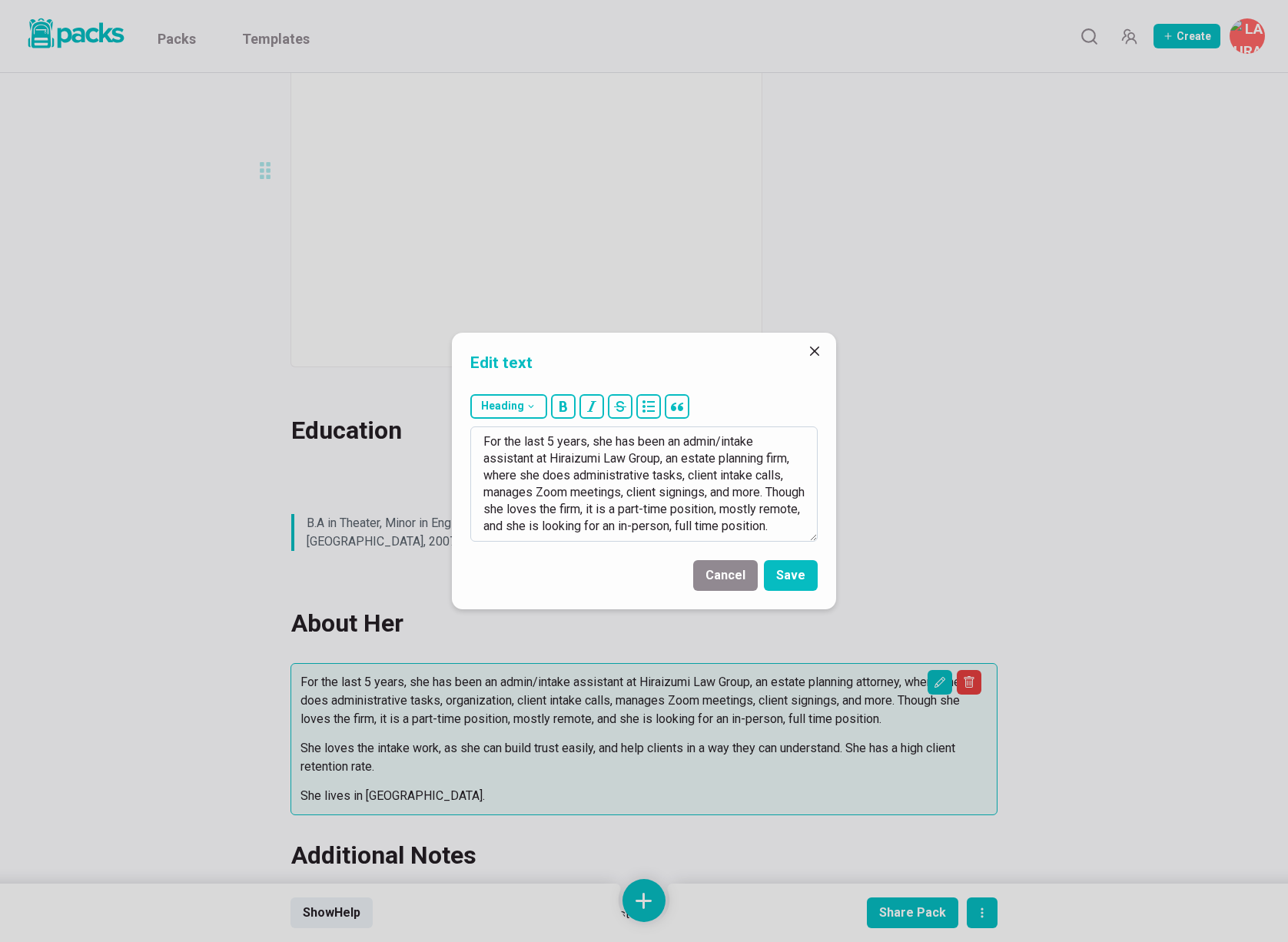
click at [509, 494] on textarea "For the last 5 years, she has been an admin/intake assistant at Hiraizumi Law G…" at bounding box center [644, 484] width 347 height 115
click at [568, 494] on textarea "For the last 5 years, she has been an admin/intake assistant at Hiraizumi Law G…" at bounding box center [644, 484] width 347 height 115
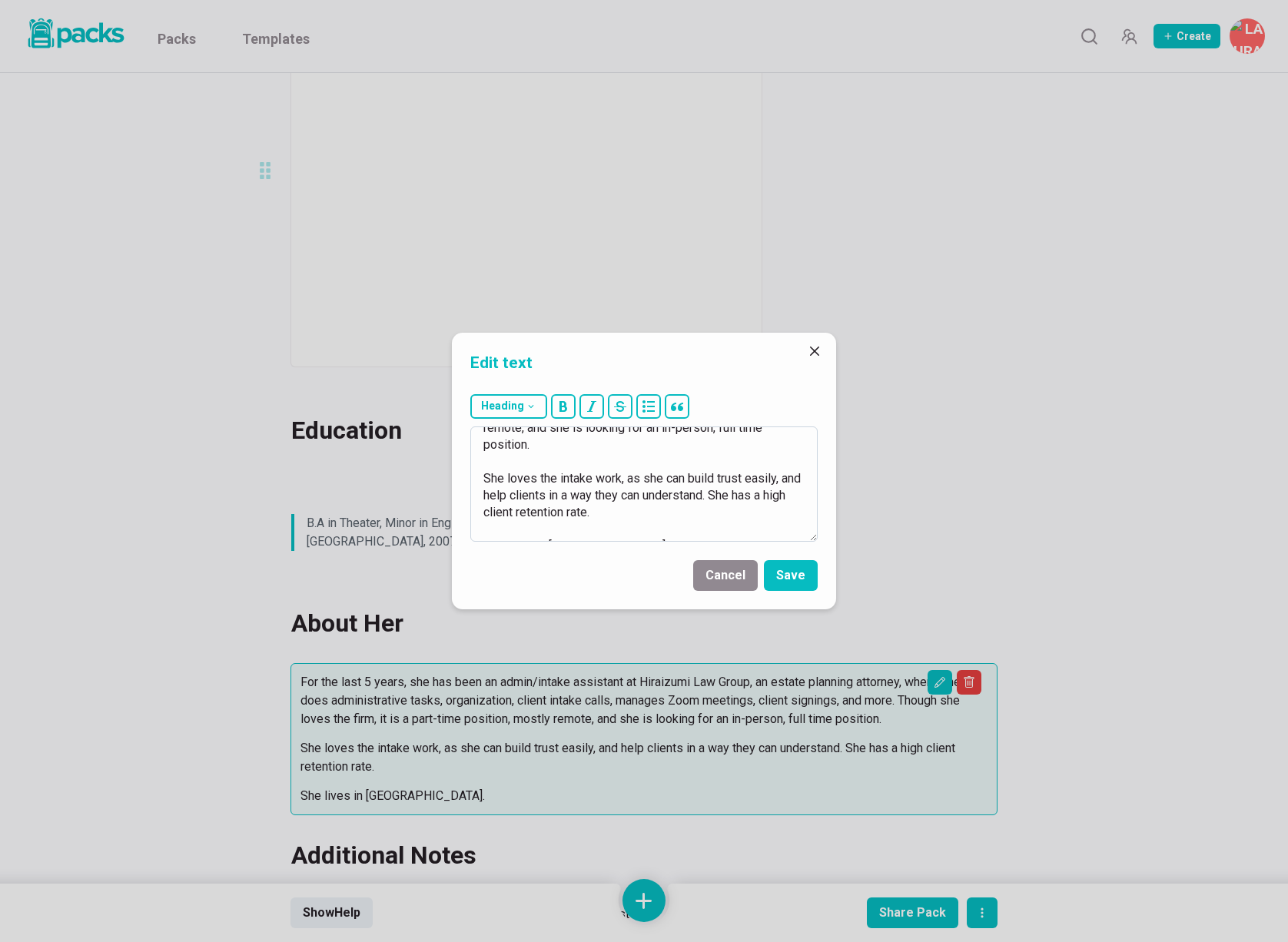
scroll to position [93, 0]
click at [563, 448] on textarea "For the last 5 years, she has been an admin/intake assistant at Hiraizumi Law G…" at bounding box center [644, 484] width 347 height 115
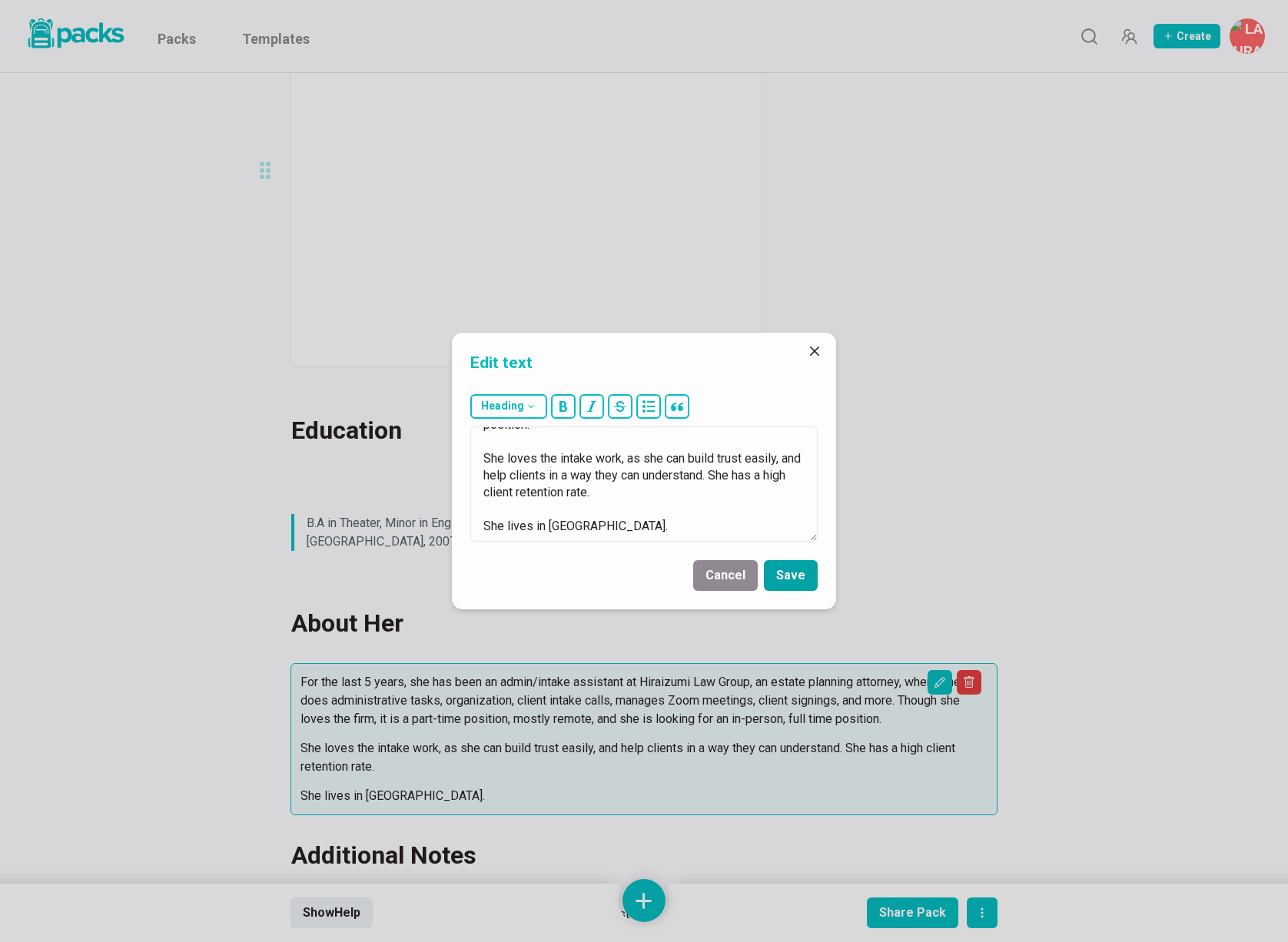
type textarea "For the last 5 years, she has been an admin/intake assistant at Hiraizumi Law G…"
click at [799, 584] on button "Save" at bounding box center [790, 575] width 54 height 30
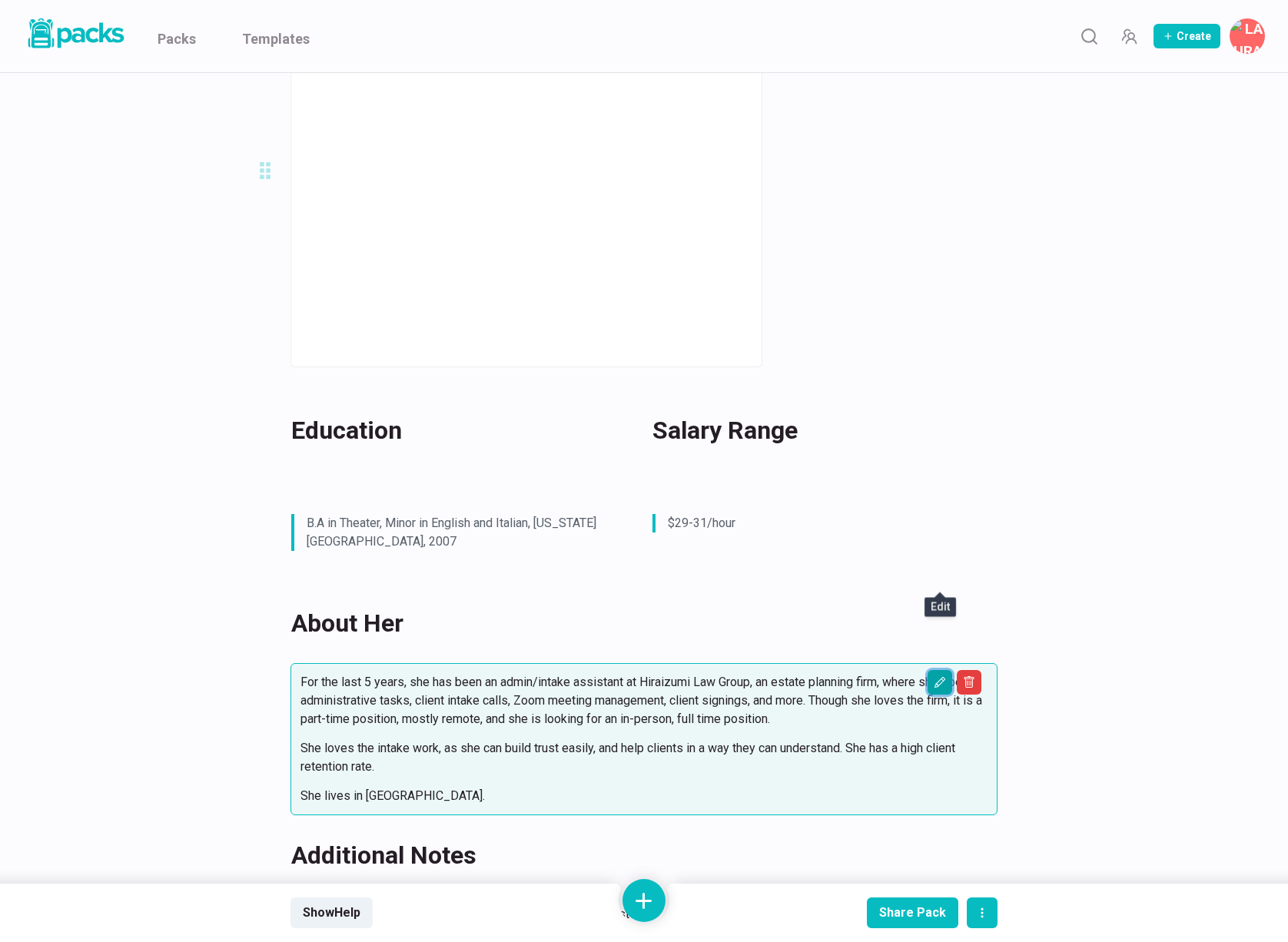
click at [934, 670] on button "Edit asset" at bounding box center [939, 682] width 25 height 25
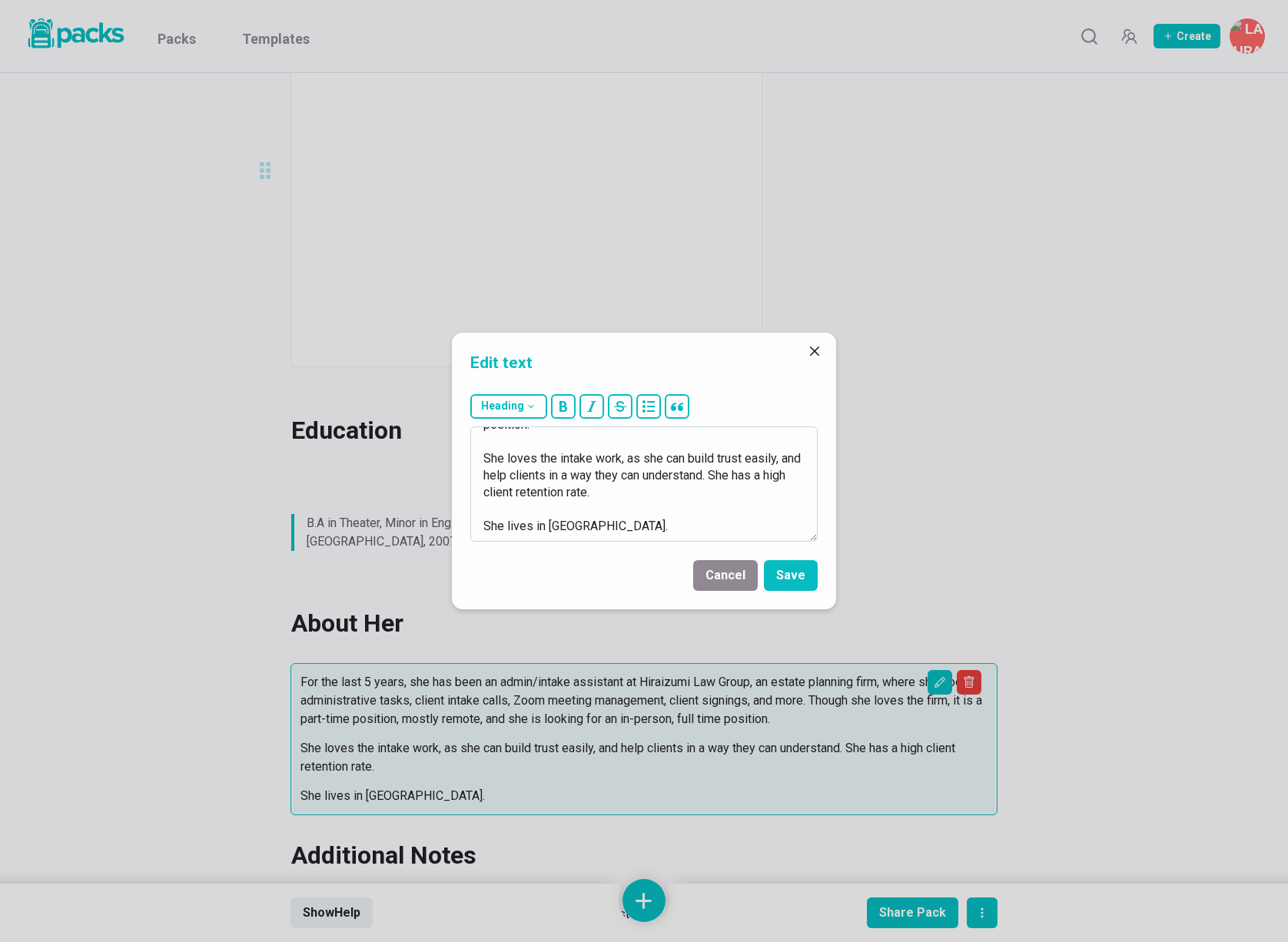
click at [624, 528] on textarea "For the last 5 years, she has been an admin/intake assistant at Hiraizumi Law G…" at bounding box center [644, 484] width 347 height 115
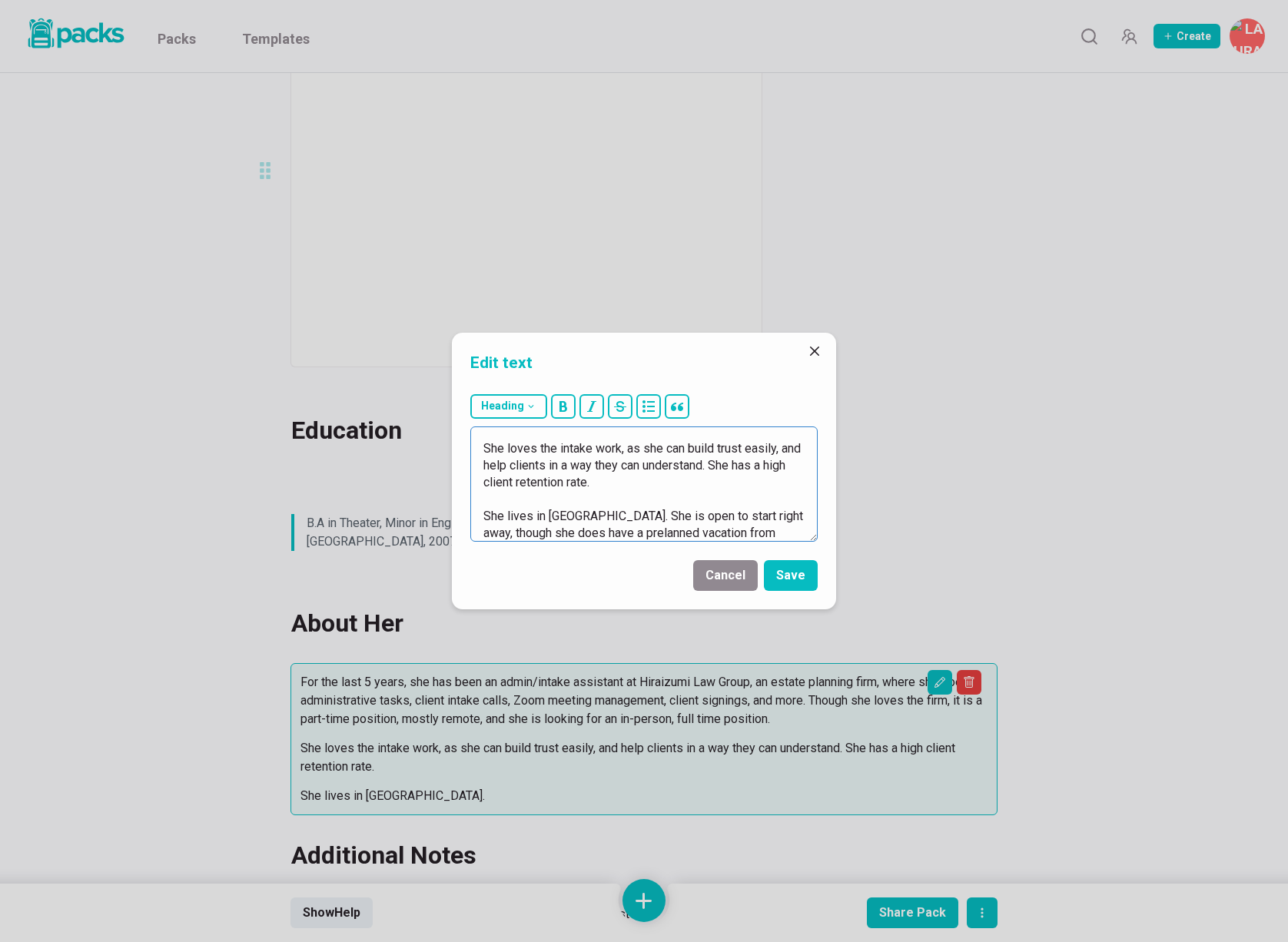
scroll to position [145, 0]
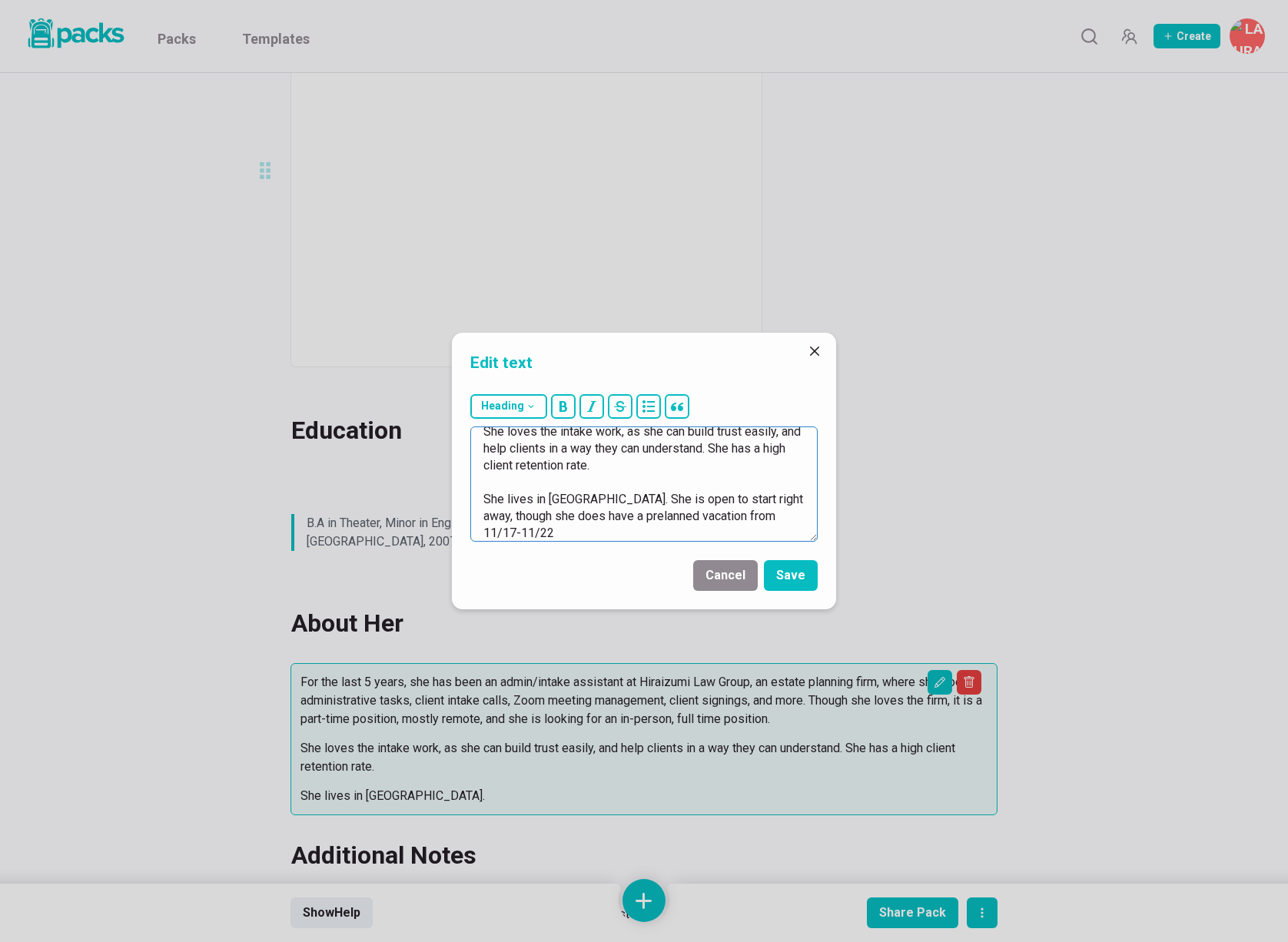
click at [630, 519] on textarea "For the last 5 years, she has been an admin/intake assistant at Hiraizumi Law G…" at bounding box center [644, 484] width 347 height 115
click at [541, 535] on textarea "For the last 5 years, she has been an admin/intake assistant at Hiraizumi Law G…" at bounding box center [644, 484] width 347 height 115
drag, startPoint x: 706, startPoint y: 497, endPoint x: 761, endPoint y: 495, distance: 55.0
click at [761, 495] on textarea "For the last 5 years, she has been an admin/intake assistant at Hiraizumi Law G…" at bounding box center [644, 484] width 347 height 115
type textarea "For the last 5 years, she has been an admin/intake assistant at Hiraizumi Law G…"
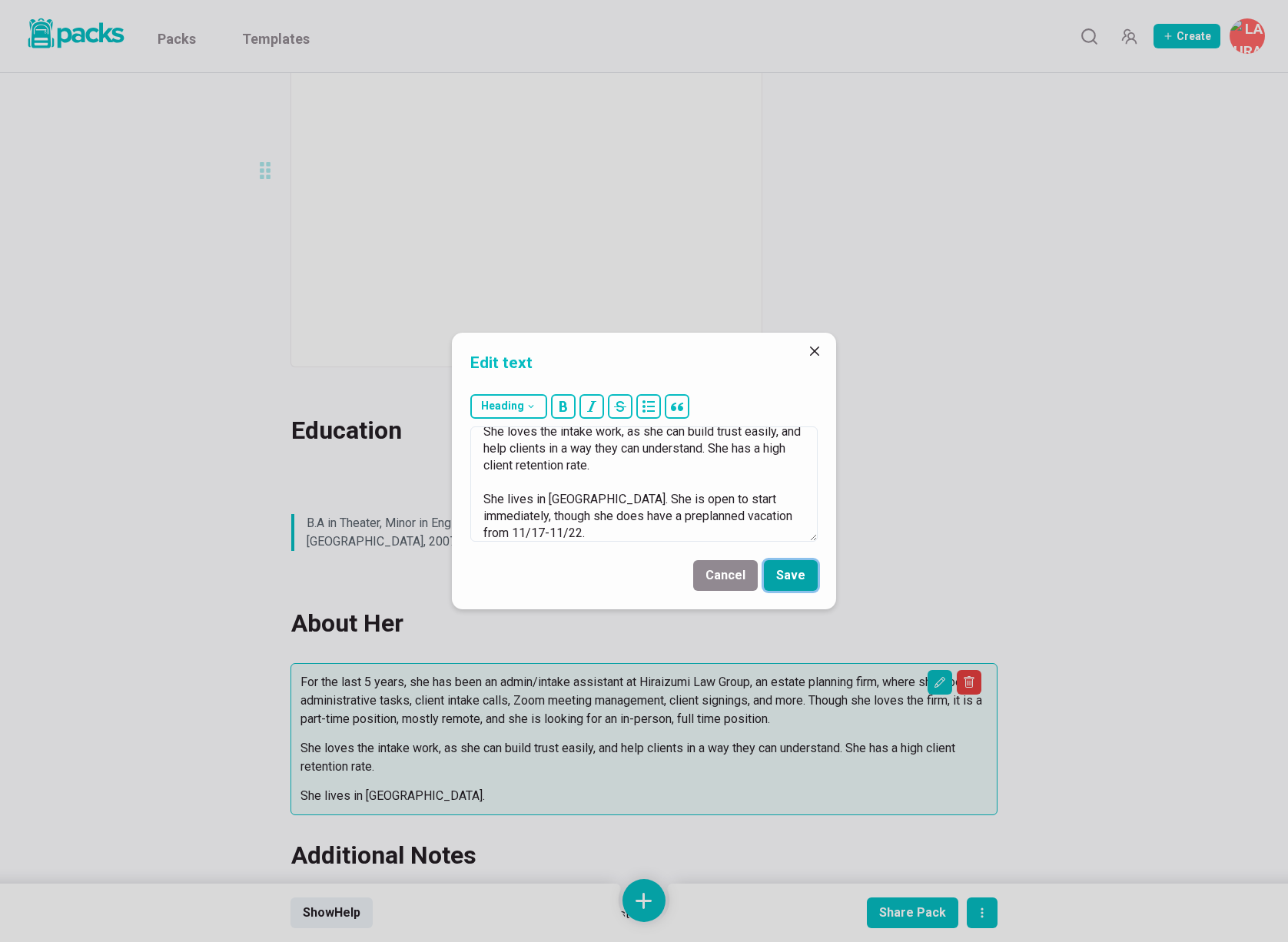
click at [780, 572] on button "Save" at bounding box center [790, 575] width 54 height 30
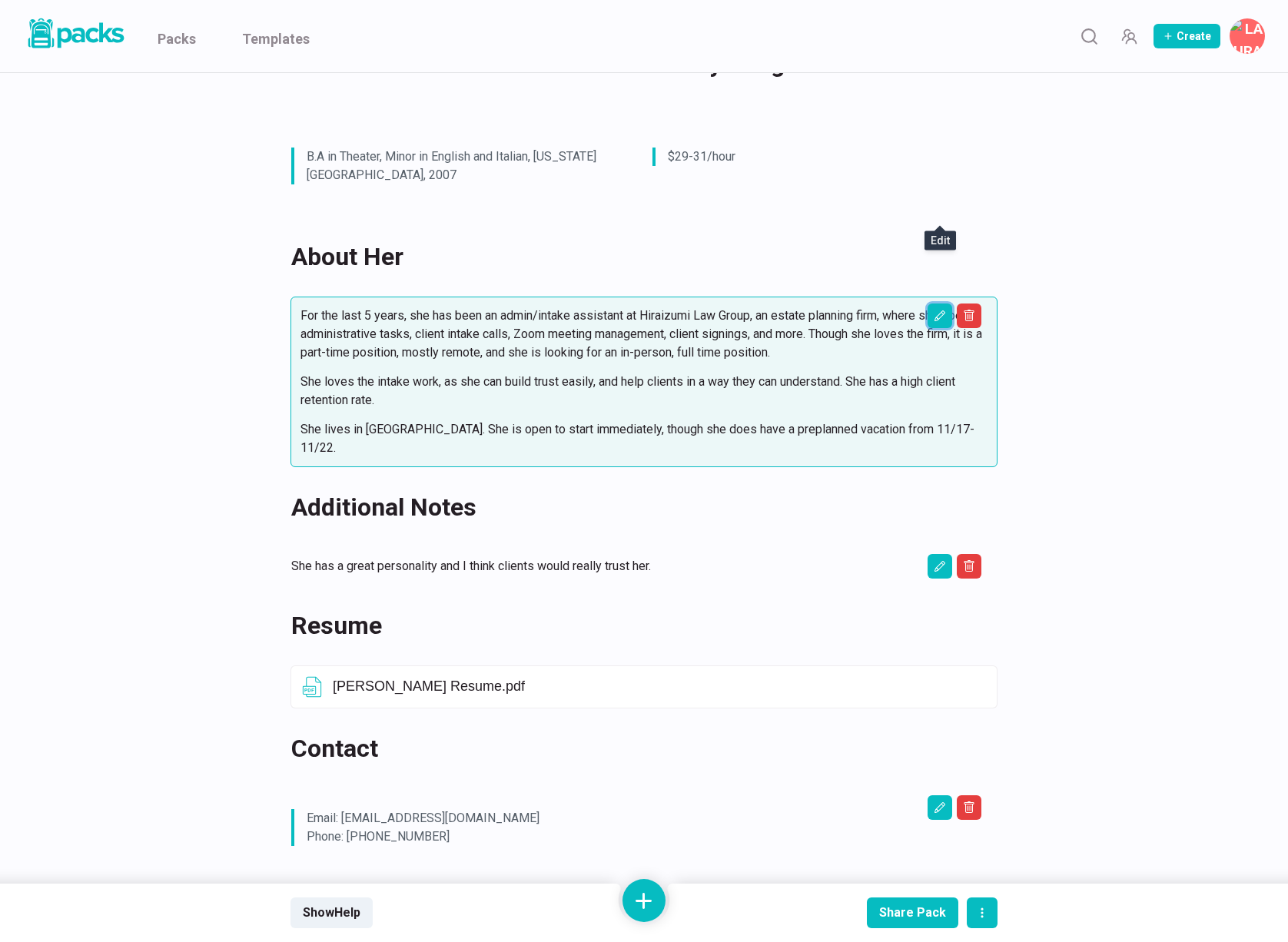
scroll to position [610, 0]
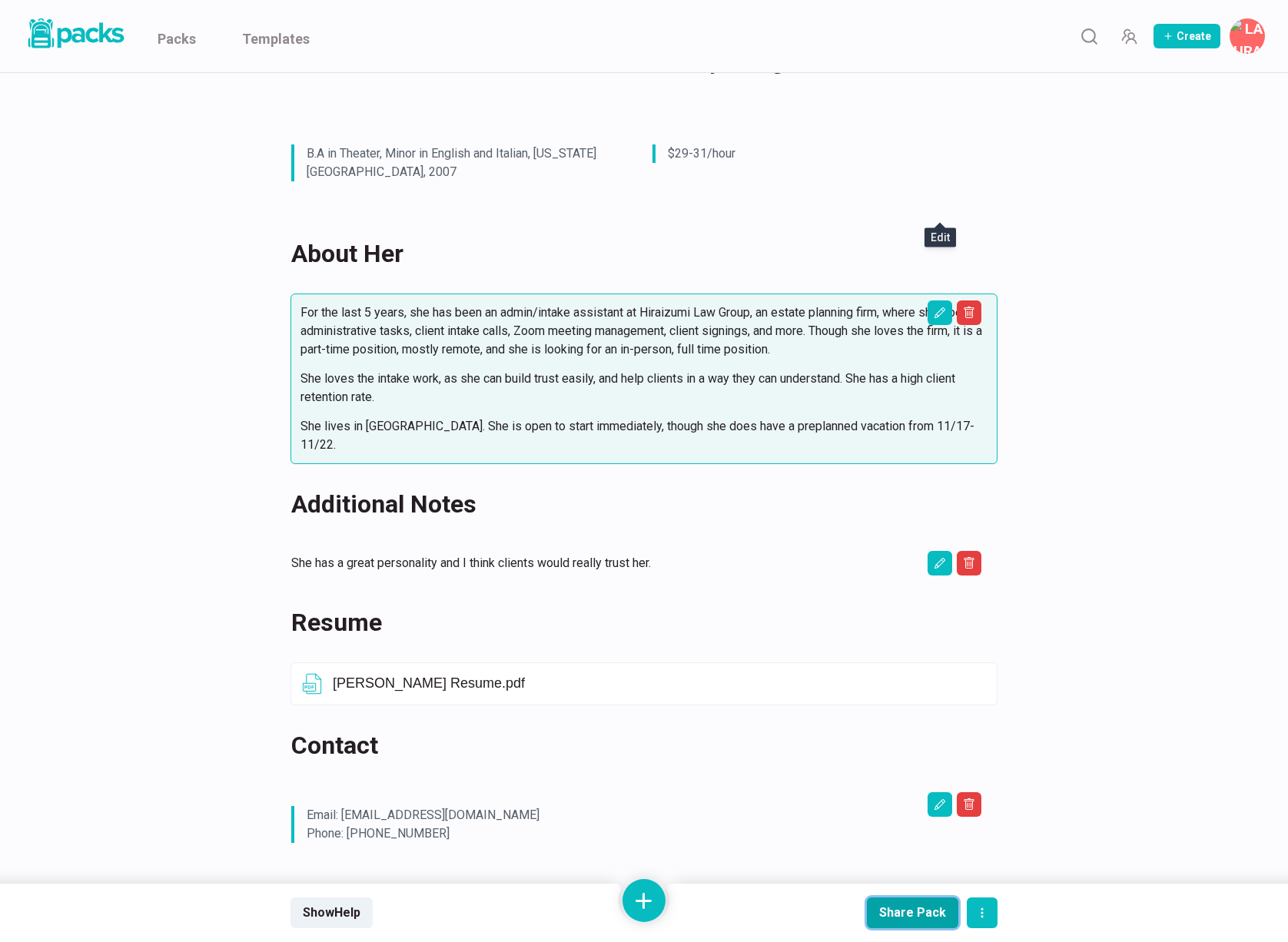
click at [934, 913] on div "Share Pack" at bounding box center [912, 913] width 67 height 15
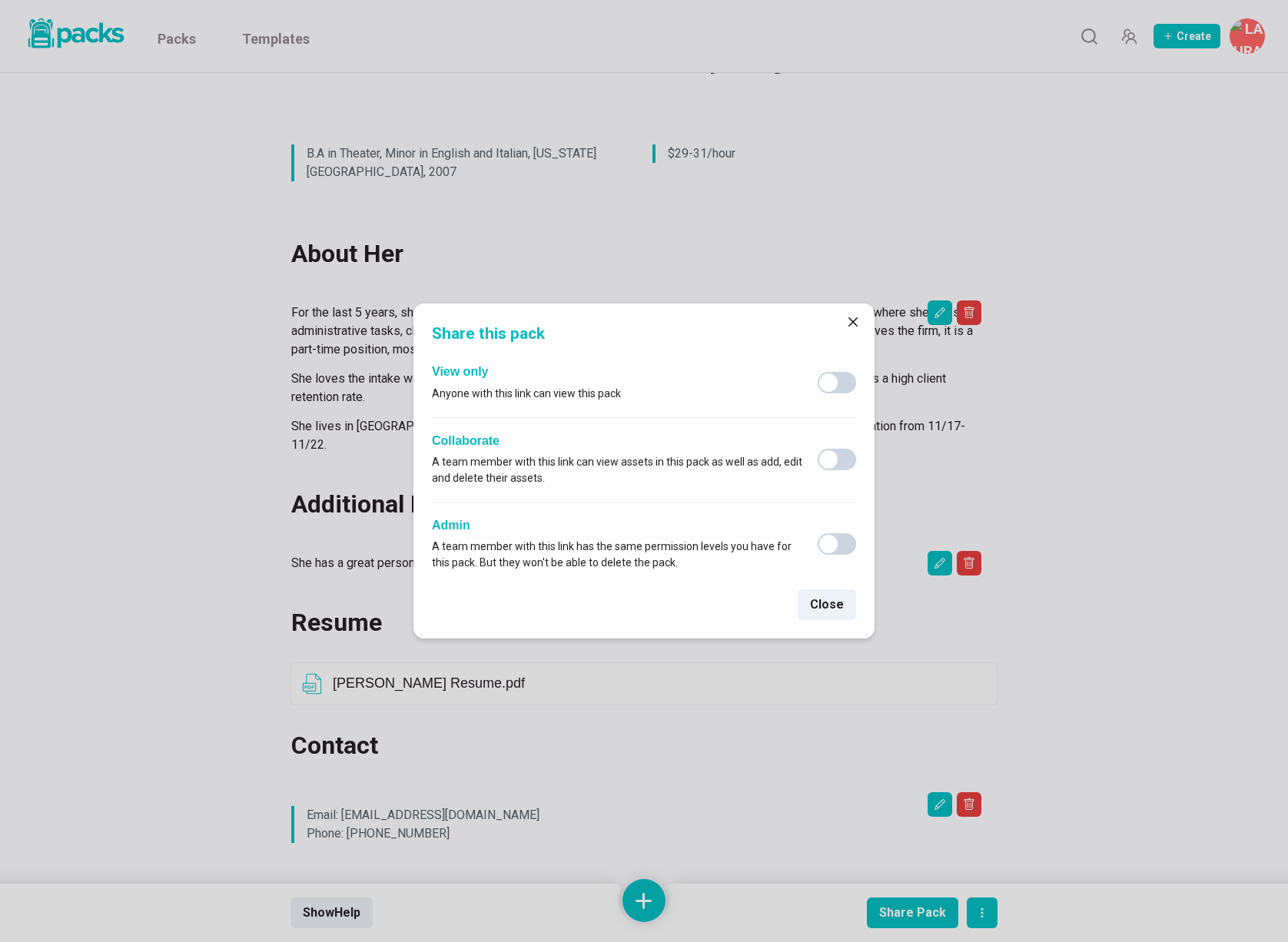
click at [845, 388] on span at bounding box center [836, 383] width 38 height 22
click at [817, 372] on input "checkbox" at bounding box center [816, 371] width 1 height 1
checkbox input "true"
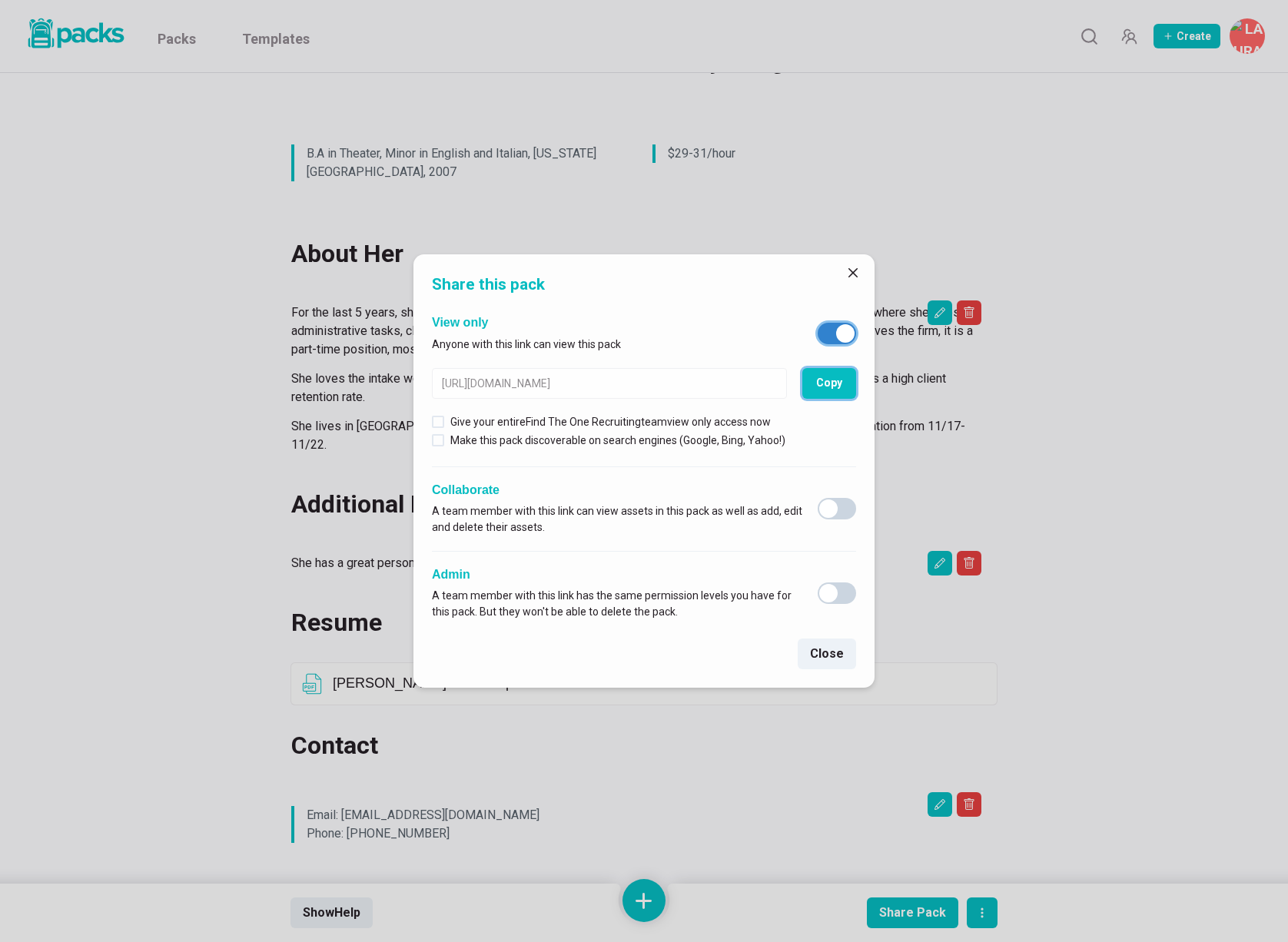
click at [845, 388] on button "Copy" at bounding box center [829, 383] width 54 height 30
